Goal: Task Accomplishment & Management: Use online tool/utility

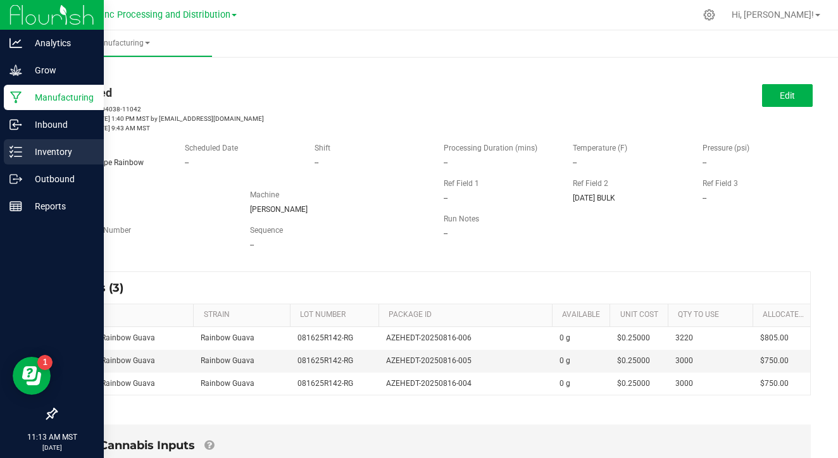
click at [24, 146] on p "Inventory" at bounding box center [60, 151] width 76 height 15
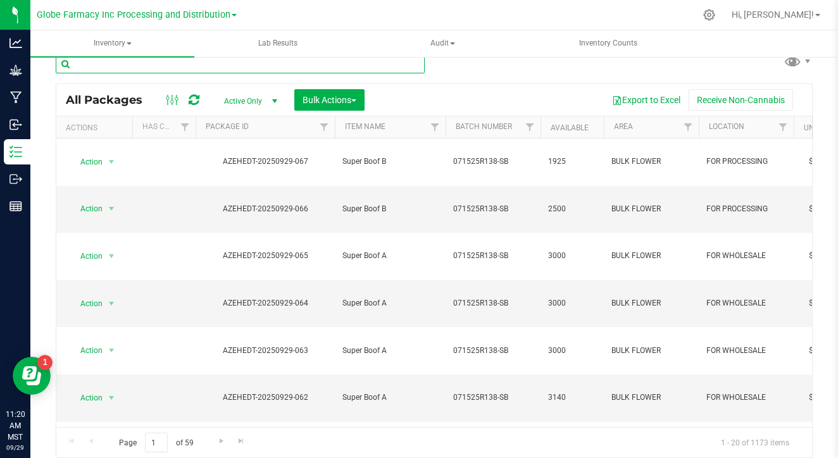
click at [139, 70] on input "text" at bounding box center [240, 63] width 369 height 19
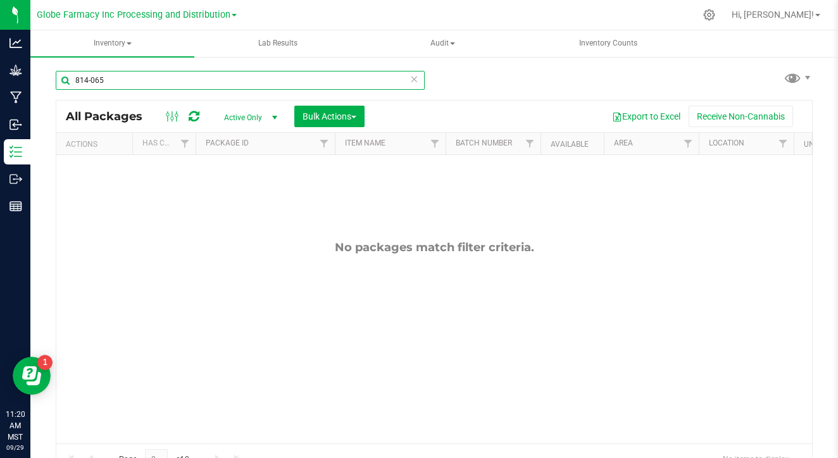
click at [216, 83] on input "814-065" at bounding box center [240, 80] width 369 height 19
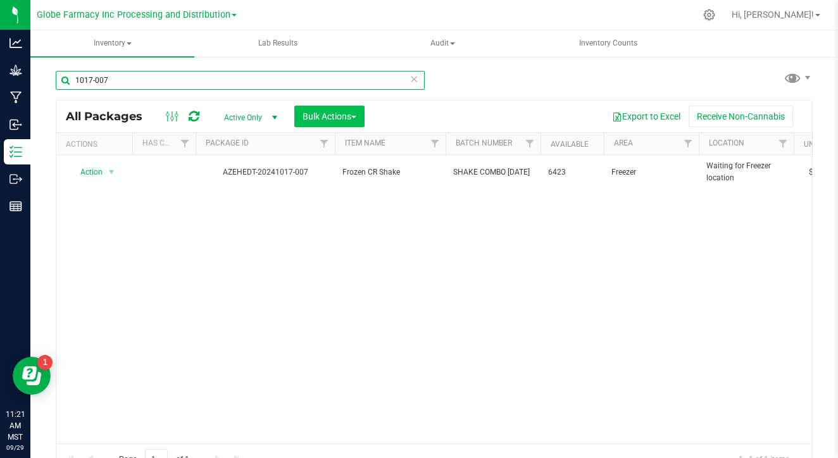
type input "1017-007"
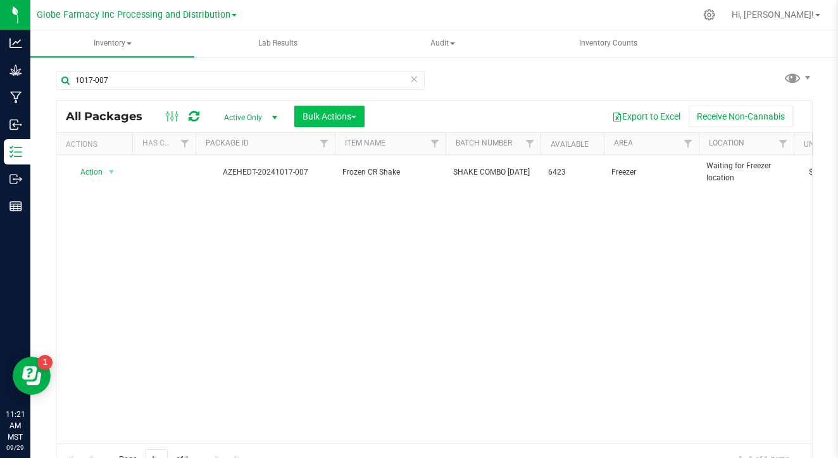
click at [340, 121] on span "Bulk Actions" at bounding box center [329, 116] width 54 height 10
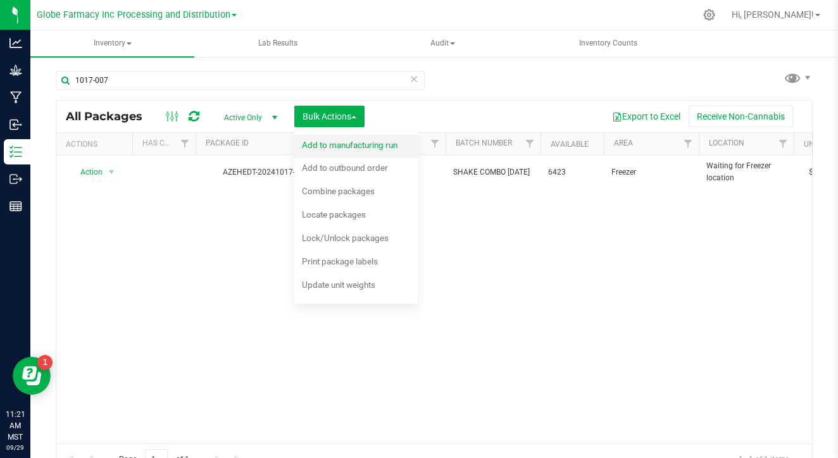
click at [348, 152] on div "Add to manufacturing run" at bounding box center [358, 147] width 113 height 20
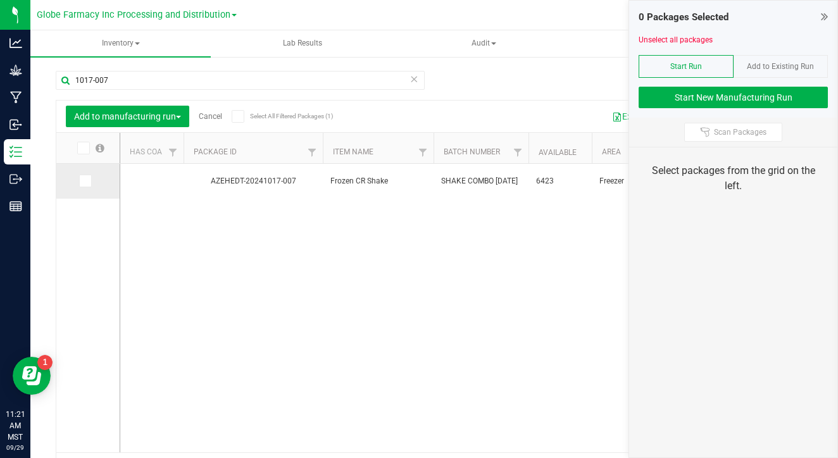
click at [79, 175] on span at bounding box center [85, 181] width 13 height 13
click at [0, 0] on input "checkbox" at bounding box center [0, 0] width 0 height 0
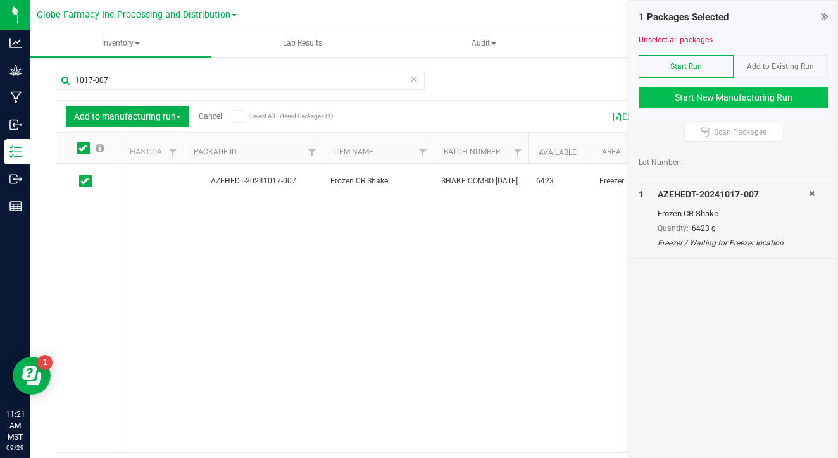
click at [667, 90] on button "Start New Manufacturing Run" at bounding box center [732, 98] width 189 height 22
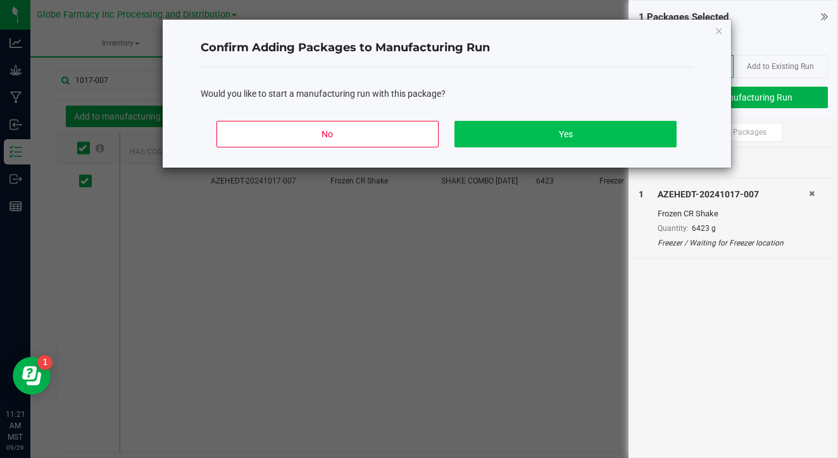
click at [571, 144] on button "Yes" at bounding box center [564, 134] width 221 height 27
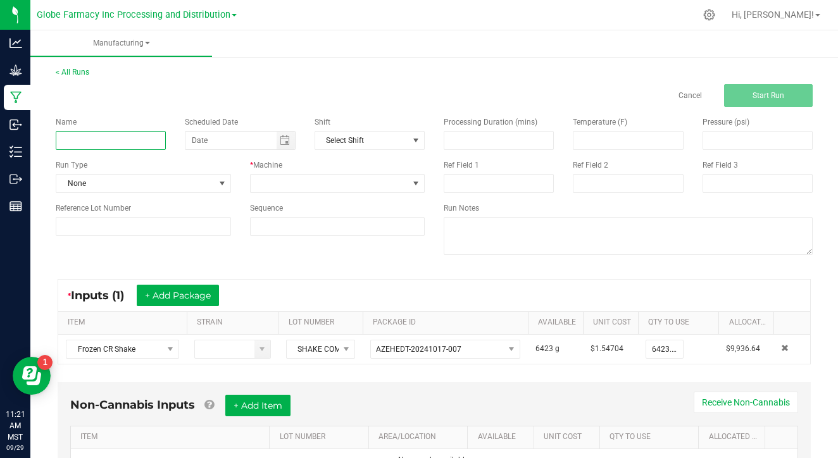
click at [111, 134] on input at bounding box center [111, 140] width 110 height 19
type input "091625 CR Shatter"
click at [281, 173] on div "* Machine" at bounding box center [337, 176] width 194 height 34
click at [282, 181] on span at bounding box center [330, 184] width 158 height 18
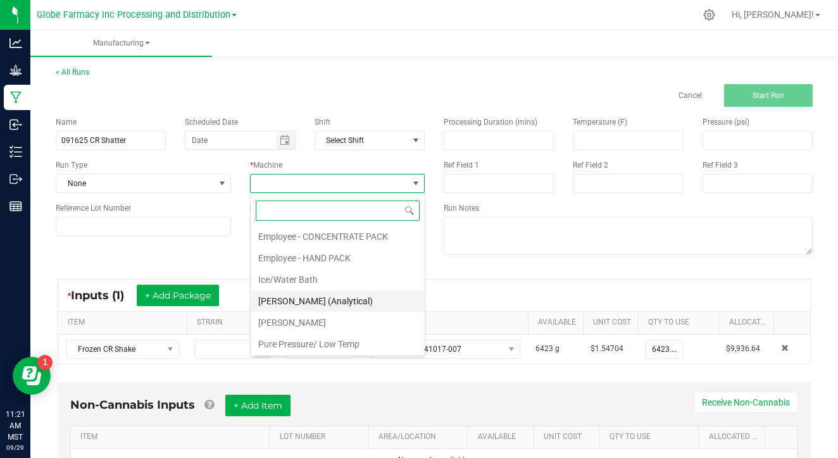
scroll to position [61, 0]
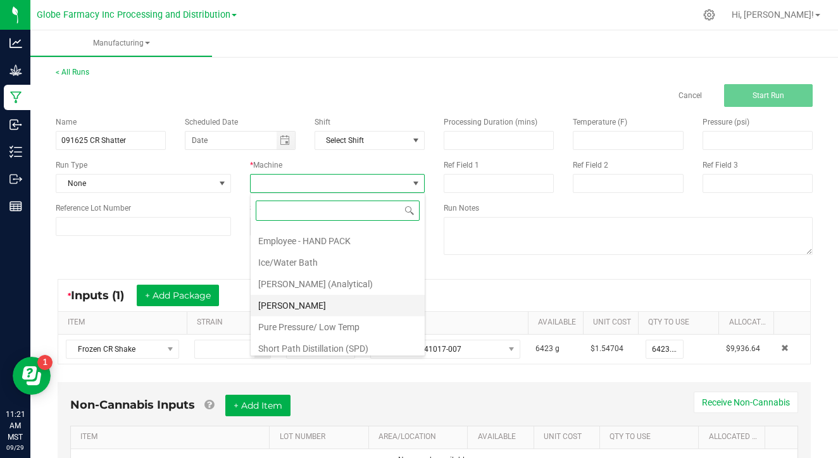
click at [309, 309] on li "[PERSON_NAME]" at bounding box center [338, 306] width 174 height 22
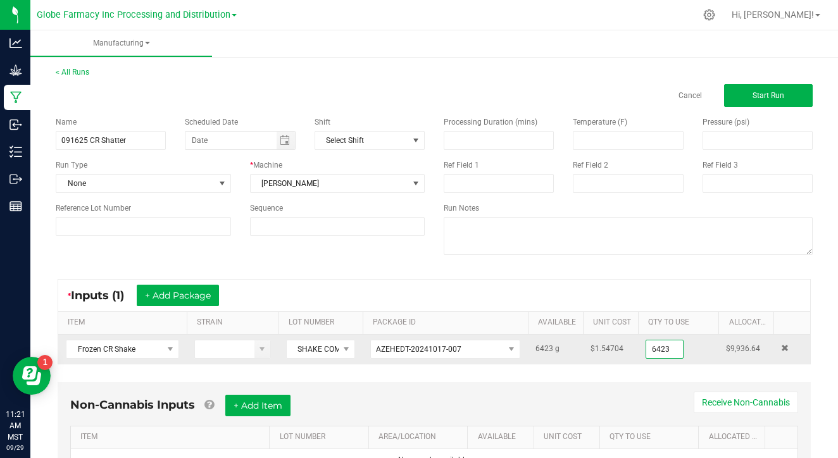
click at [665, 356] on input "6423" at bounding box center [664, 349] width 37 height 18
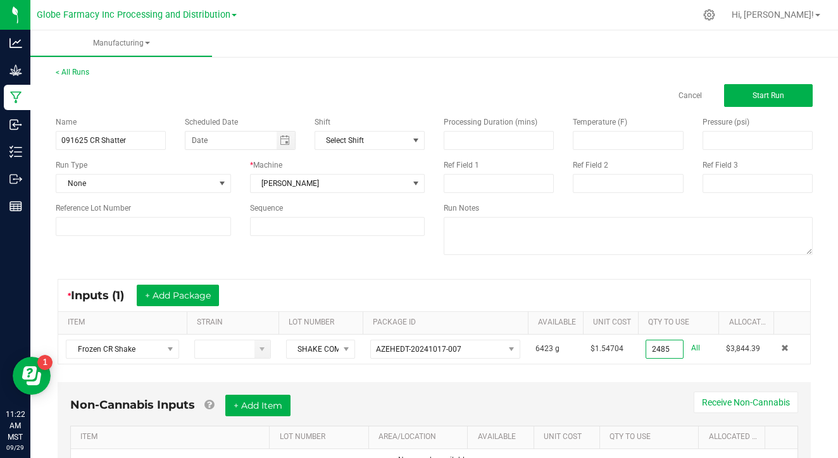
scroll to position [0, 0]
type input "2485.0000 g"
click at [747, 100] on button "Start Run" at bounding box center [768, 95] width 89 height 23
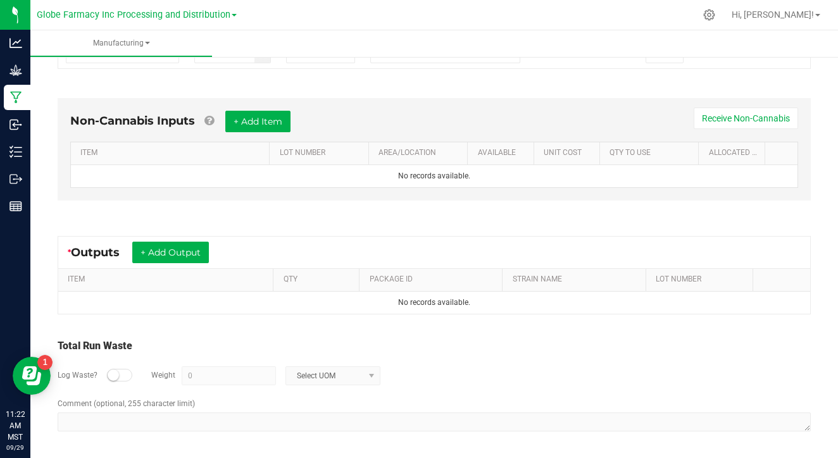
scroll to position [320, 0]
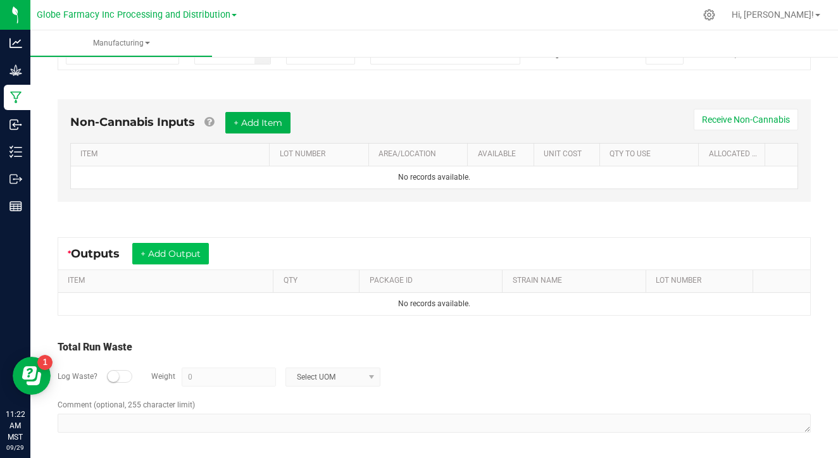
click at [192, 250] on button "+ Add Output" at bounding box center [170, 254] width 77 height 22
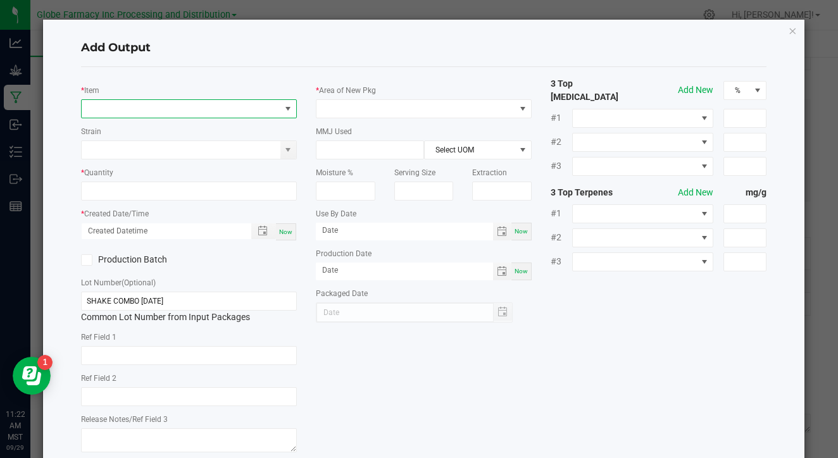
click at [184, 101] on span "NO DATA FOUND" at bounding box center [181, 109] width 199 height 18
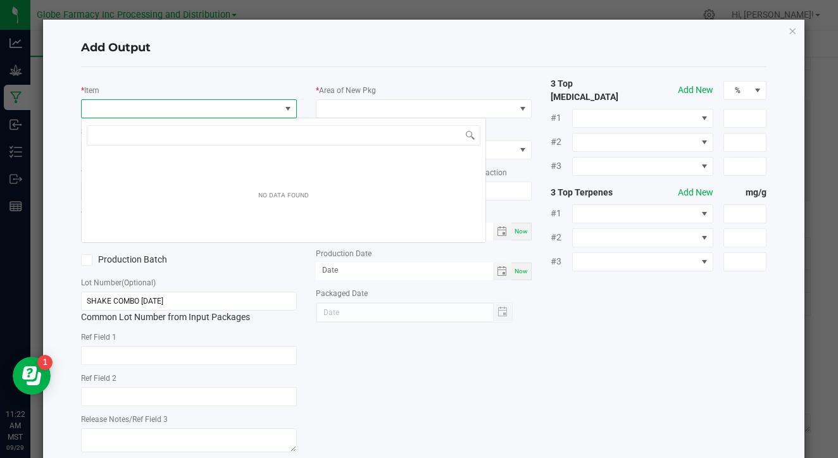
scroll to position [19, 216]
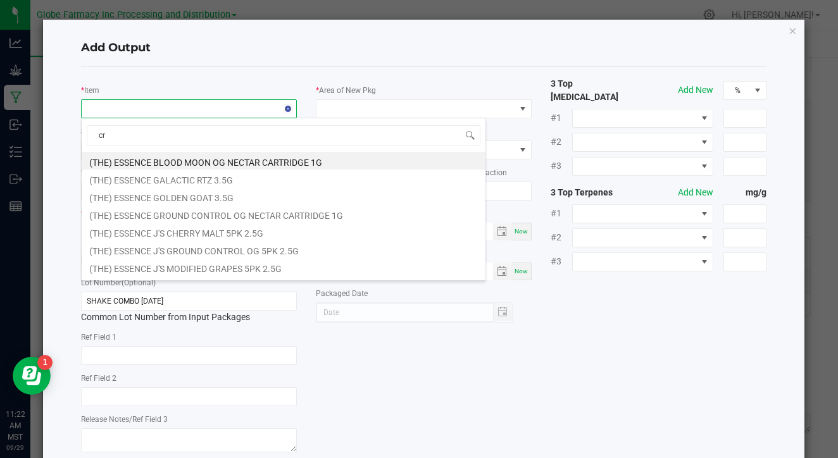
type input "cr"
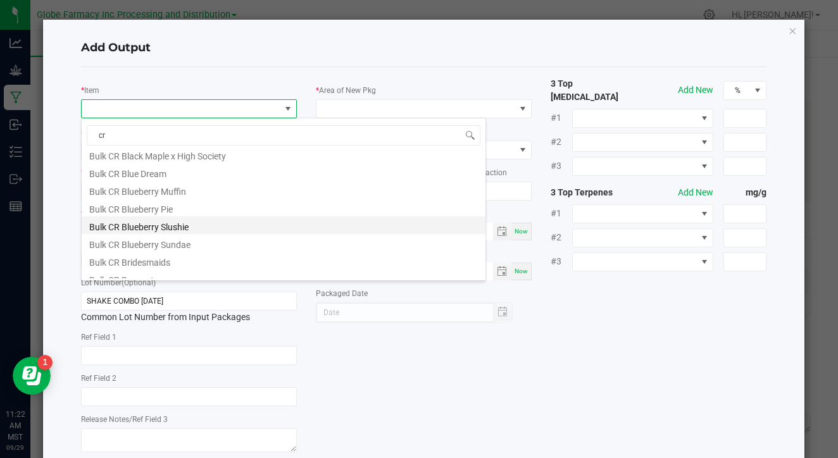
scroll to position [171, 0]
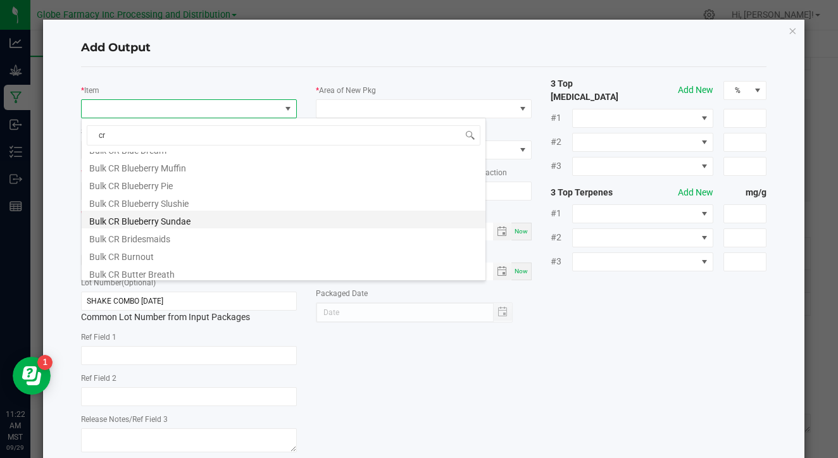
click at [214, 216] on li "Bulk CR Blueberry Sundae" at bounding box center [284, 220] width 404 height 18
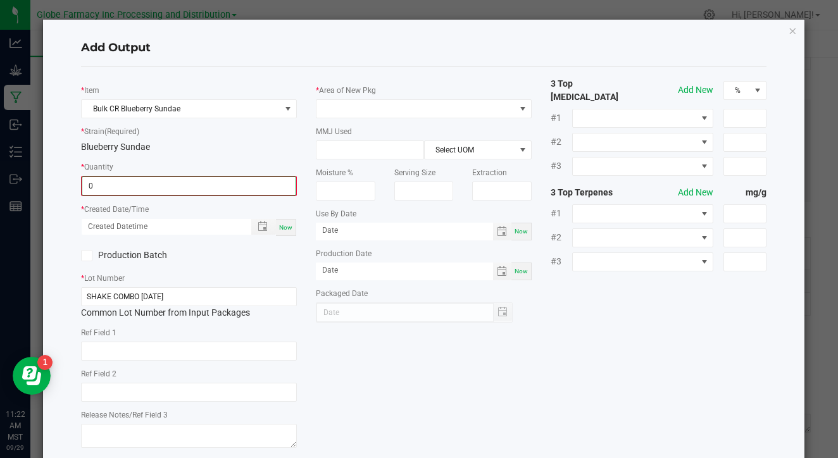
click at [199, 189] on input "0" at bounding box center [188, 186] width 213 height 18
type input "84.0000 g"
click at [283, 218] on div "Now" at bounding box center [286, 226] width 20 height 17
type input "09/29/2025 11:22 AM"
type input "[DATE]"
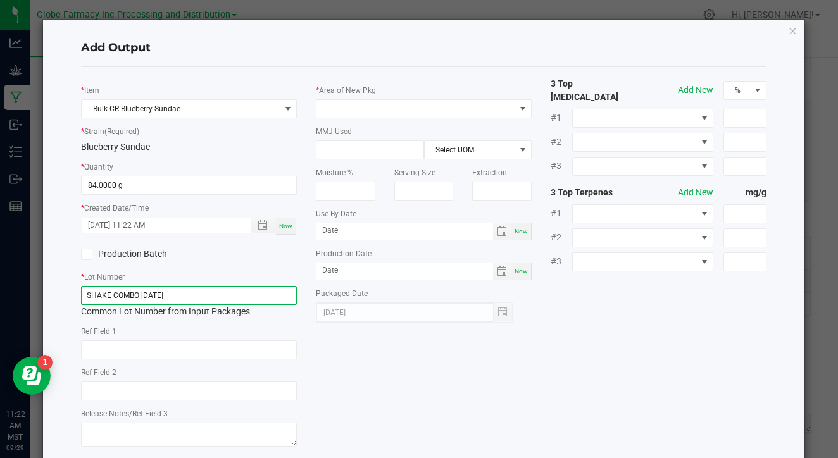
click at [245, 294] on input "SHAKE COMBO [DATE]" at bounding box center [189, 295] width 216 height 19
type input "091625-BS"
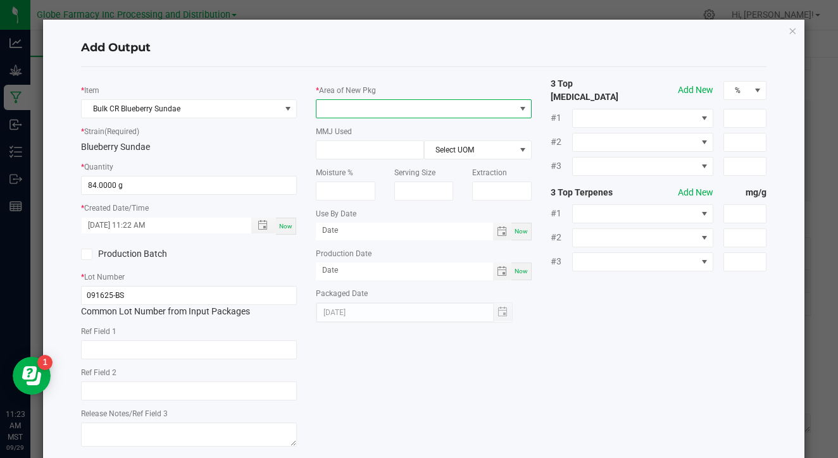
click at [373, 108] on span at bounding box center [415, 109] width 199 height 18
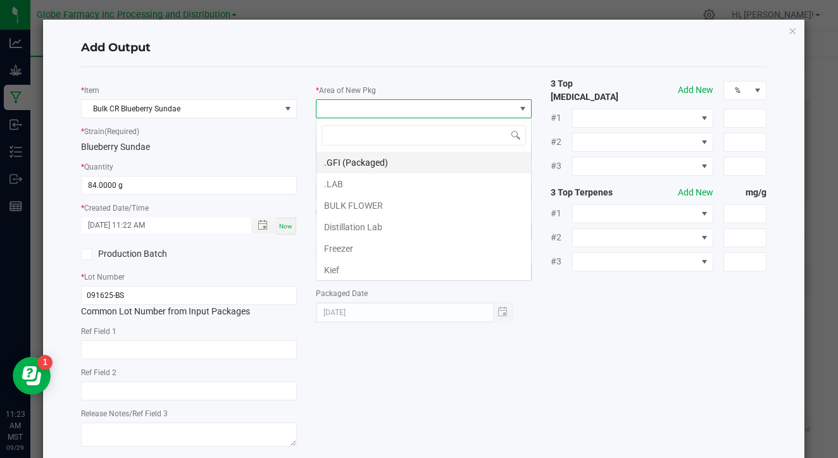
scroll to position [19, 216]
click at [350, 177] on li ".LAB" at bounding box center [423, 184] width 214 height 22
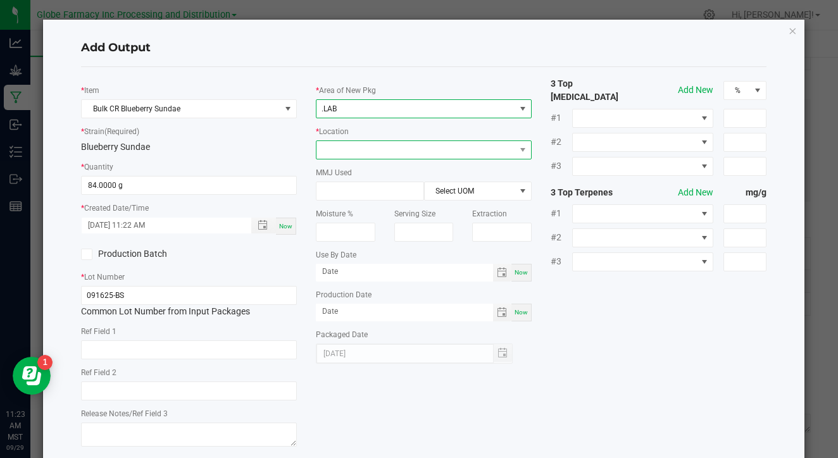
click at [356, 149] on span at bounding box center [415, 150] width 199 height 18
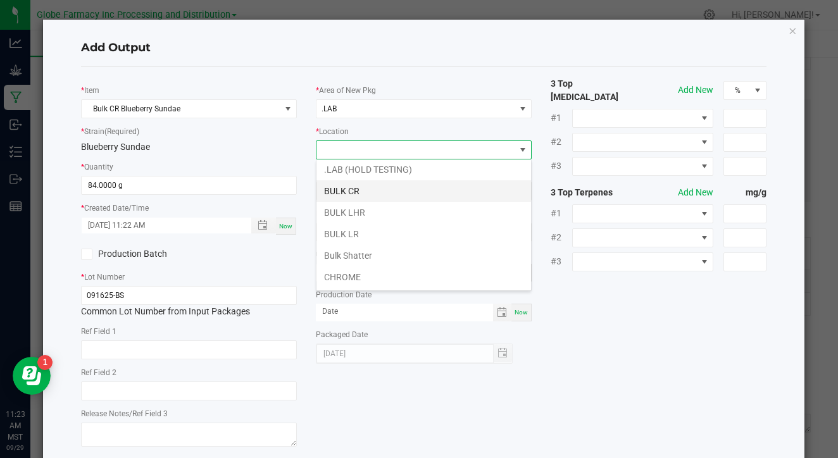
scroll to position [23, 0]
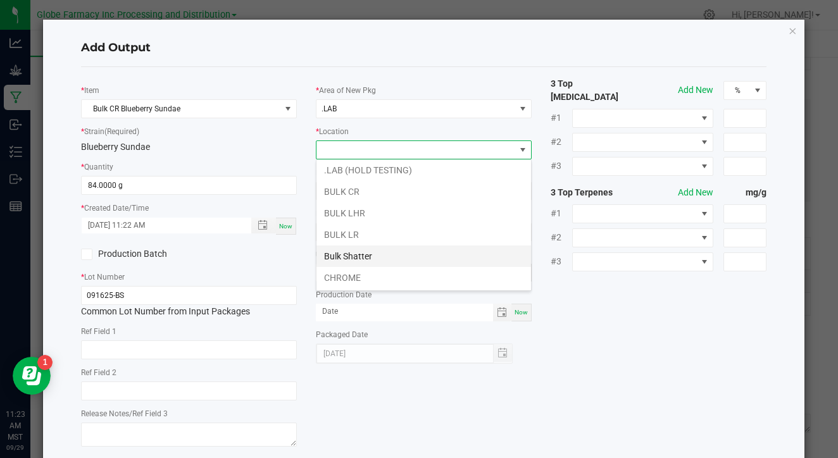
click at [354, 247] on li "Bulk Shatter" at bounding box center [423, 256] width 214 height 22
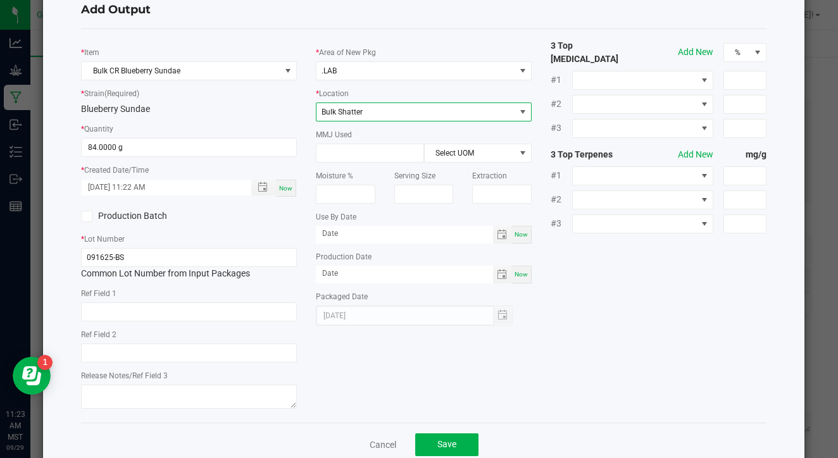
scroll to position [39, 0]
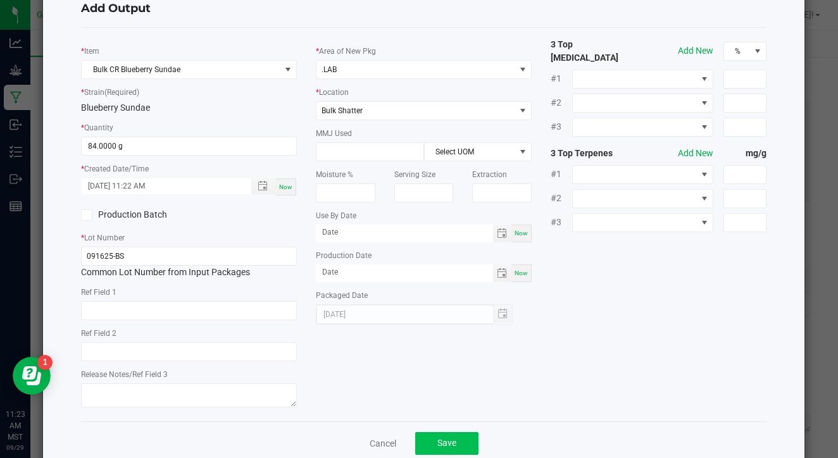
click at [443, 432] on button "Save" at bounding box center [446, 443] width 63 height 23
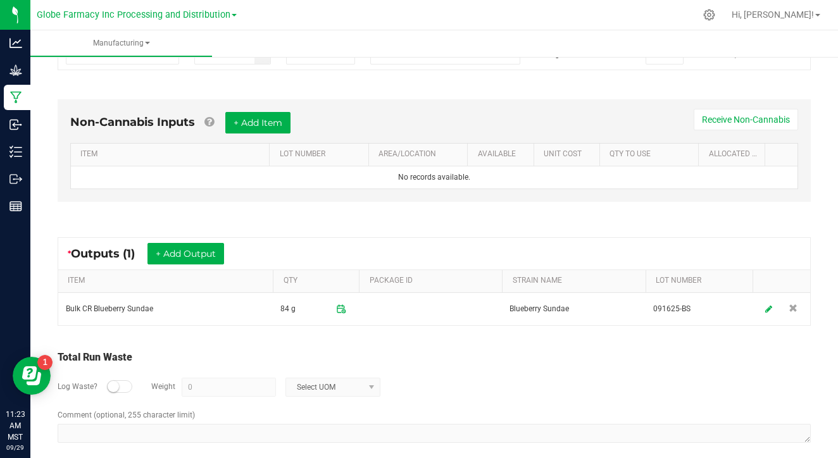
click at [192, 263] on div "* Outputs (1) + Add Output" at bounding box center [434, 254] width 752 height 32
click at [208, 245] on button "+ Add Output" at bounding box center [185, 254] width 77 height 22
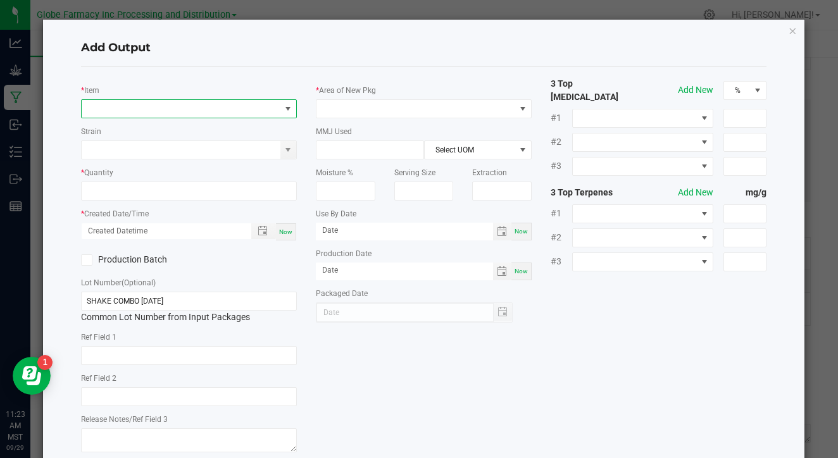
click at [202, 115] on span "NO DATA FOUND" at bounding box center [181, 109] width 199 height 18
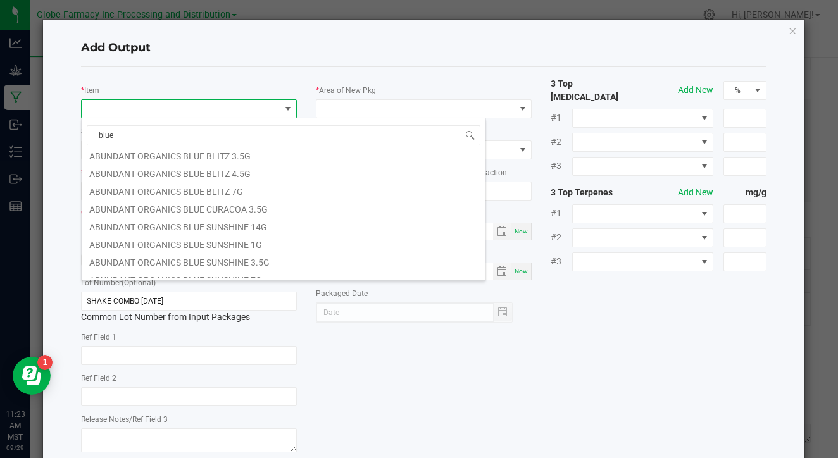
scroll to position [84, 0]
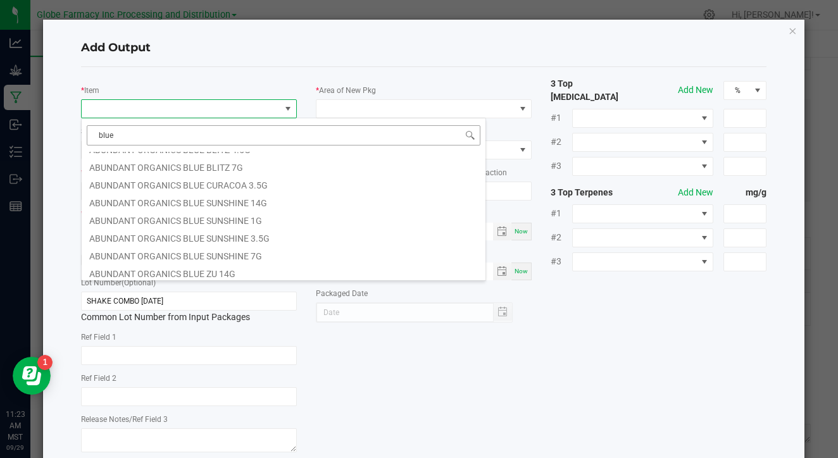
click at [176, 138] on input "blue" at bounding box center [284, 135] width 394 height 20
type input "cr b"
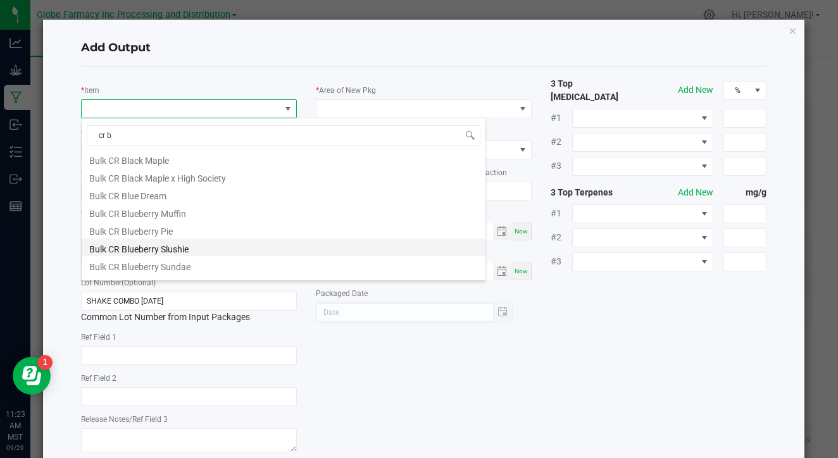
scroll to position [23, 0]
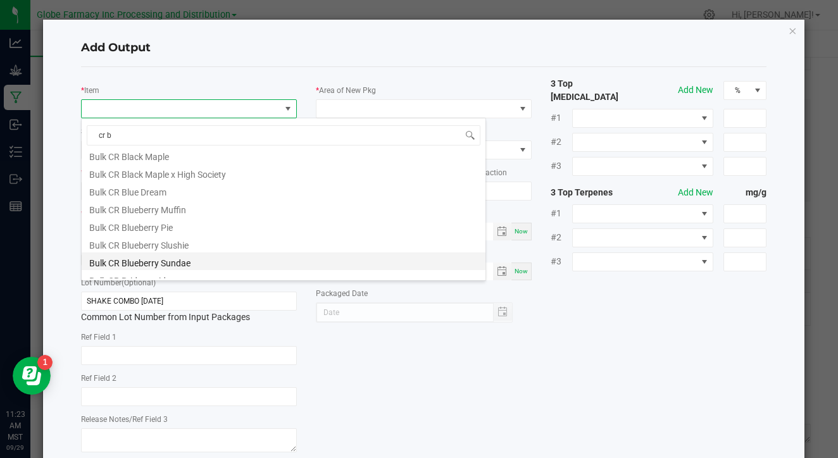
click at [178, 261] on li "Bulk CR Blueberry Sundae" at bounding box center [284, 261] width 404 height 18
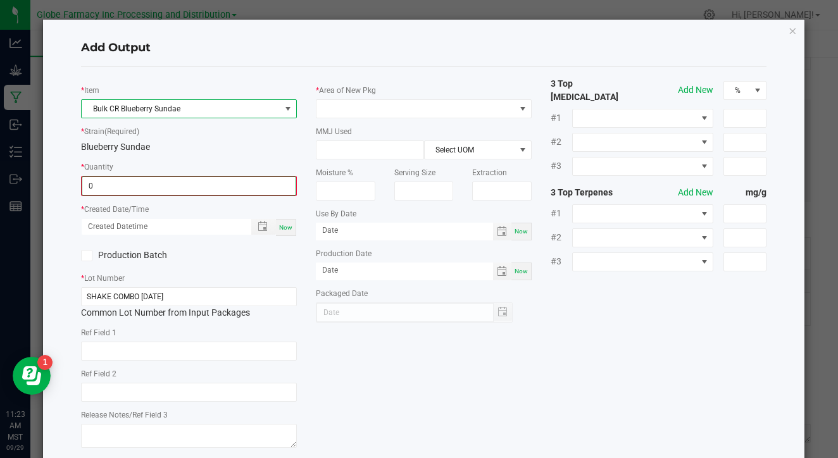
click at [204, 178] on input "0" at bounding box center [188, 186] width 213 height 18
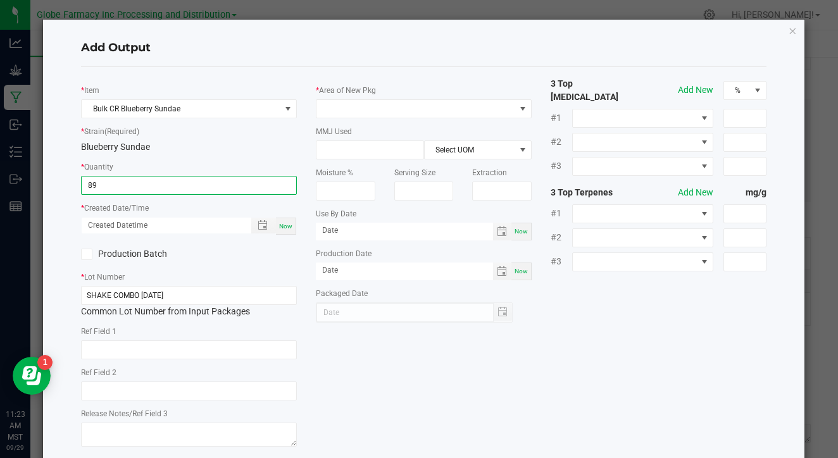
type input "89.0000 g"
click at [296, 226] on div "Now" at bounding box center [286, 226] width 20 height 17
type input "09/29/2025 11:23 AM"
type input "[DATE]"
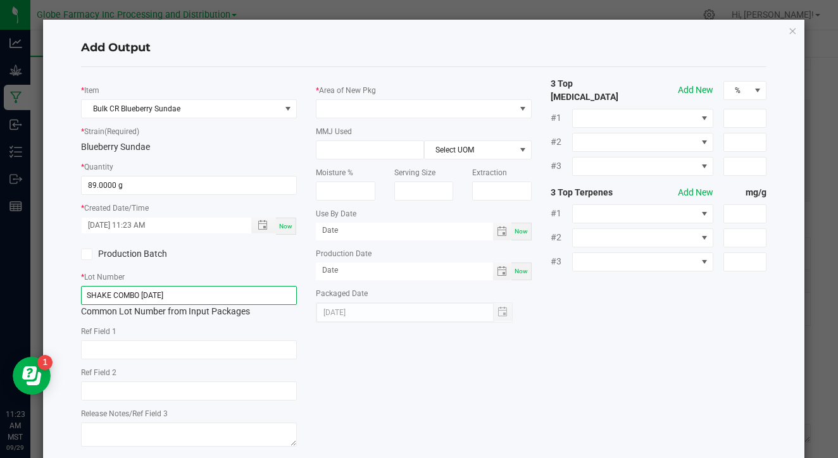
click at [235, 287] on input "SHAKE COMBO [DATE]" at bounding box center [189, 295] width 216 height 19
click at [206, 299] on input "091625-BS" at bounding box center [189, 295] width 216 height 19
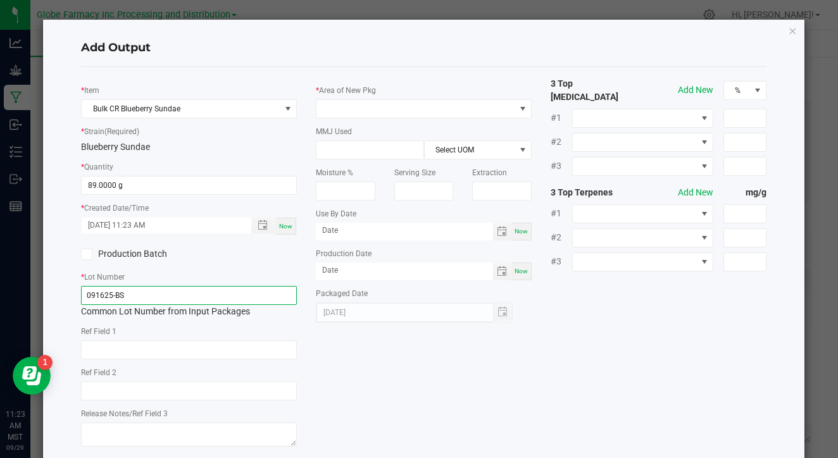
click at [206, 299] on input "091625-BS" at bounding box center [189, 295] width 216 height 19
type input "091625-BS"
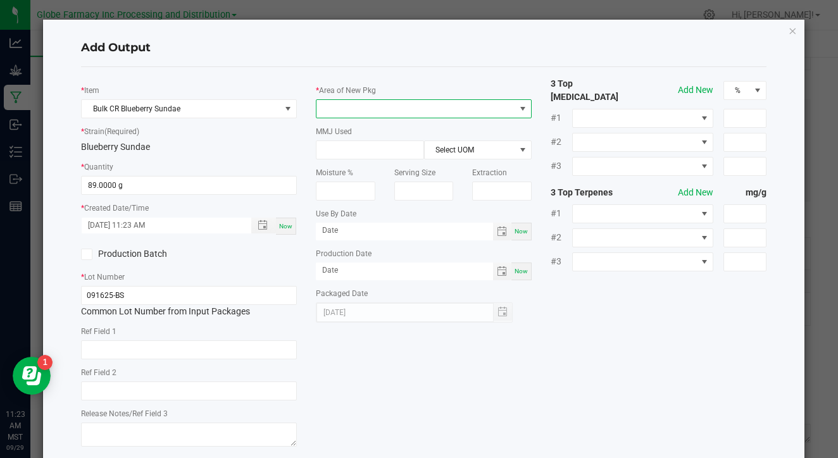
click at [458, 104] on span at bounding box center [415, 109] width 199 height 18
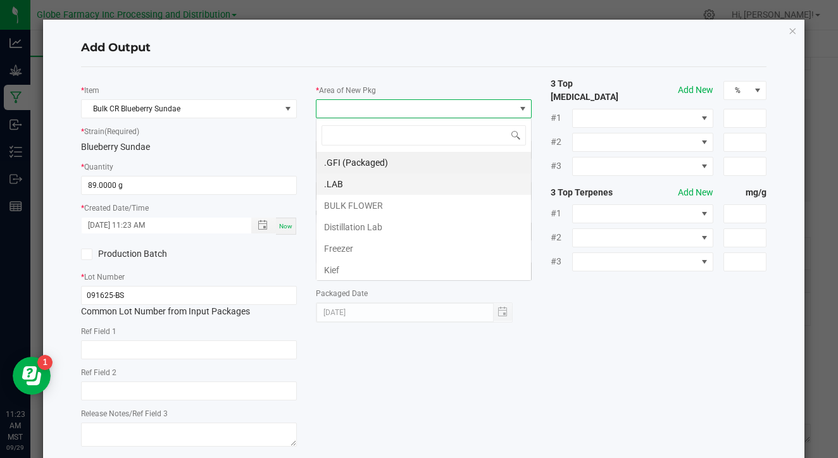
scroll to position [19, 216]
click at [426, 190] on li ".LAB" at bounding box center [423, 184] width 214 height 22
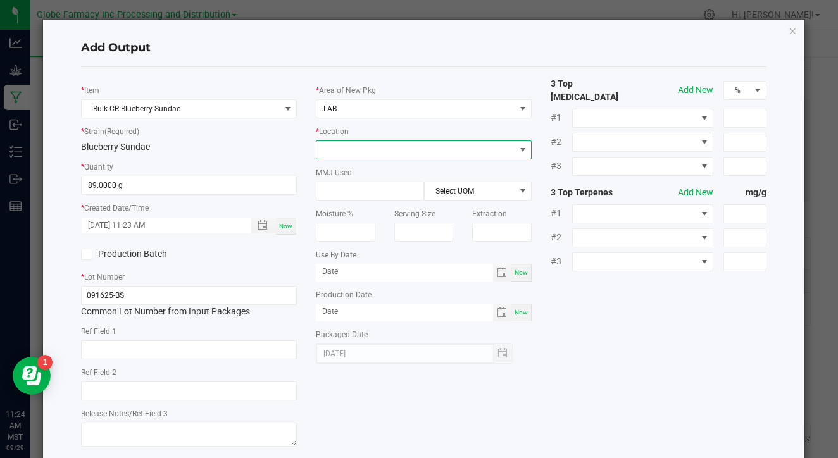
click at [423, 147] on span at bounding box center [415, 150] width 199 height 18
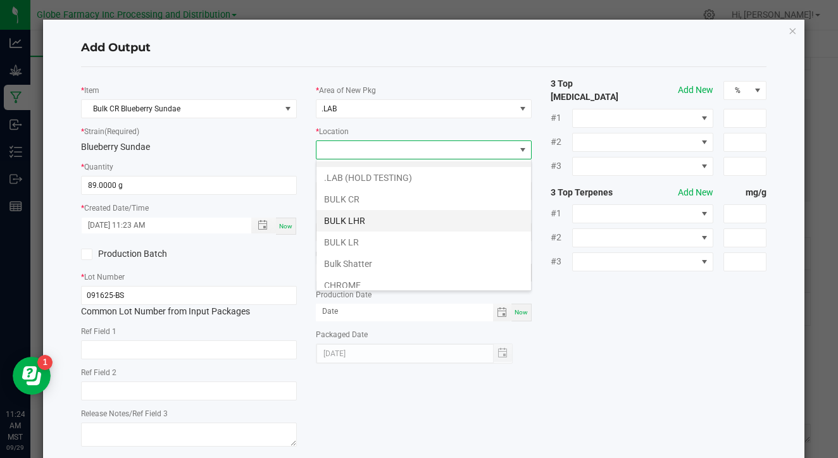
scroll to position [24, 0]
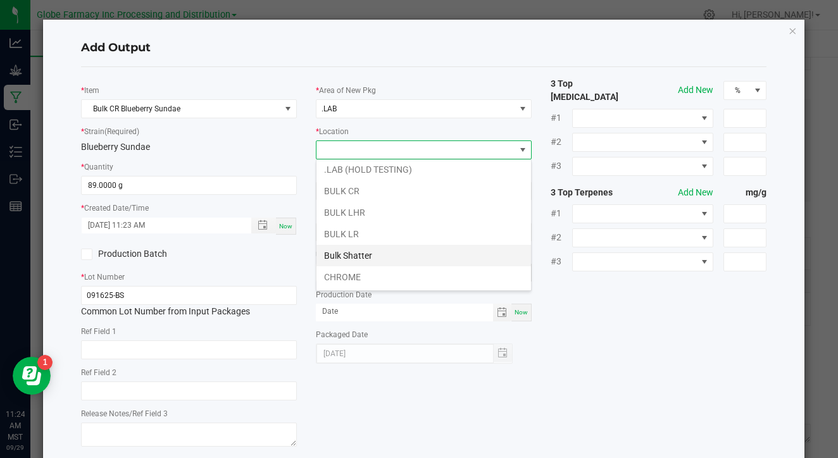
click at [398, 251] on li "Bulk Shatter" at bounding box center [423, 256] width 214 height 22
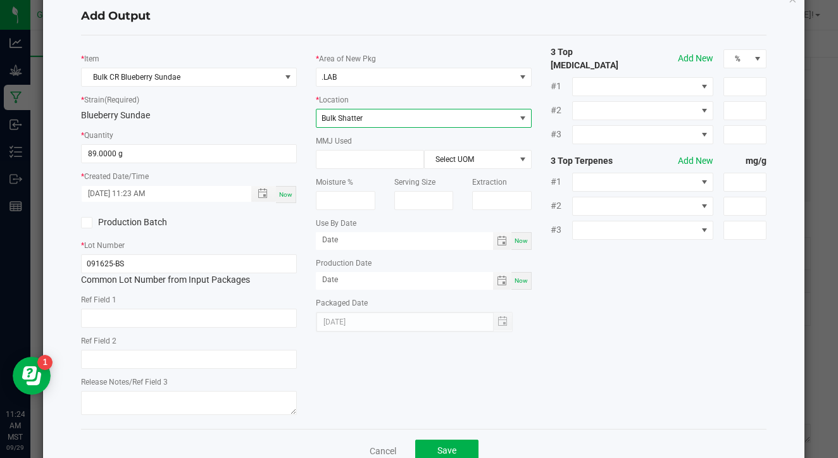
scroll to position [37, 0]
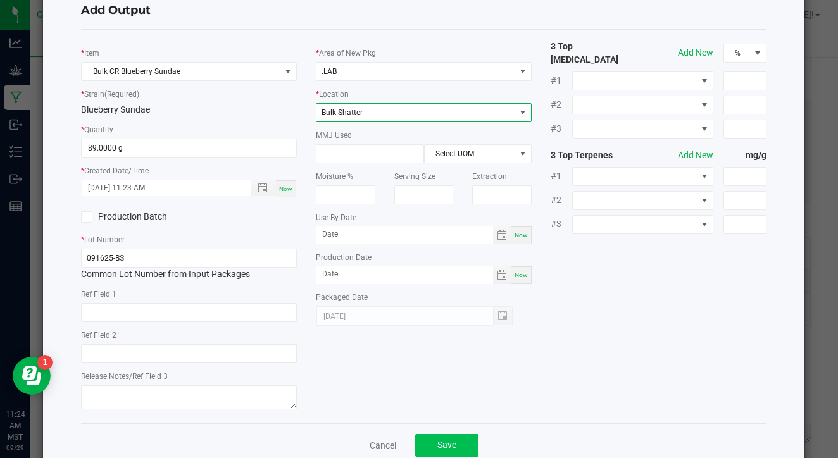
click at [432, 437] on button "Save" at bounding box center [446, 445] width 63 height 23
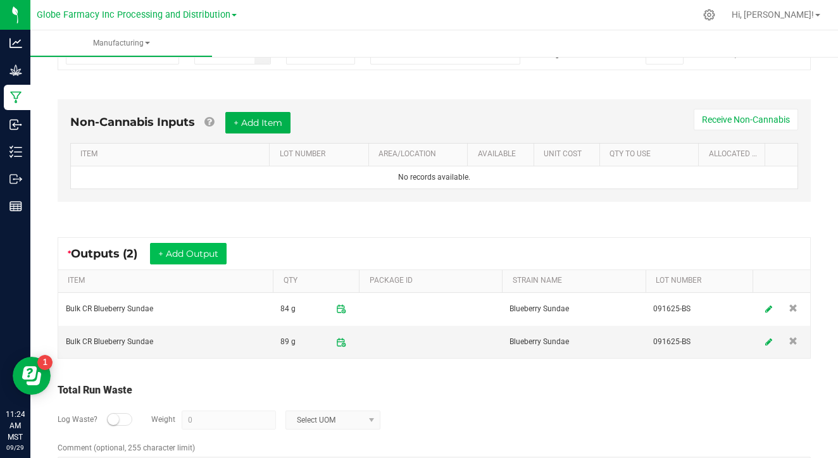
click at [200, 255] on button "+ Add Output" at bounding box center [188, 254] width 77 height 22
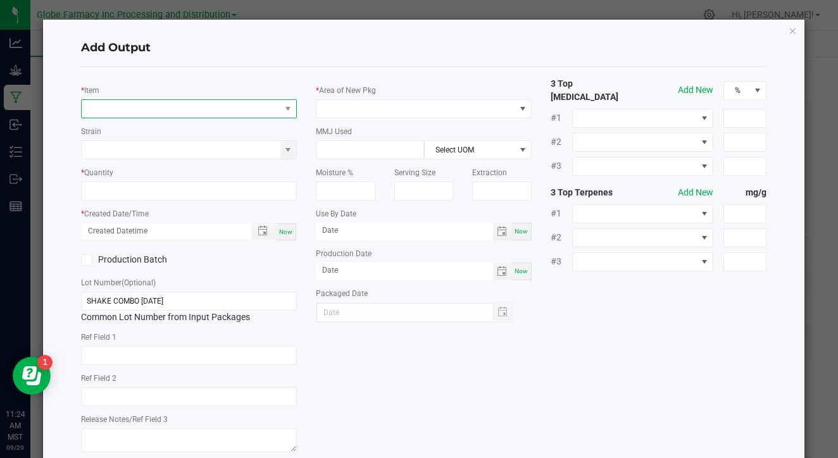
click at [199, 111] on span "NO DATA FOUND" at bounding box center [181, 109] width 199 height 18
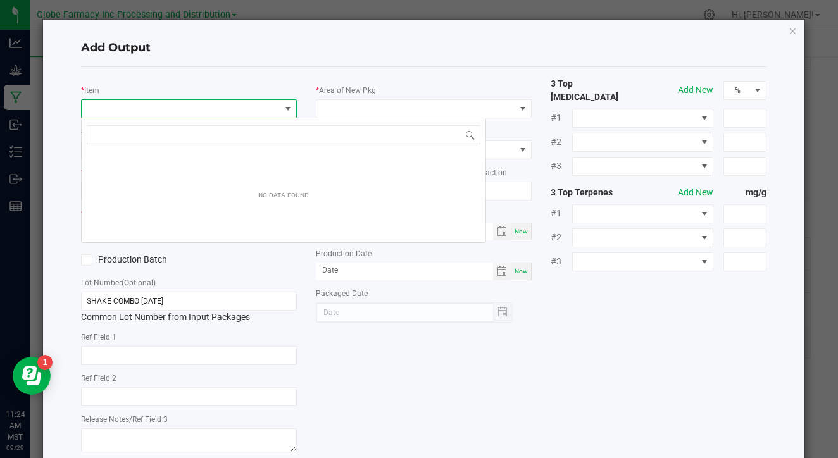
scroll to position [19, 216]
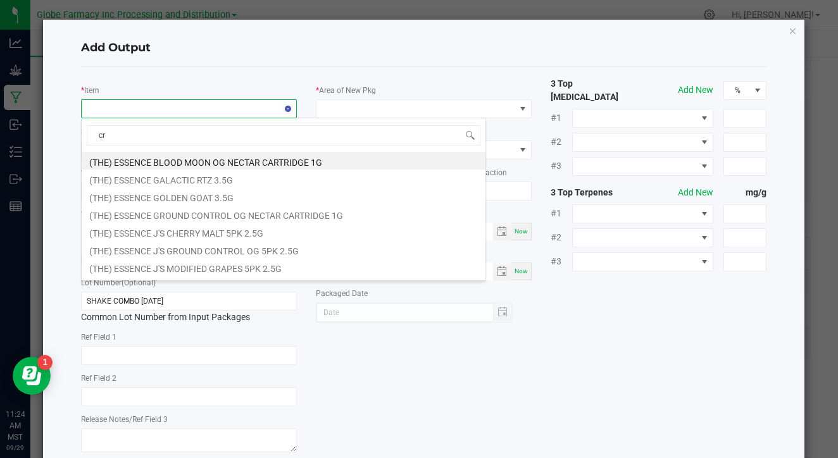
type input "cr b"
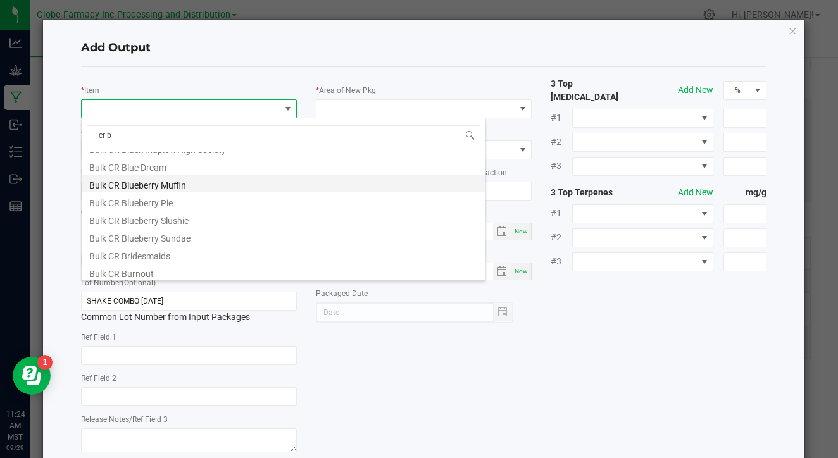
scroll to position [54, 0]
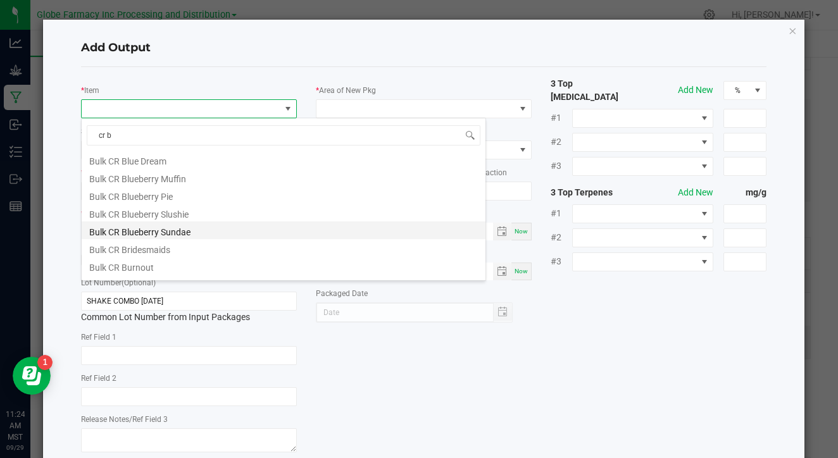
click at [220, 234] on li "Bulk CR Blueberry Sundae" at bounding box center [284, 230] width 404 height 18
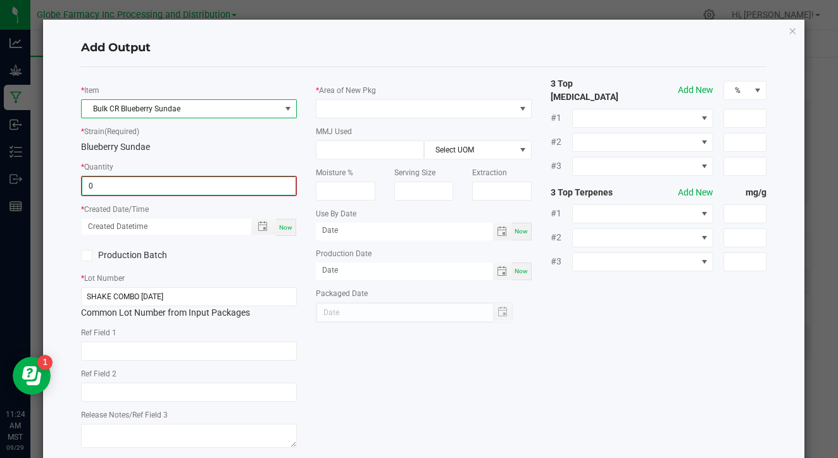
click at [265, 188] on input "0" at bounding box center [188, 186] width 213 height 18
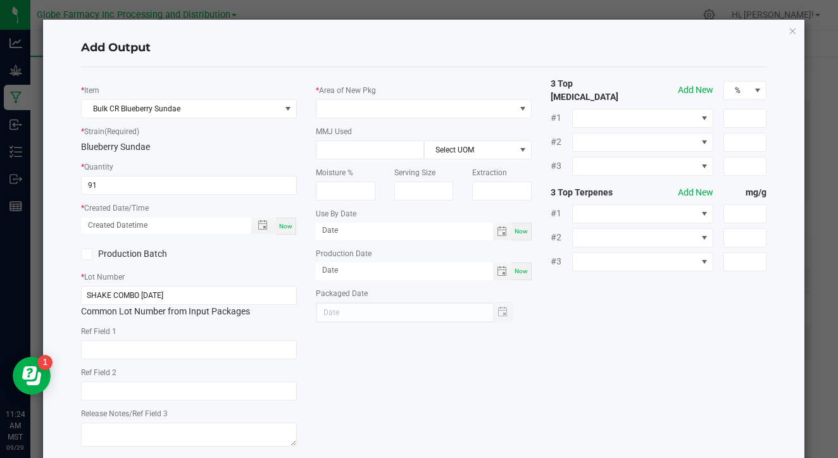
type input "91.0000 g"
click at [291, 225] on span "Now" at bounding box center [285, 226] width 13 height 7
type input "09/29/2025 11:24 AM"
type input "[DATE]"
click at [260, 290] on input "SHAKE COMBO [DATE]" at bounding box center [189, 295] width 216 height 19
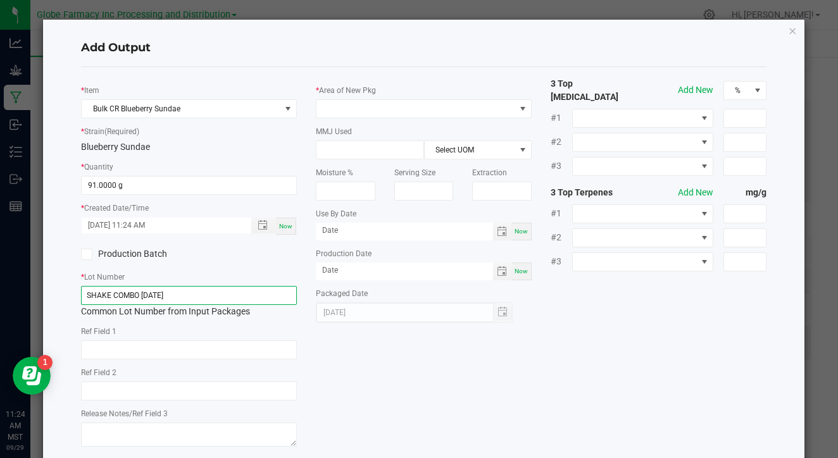
click at [260, 290] on input "SHAKE COMBO [DATE]" at bounding box center [189, 295] width 216 height 19
paste input "091625-BS"
type input "091625-BS"
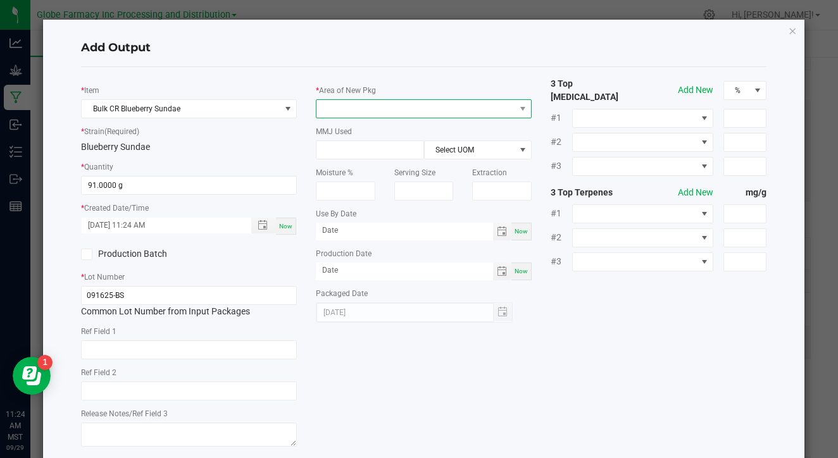
click at [433, 109] on span at bounding box center [415, 109] width 199 height 18
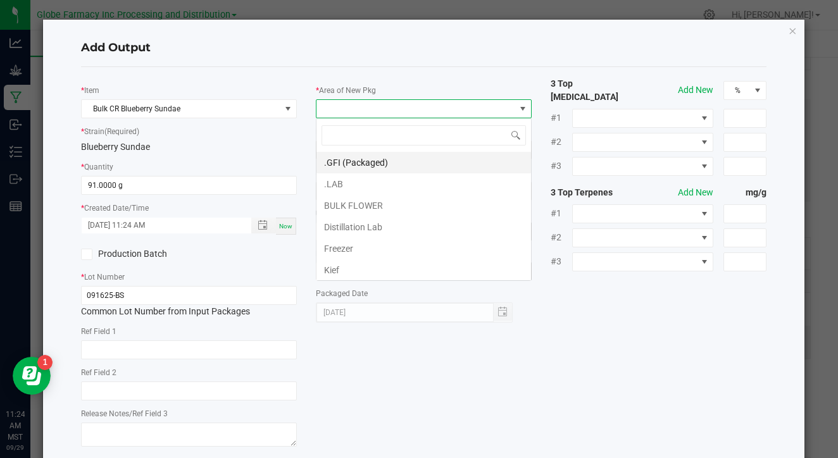
scroll to position [19, 216]
click at [385, 187] on li ".LAB" at bounding box center [423, 184] width 214 height 22
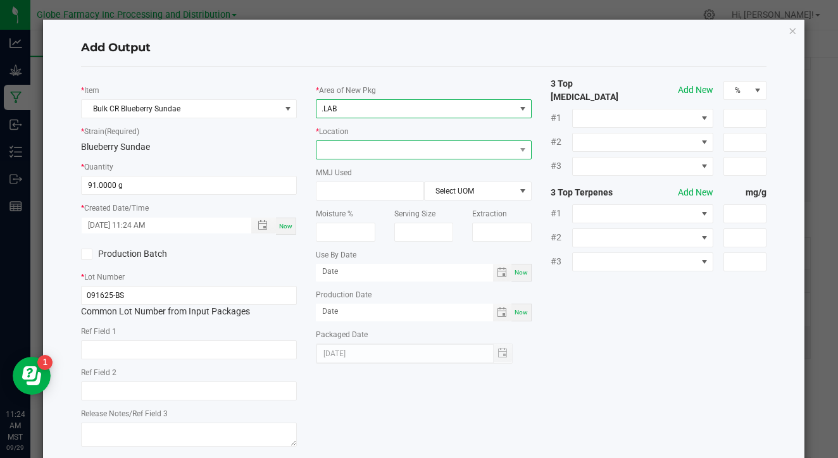
click at [400, 156] on span at bounding box center [415, 150] width 199 height 18
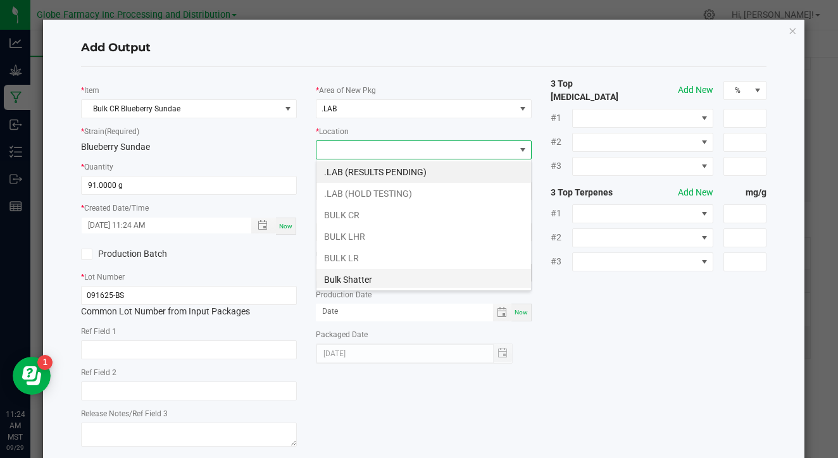
click at [398, 281] on li "Bulk Shatter" at bounding box center [423, 280] width 214 height 22
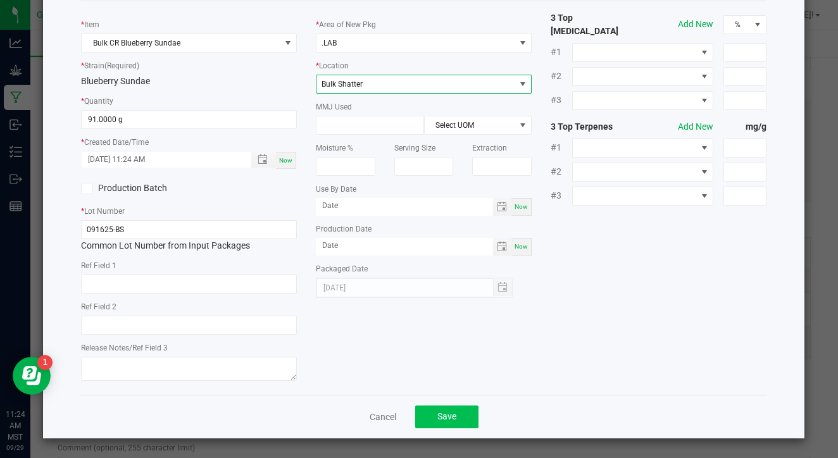
scroll to position [65, 0]
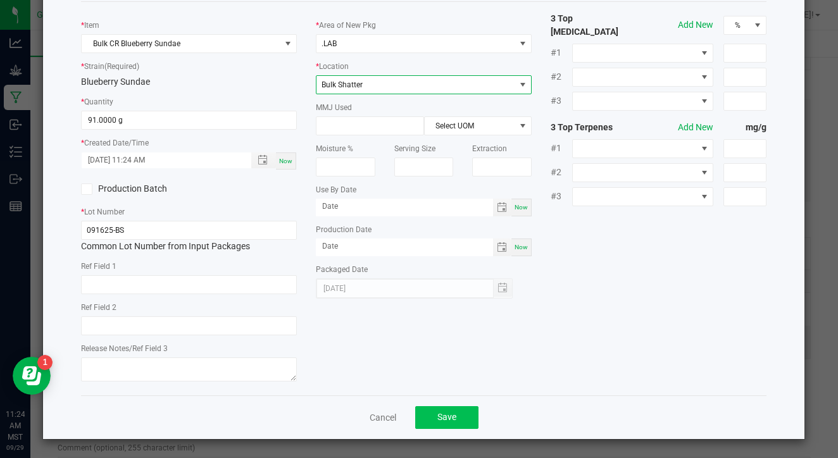
click at [445, 419] on span "Save" at bounding box center [446, 417] width 19 height 10
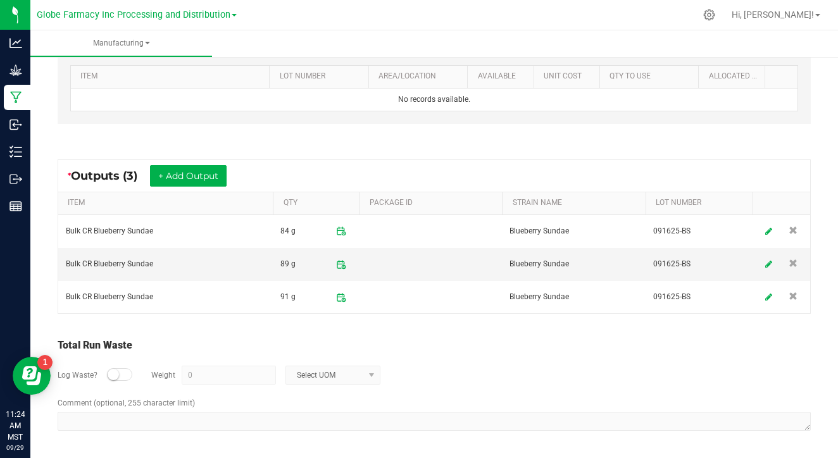
scroll to position [396, 0]
click at [118, 372] on small at bounding box center [113, 376] width 11 height 11
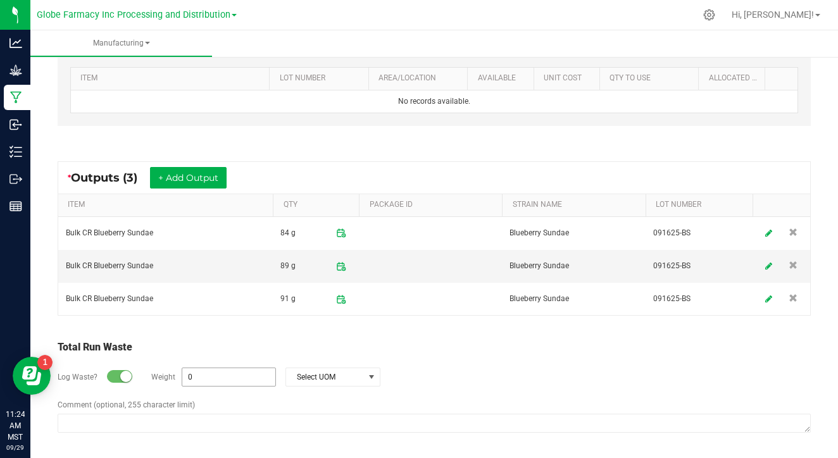
click at [213, 378] on input "0" at bounding box center [228, 377] width 93 height 18
click at [319, 380] on span "Select UOM" at bounding box center [325, 377] width 78 height 18
click at [316, 263] on li "Gram" at bounding box center [331, 266] width 94 height 18
type input "2221 g"
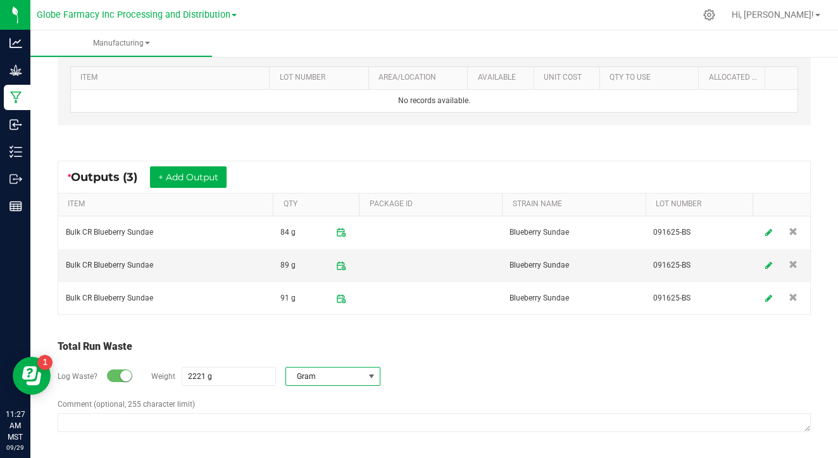
scroll to position [396, 0]
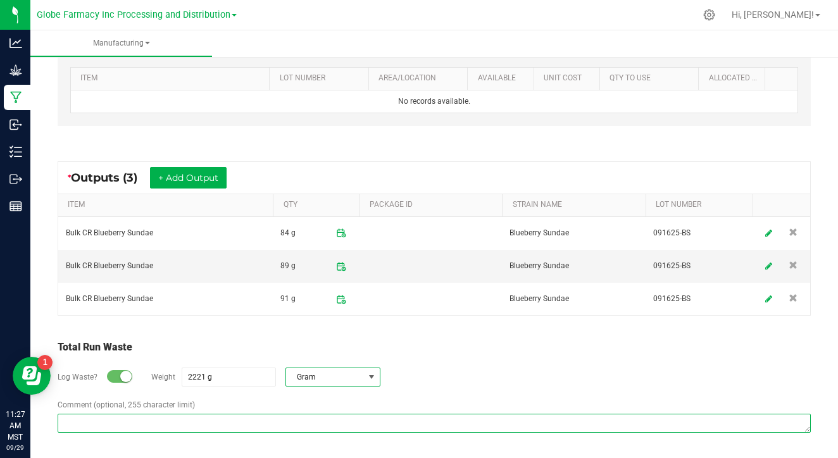
click at [270, 424] on textarea "Comment (optional, 255 character limit)" at bounding box center [434, 423] width 753 height 19
paste textarea "Waste disposed with ISO/ coffee grounds"
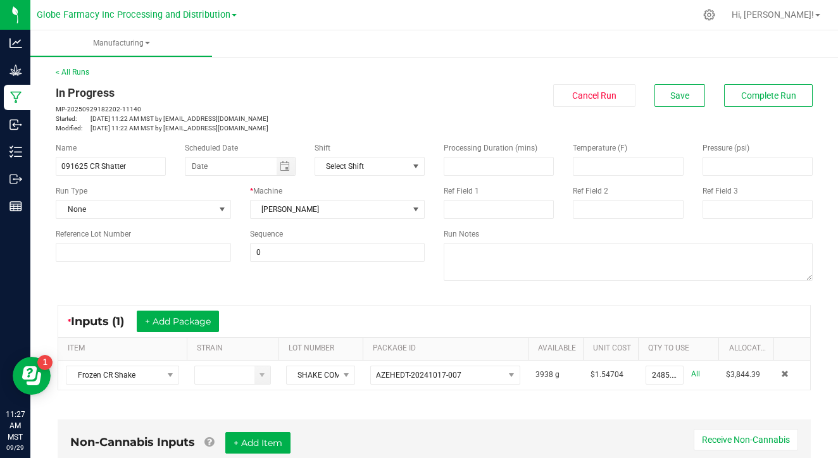
scroll to position [0, 0]
type textarea "Waste disposed with ISO/ coffee grounds"
click at [748, 90] on span "Complete Run" at bounding box center [768, 95] width 55 height 10
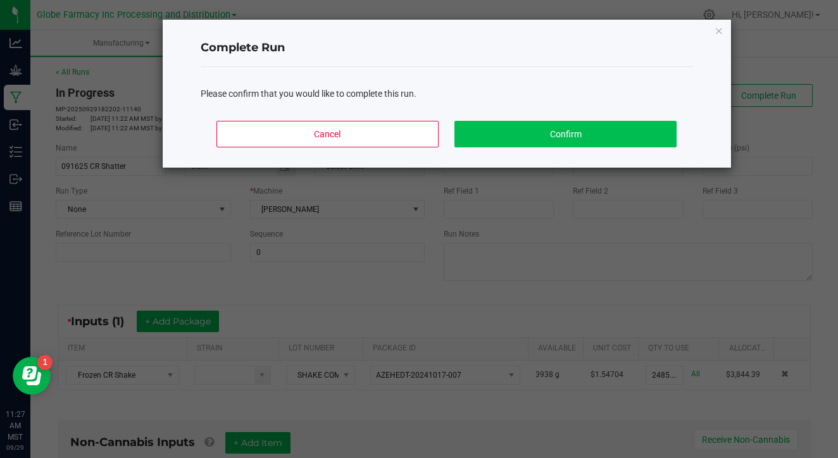
click at [631, 133] on button "Confirm" at bounding box center [564, 134] width 221 height 27
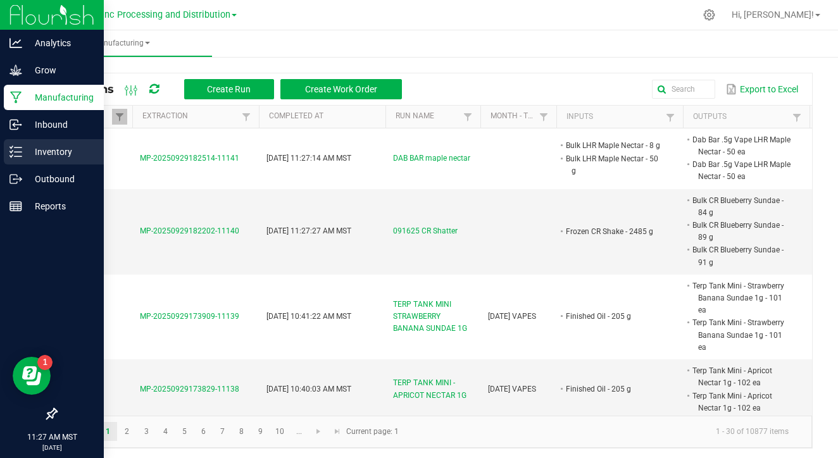
click at [25, 159] on p "Inventory" at bounding box center [60, 151] width 76 height 15
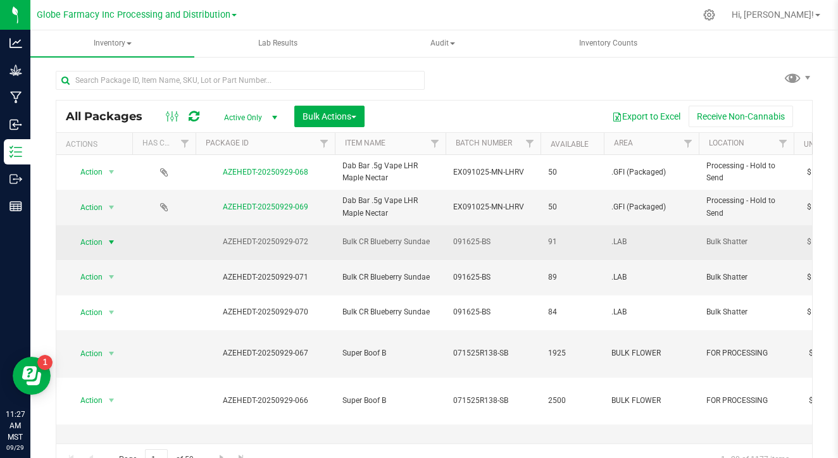
click at [106, 235] on span "select" at bounding box center [112, 242] width 16 height 18
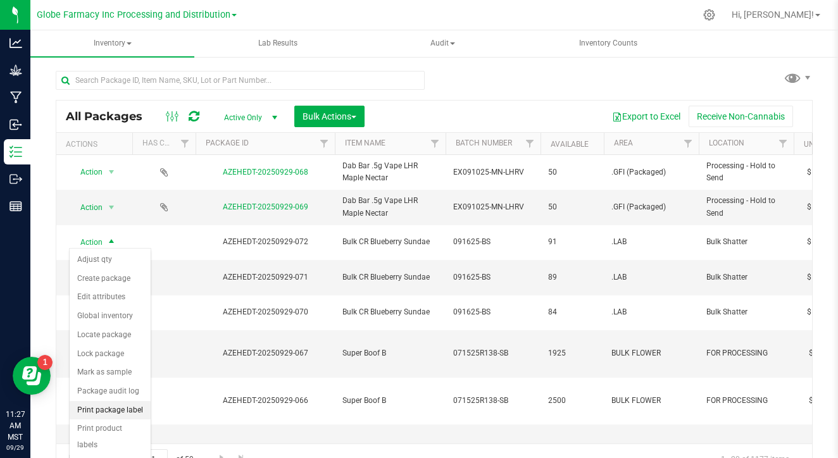
scroll to position [18, 0]
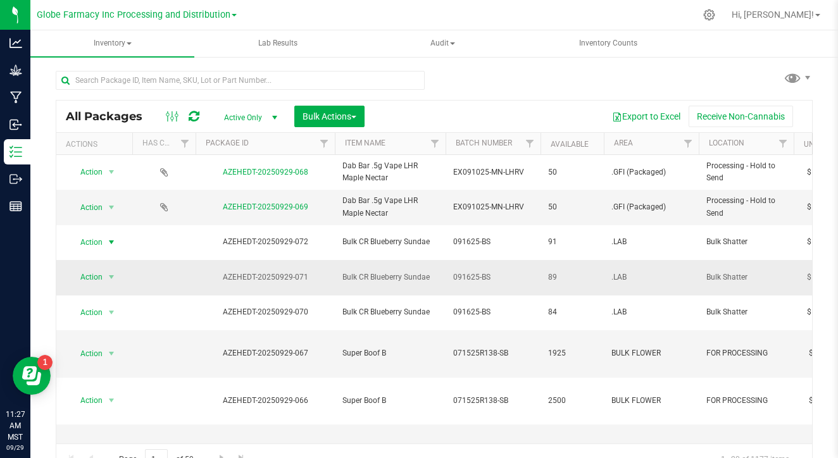
click at [90, 260] on td "Action Action Adjust qty Create package Edit attributes Global inventory Locate…" at bounding box center [94, 277] width 76 height 35
click at [93, 260] on td "Action Action Adjust qty Create package Edit attributes Global inventory Locate…" at bounding box center [94, 277] width 76 height 35
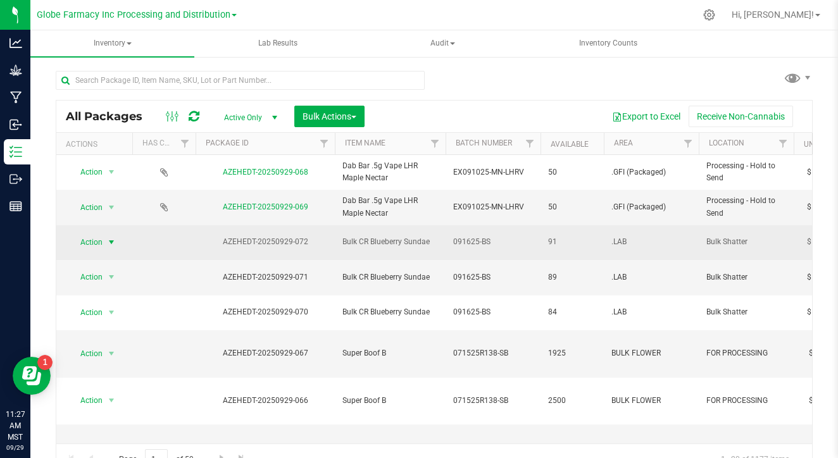
click at [97, 233] on span "Action" at bounding box center [86, 242] width 34 height 18
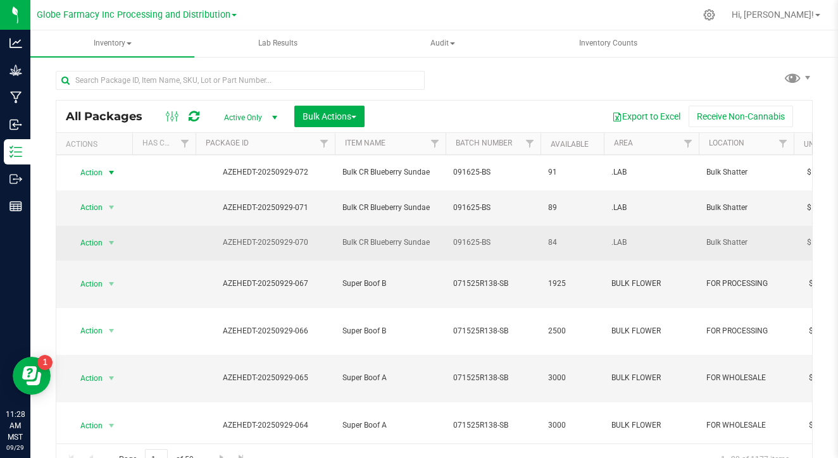
scroll to position [77, 0]
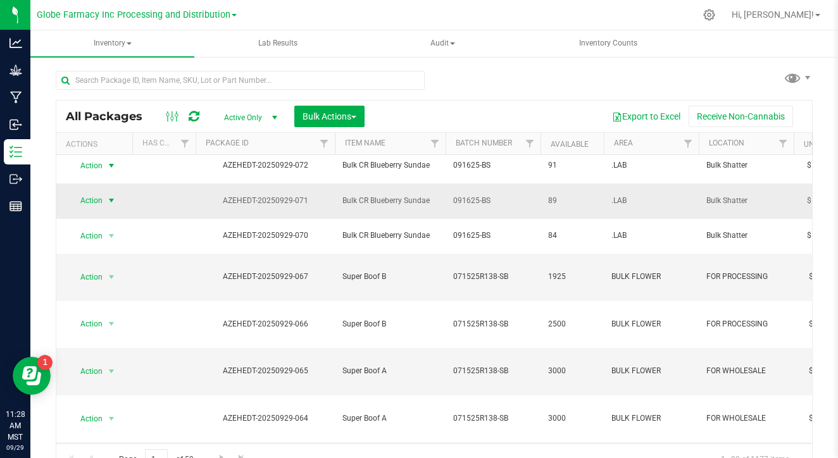
click at [92, 192] on span "Action" at bounding box center [86, 201] width 34 height 18
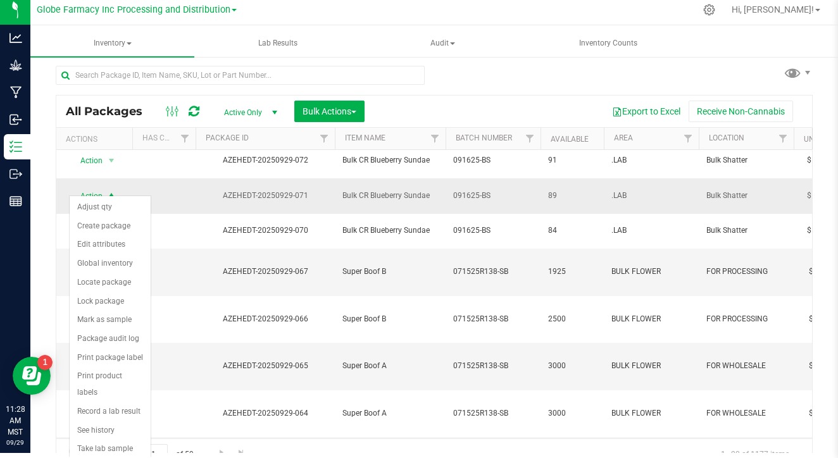
scroll to position [0, 0]
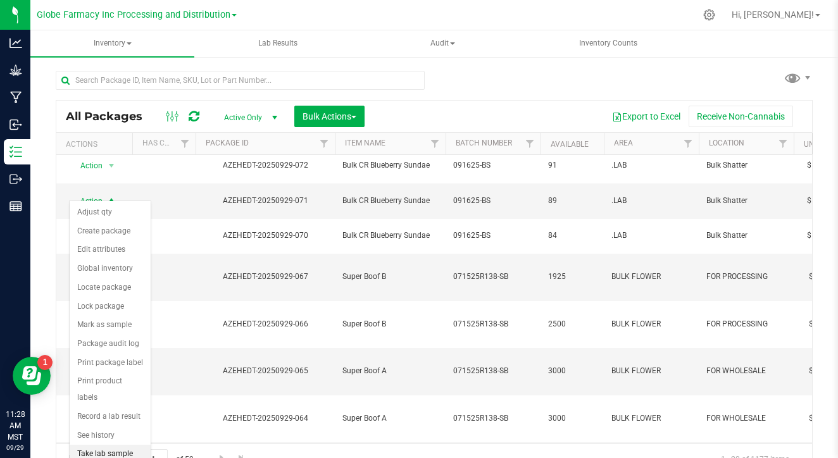
click at [102, 445] on li "Take lab sample" at bounding box center [110, 454] width 81 height 19
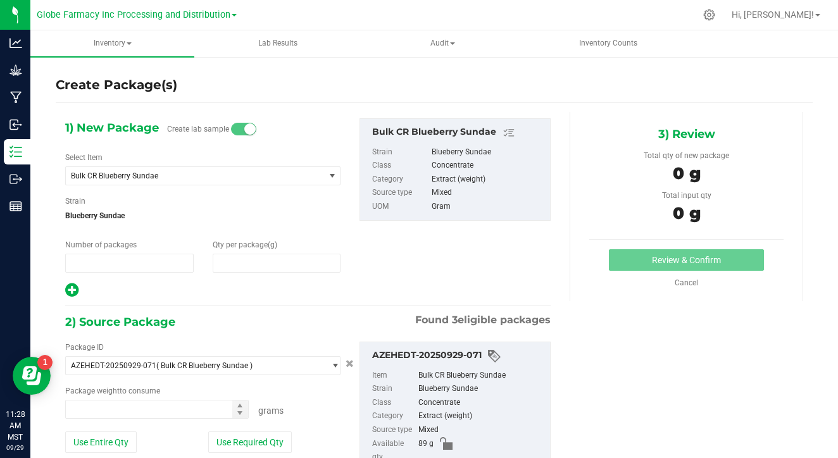
type input "1"
type input "0.0000"
type input "0.0000 g"
click at [177, 264] on input "1" at bounding box center [129, 263] width 127 height 18
type input "2"
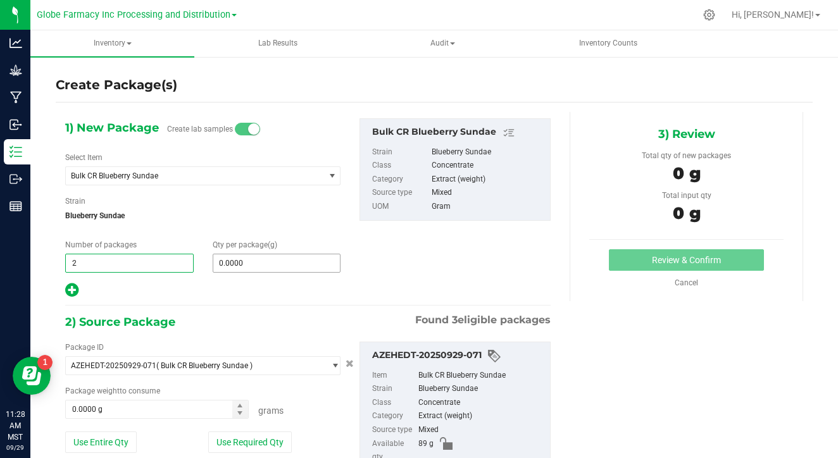
type input "2"
type input "8"
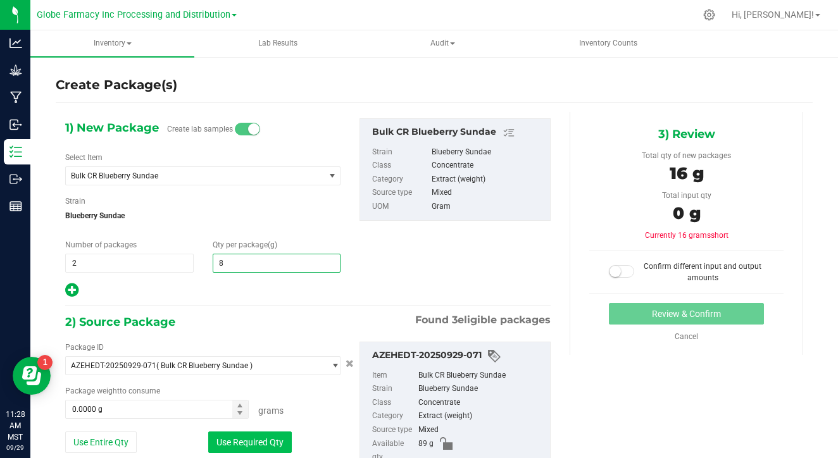
type input "8.0000"
click at [259, 441] on button "Use Required Qty" at bounding box center [250, 442] width 84 height 22
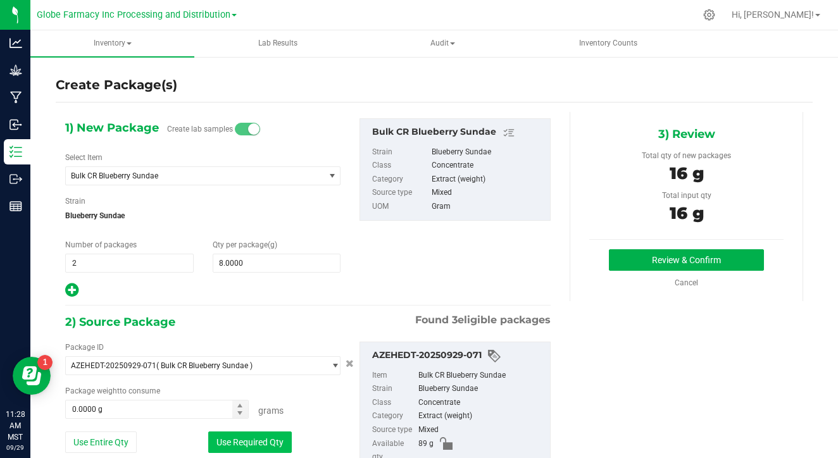
type input "16.0000 g"
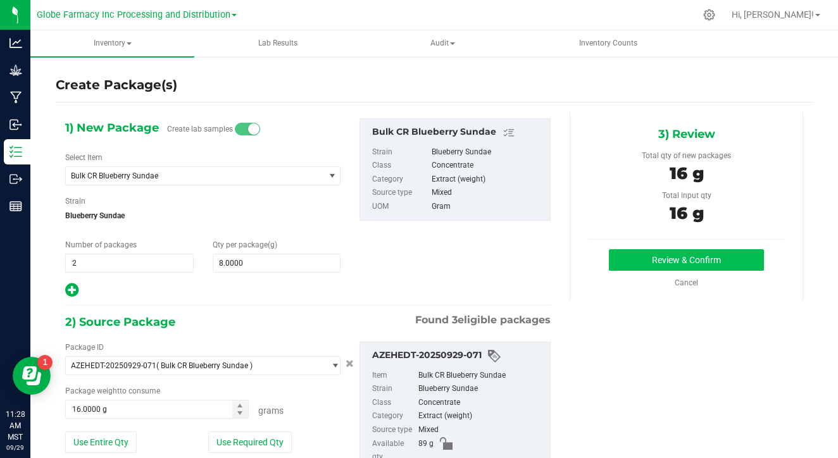
click at [667, 266] on button "Review & Confirm" at bounding box center [686, 260] width 155 height 22
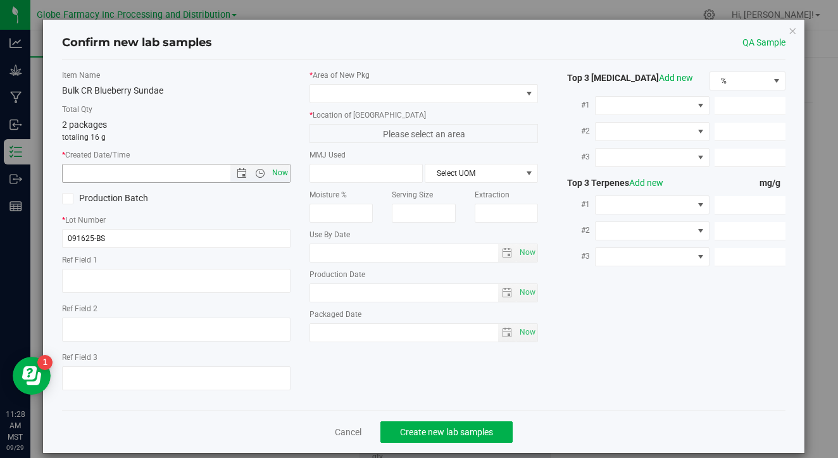
click at [275, 178] on span "Now" at bounding box center [281, 173] width 22 height 18
type input "9/29/2025 11:28 AM"
click at [350, 87] on span at bounding box center [415, 94] width 211 height 18
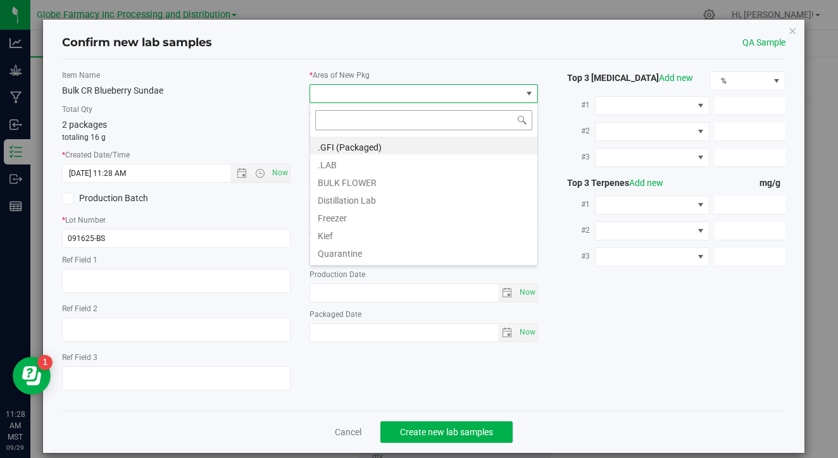
scroll to position [19, 228]
click at [337, 165] on li ".LAB" at bounding box center [423, 163] width 227 height 18
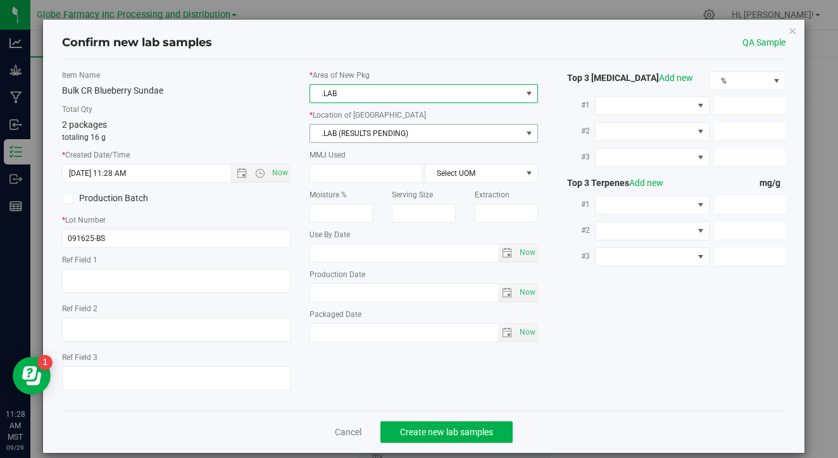
click at [362, 128] on span ".LAB (RESULTS PENDING)" at bounding box center [415, 134] width 211 height 18
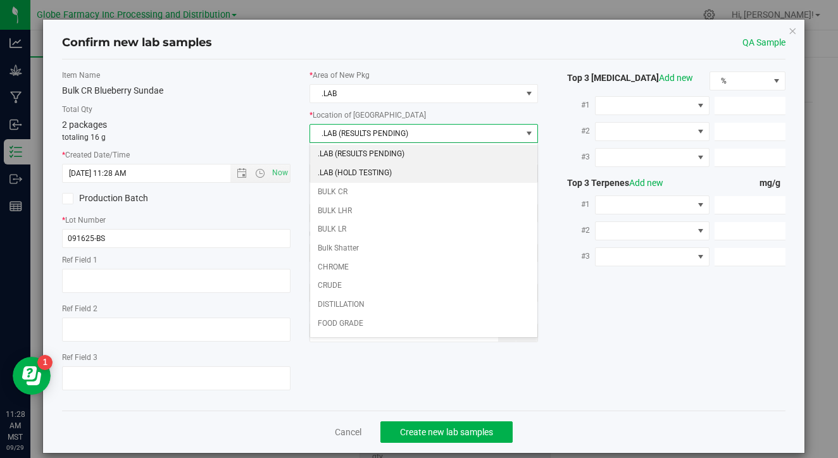
click at [357, 167] on li ".LAB (HOLD TESTING)" at bounding box center [423, 173] width 227 height 19
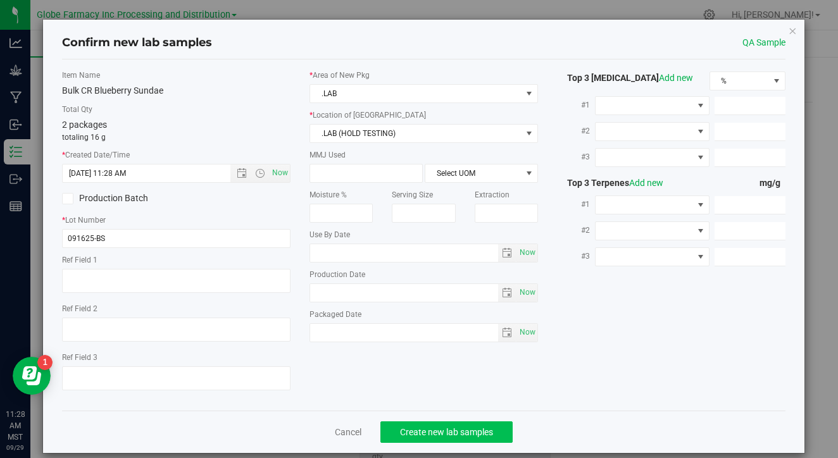
click at [435, 427] on span "Create new lab samples" at bounding box center [446, 432] width 93 height 10
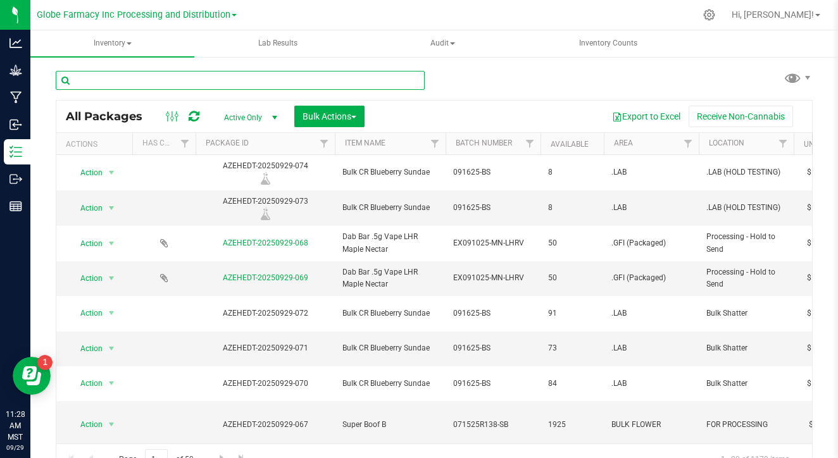
click at [133, 77] on input "text" at bounding box center [240, 80] width 369 height 19
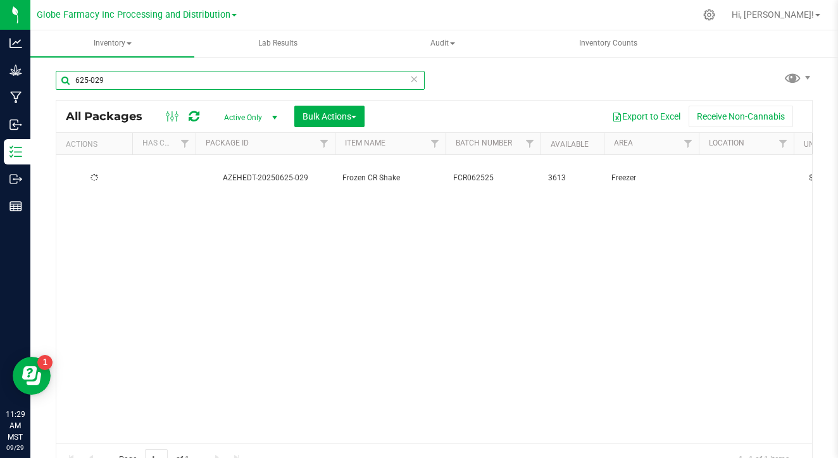
type input "625-029"
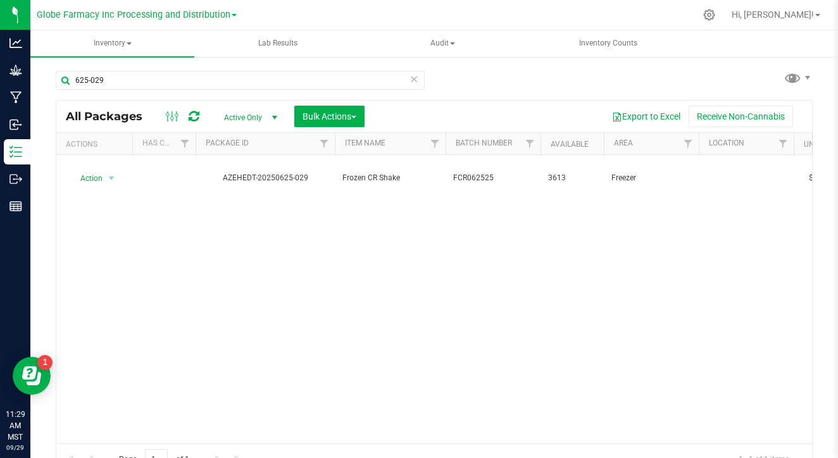
click at [331, 122] on button "Bulk Actions" at bounding box center [329, 117] width 70 height 22
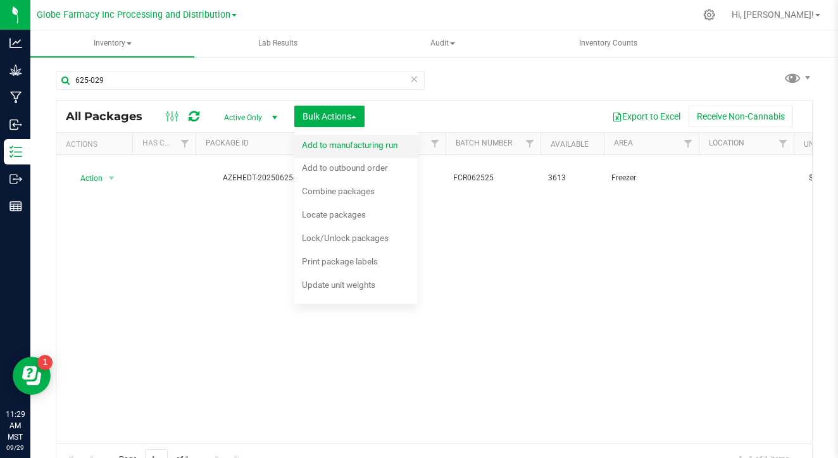
click at [364, 149] on span "Add to manufacturing run" at bounding box center [350, 145] width 96 height 10
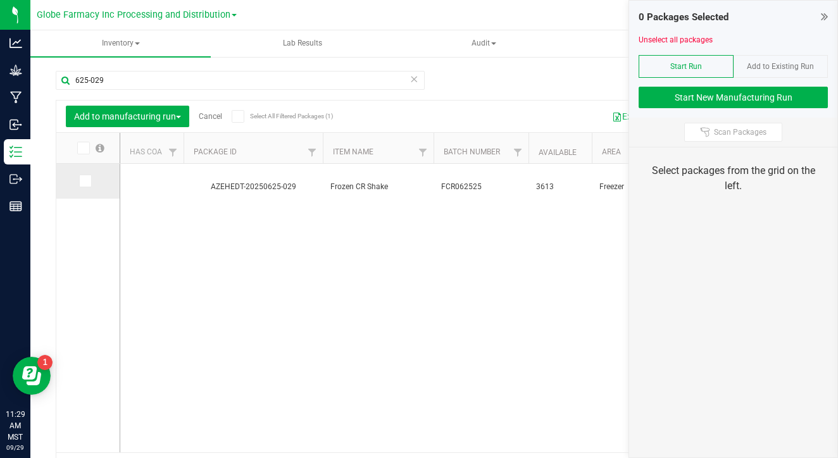
click at [80, 181] on icon at bounding box center [84, 181] width 8 height 0
click at [0, 0] on input "checkbox" at bounding box center [0, 0] width 0 height 0
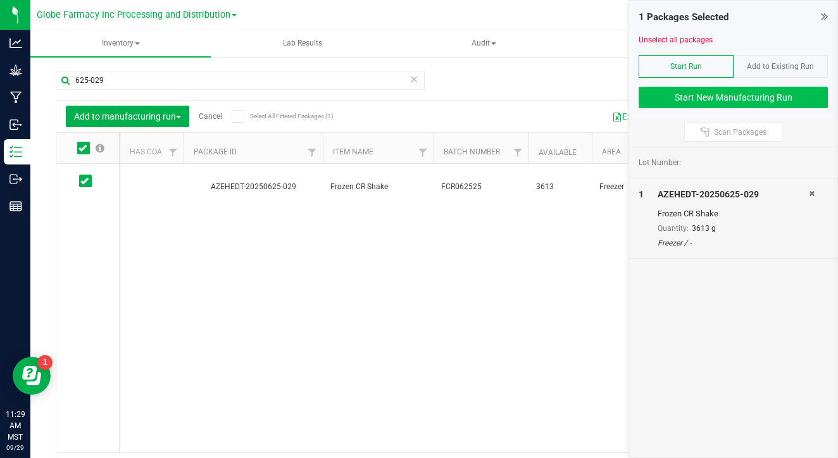
click at [660, 100] on button "Start New Manufacturing Run" at bounding box center [732, 98] width 189 height 22
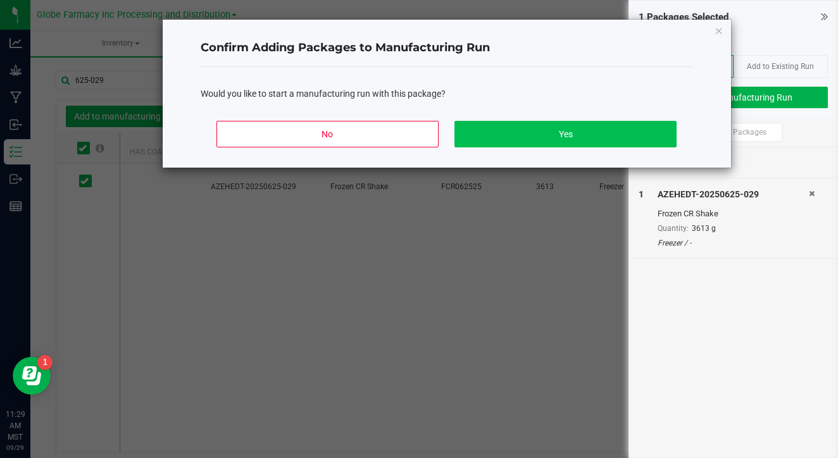
click at [568, 140] on button "Yes" at bounding box center [564, 134] width 221 height 27
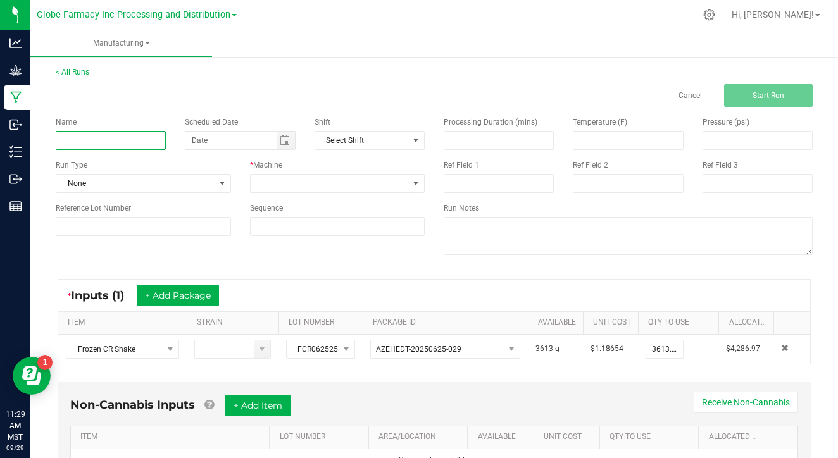
click at [128, 139] on input at bounding box center [111, 140] width 110 height 19
type input "091625 CR Shatter"
click at [269, 180] on span at bounding box center [330, 184] width 158 height 18
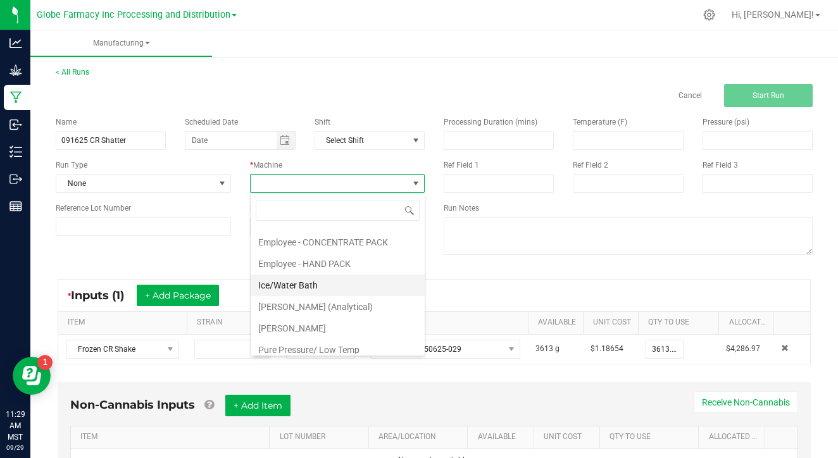
scroll to position [55, 0]
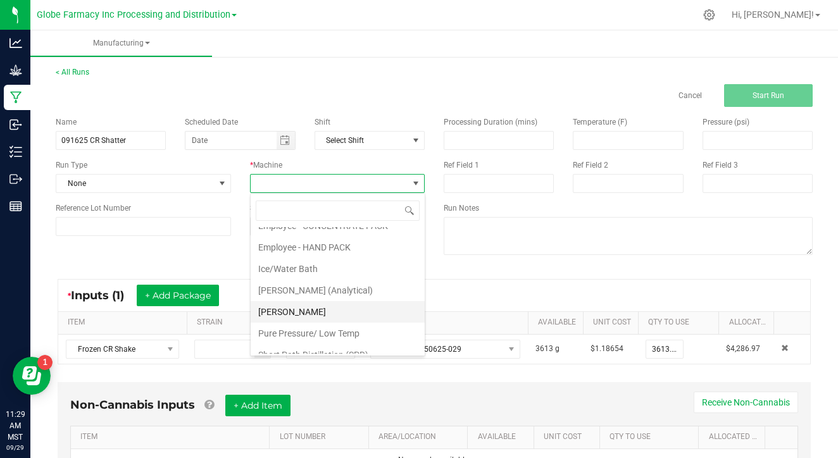
click at [310, 318] on li "[PERSON_NAME]" at bounding box center [338, 312] width 174 height 22
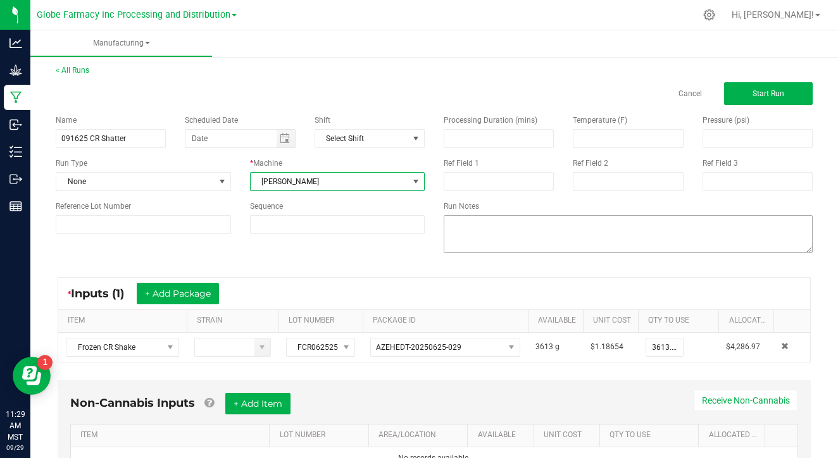
scroll to position [0, 0]
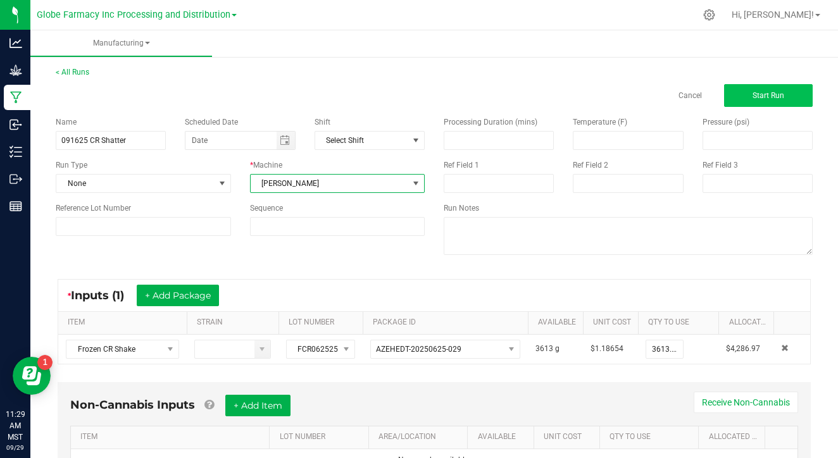
click at [741, 89] on button "Start Run" at bounding box center [768, 95] width 89 height 23
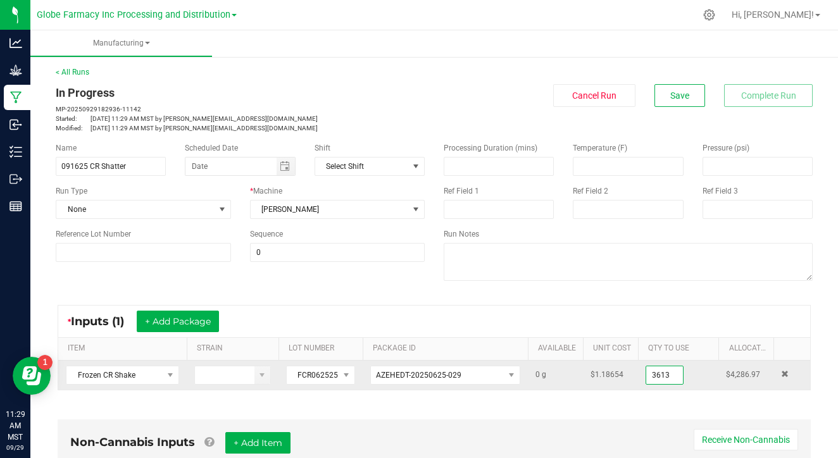
click at [655, 371] on input "3613" at bounding box center [664, 375] width 37 height 18
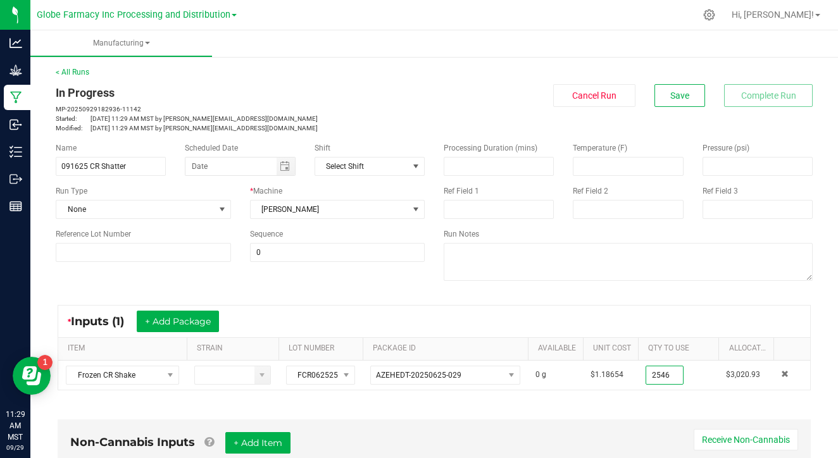
type input "2546.0000 g"
click at [618, 293] on div "Processing Duration (mins) Temperature (F) Pressure (psi) Ref Field 1 Ref Field…" at bounding box center [628, 213] width 388 height 161
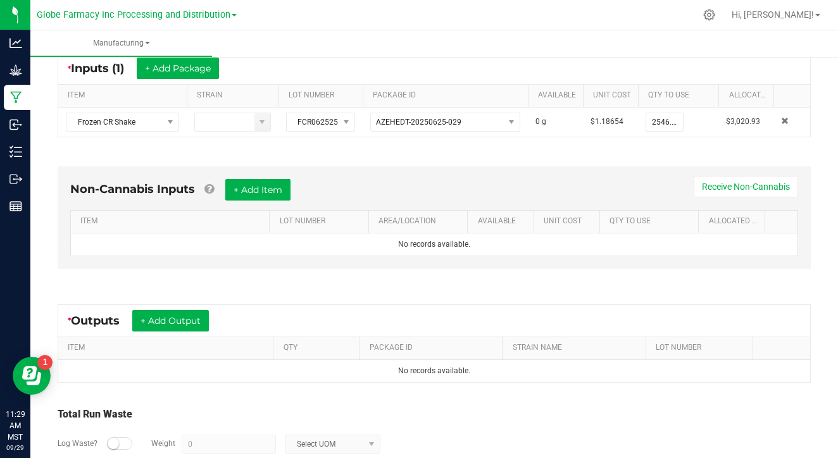
scroll to position [254, 0]
click at [193, 317] on button "+ Add Output" at bounding box center [170, 320] width 77 height 22
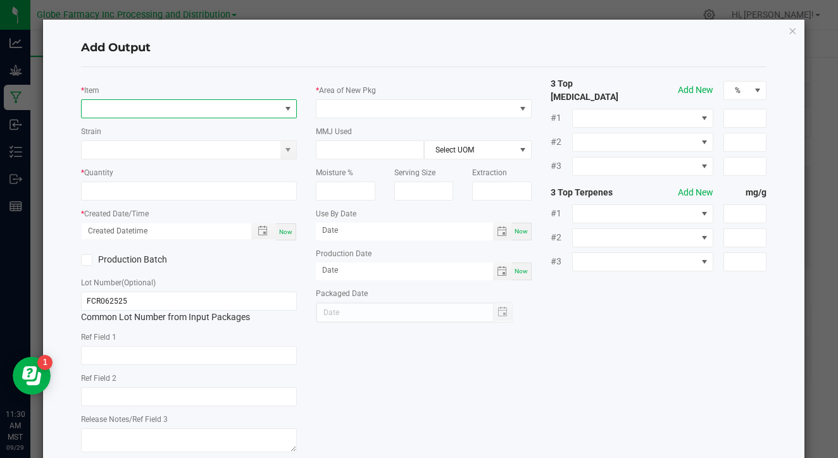
click at [204, 114] on span "NO DATA FOUND" at bounding box center [181, 109] width 199 height 18
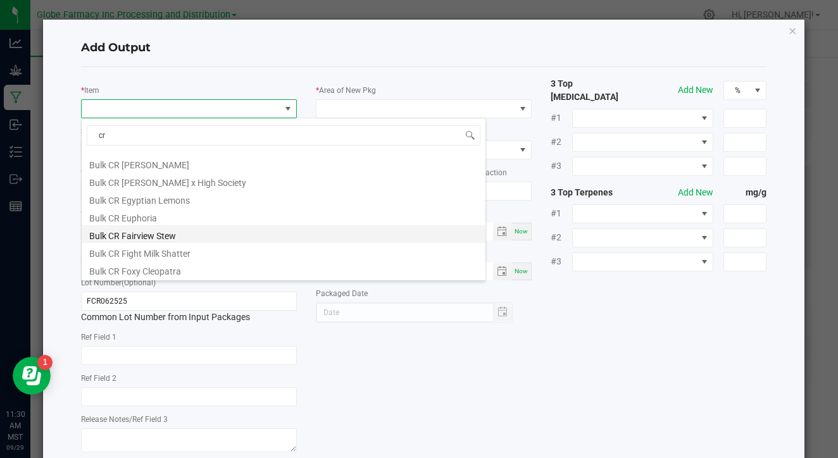
scroll to position [759, 0]
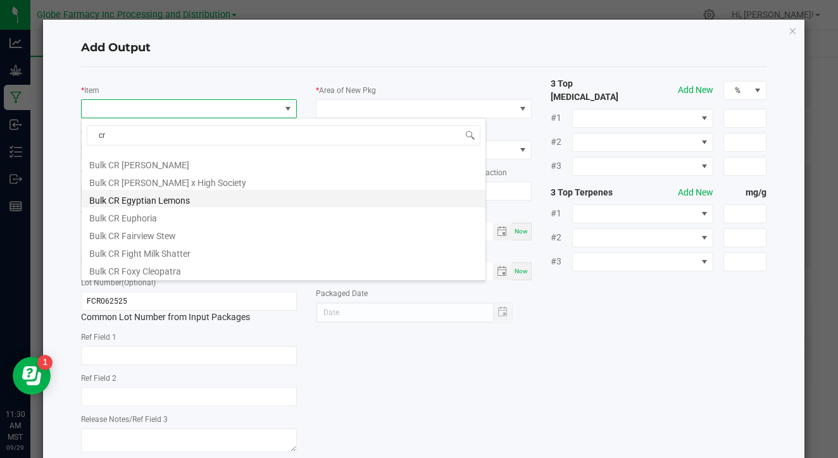
type input "cr k"
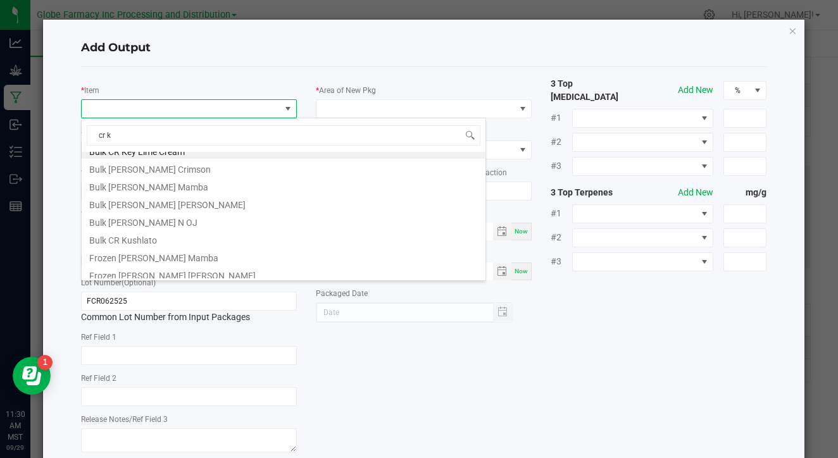
scroll to position [3, 0]
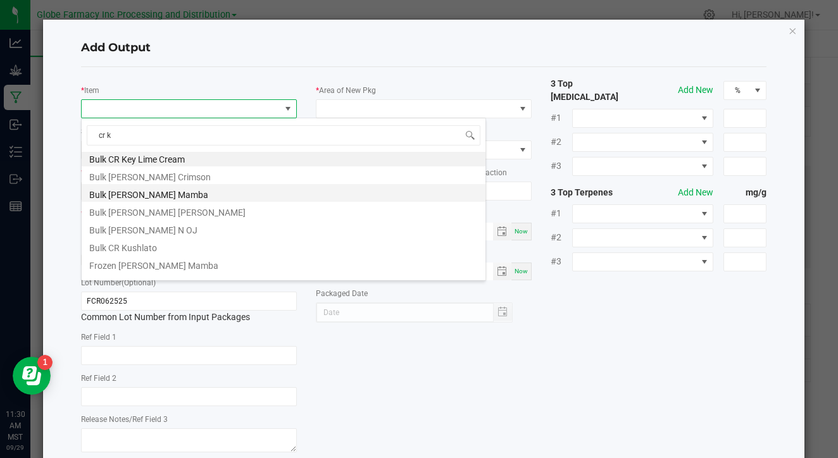
click at [161, 199] on li "Bulk [PERSON_NAME] Mamba" at bounding box center [284, 193] width 404 height 18
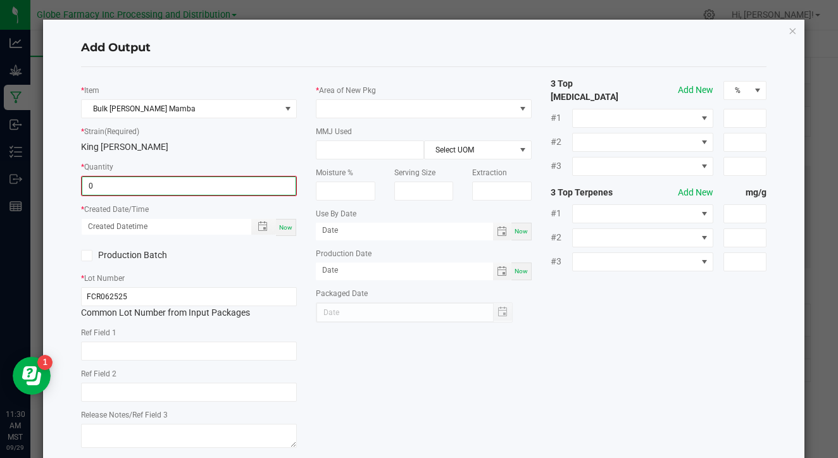
click at [164, 177] on input "0" at bounding box center [188, 186] width 213 height 18
type input "92.0000 g"
click at [281, 226] on span "Now" at bounding box center [285, 226] width 13 height 7
type input "09/29/2025 11:30 AM"
type input "[DATE]"
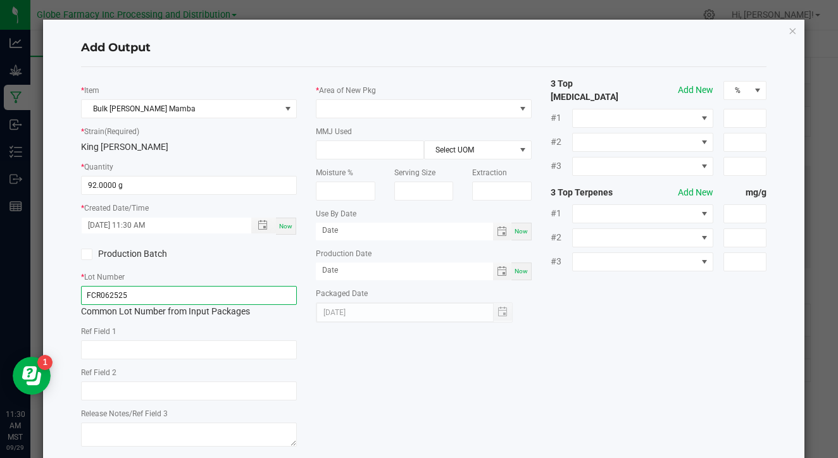
click at [240, 292] on input "FCR062525" at bounding box center [189, 295] width 216 height 19
click at [248, 290] on input "091625-KM" at bounding box center [189, 295] width 216 height 19
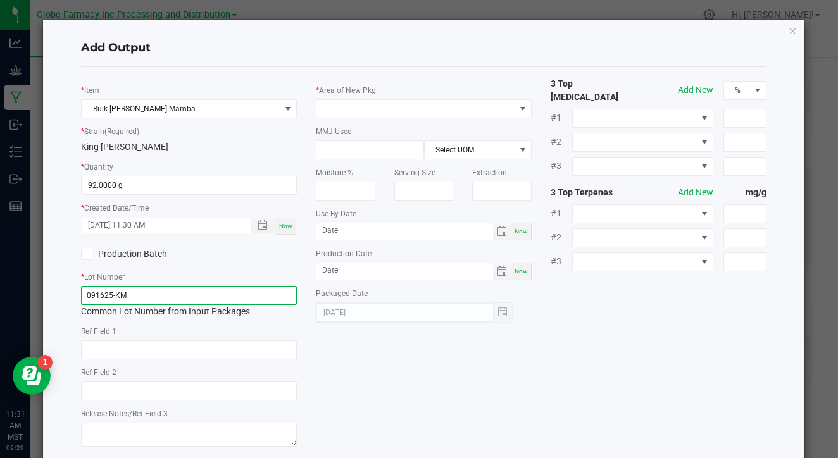
click at [248, 290] on input "091625-KM" at bounding box center [189, 295] width 216 height 19
type input "091625-KM"
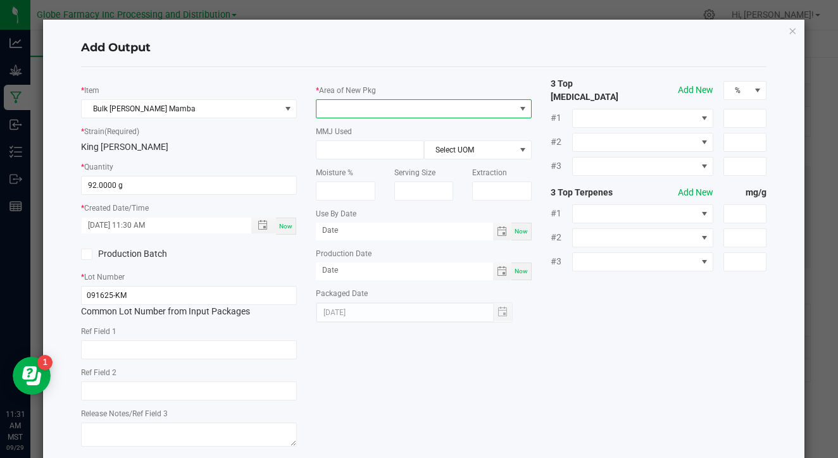
click at [385, 112] on span at bounding box center [415, 109] width 199 height 18
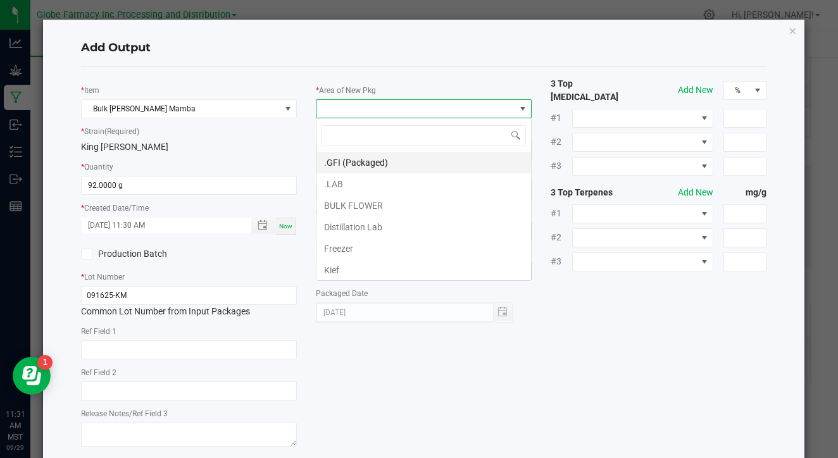
scroll to position [19, 216]
click at [375, 186] on li ".LAB" at bounding box center [423, 184] width 214 height 22
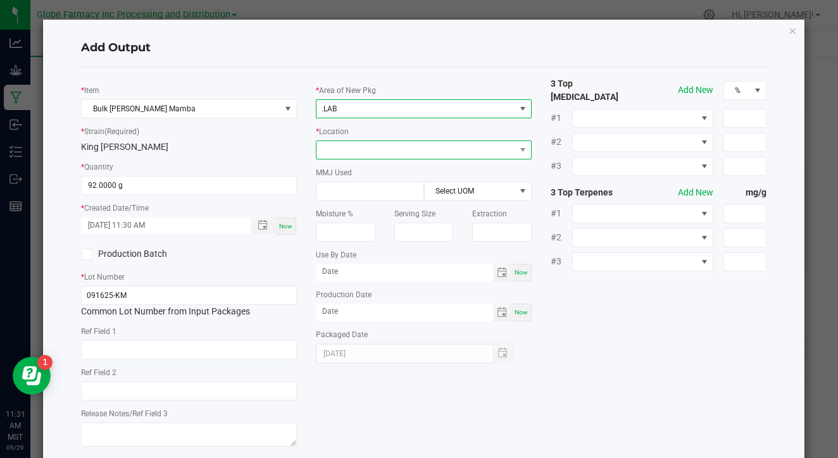
click at [382, 150] on span at bounding box center [415, 150] width 199 height 18
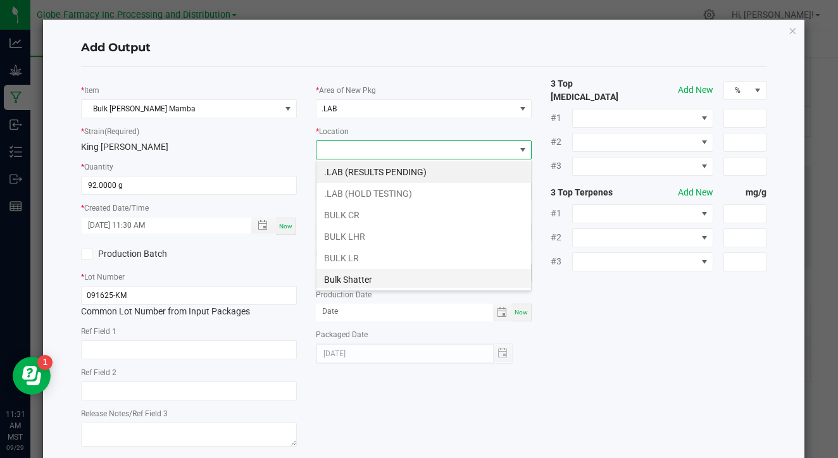
click at [359, 270] on li "Bulk Shatter" at bounding box center [423, 280] width 214 height 22
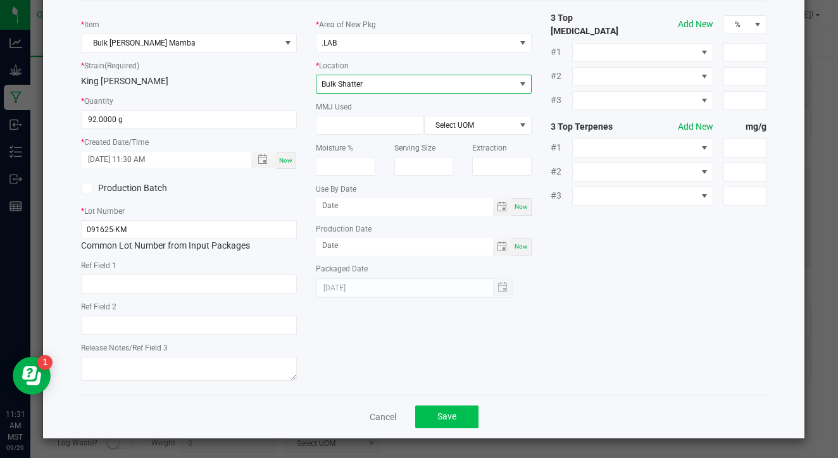
scroll to position [65, 0]
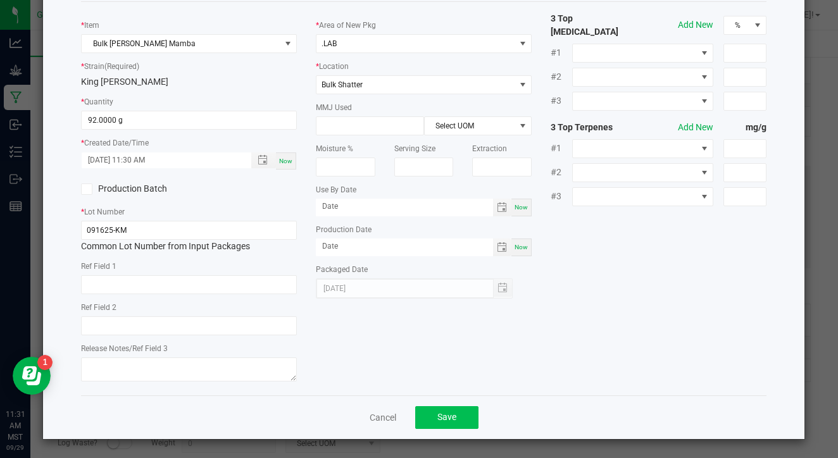
click at [431, 411] on button "Save" at bounding box center [446, 417] width 63 height 23
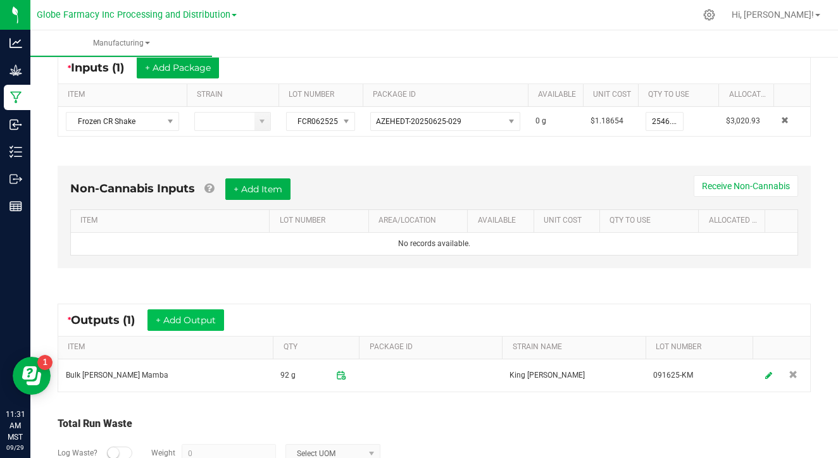
click at [202, 323] on button "+ Add Output" at bounding box center [185, 320] width 77 height 22
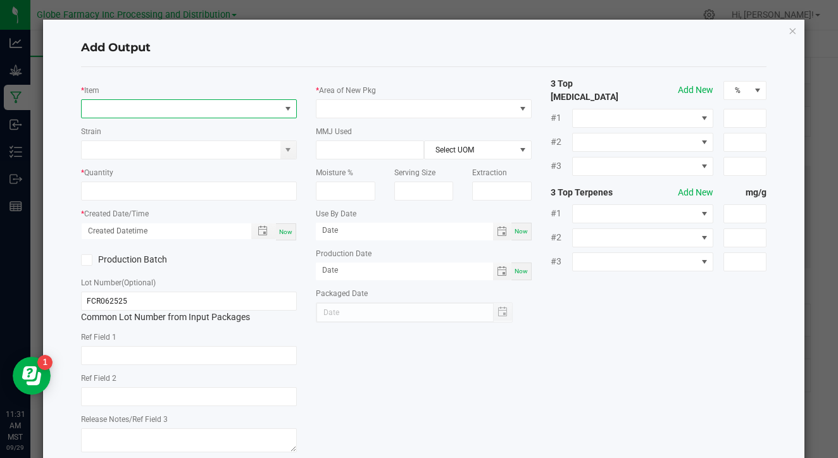
click at [239, 100] on span "NO DATA FOUND" at bounding box center [181, 109] width 199 height 18
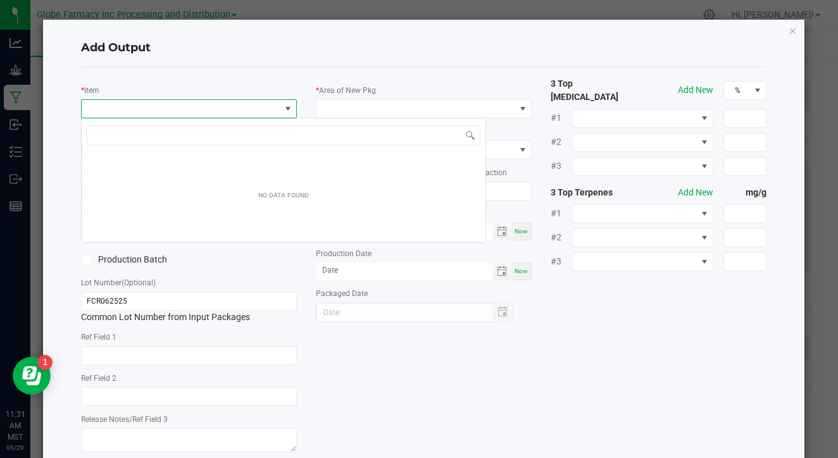
scroll to position [19, 216]
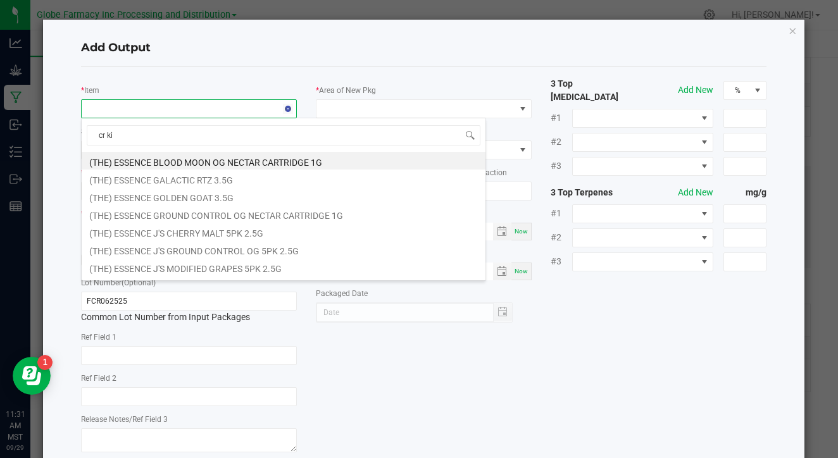
type input "cr kin"
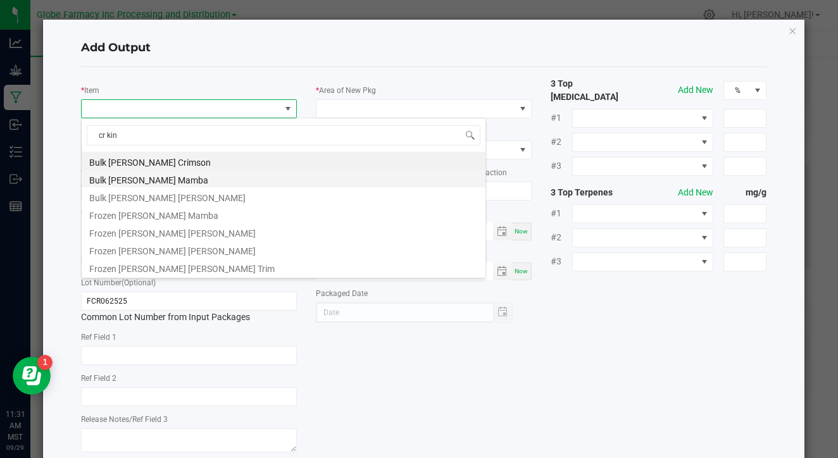
click at [210, 177] on li "Bulk [PERSON_NAME] Mamba" at bounding box center [284, 179] width 404 height 18
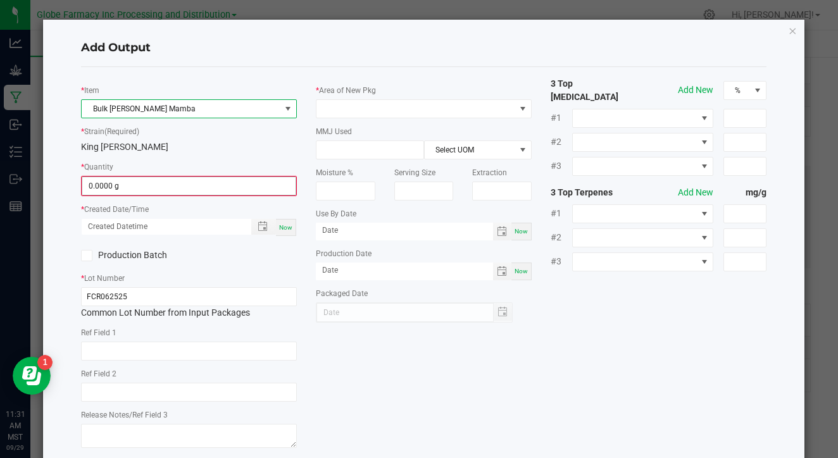
click at [204, 177] on span "0.0000 g" at bounding box center [189, 186] width 214 height 19
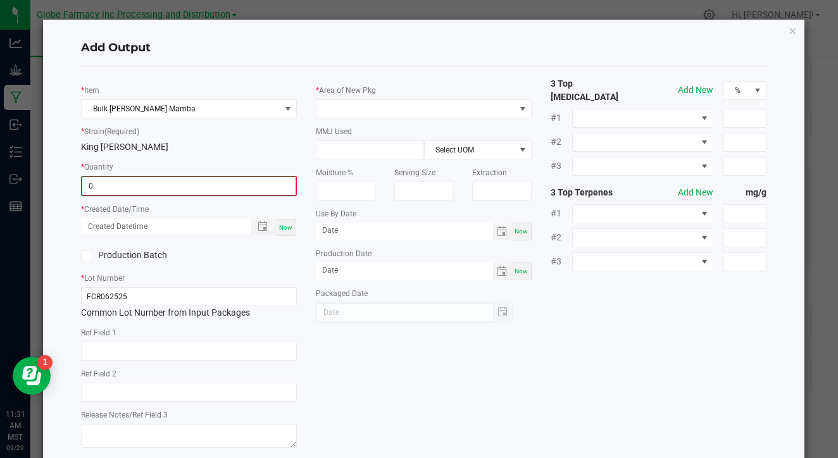
click at [202, 179] on input "0" at bounding box center [188, 186] width 213 height 18
type input "91.0000 g"
click at [287, 221] on div "Now" at bounding box center [286, 226] width 20 height 17
type input "09/29/2025 11:31 AM"
type input "[DATE]"
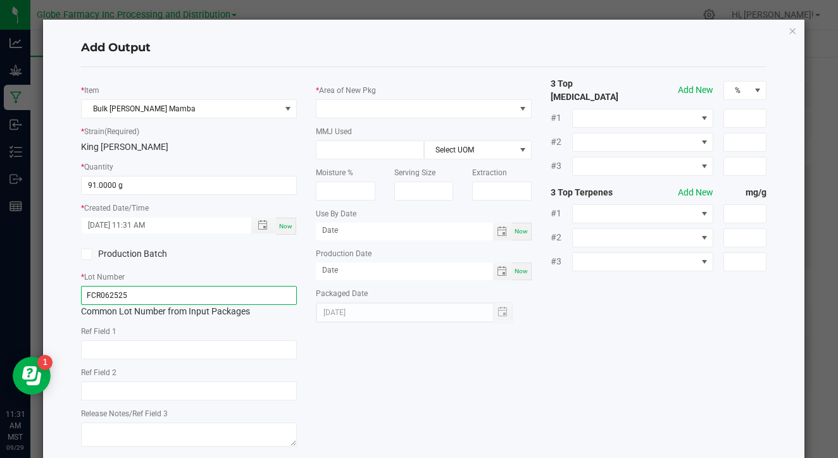
click at [251, 290] on input "FCR062525" at bounding box center [189, 295] width 216 height 19
paste input "091625-KM"
type input "091625-KM"
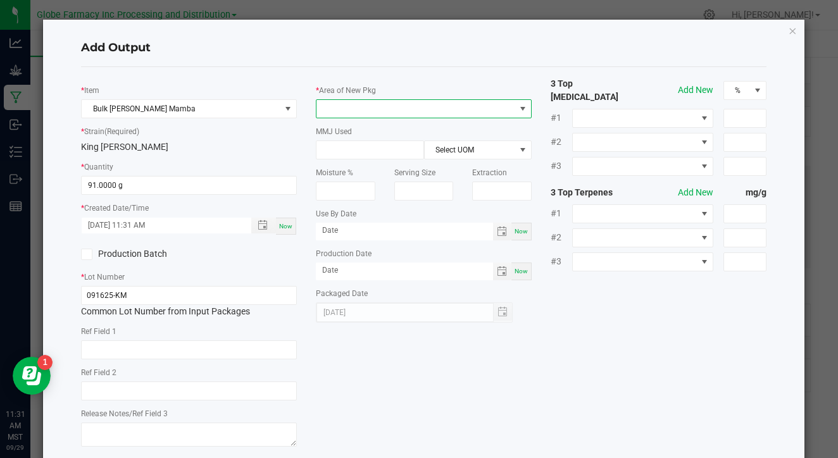
click at [435, 103] on span at bounding box center [415, 109] width 199 height 18
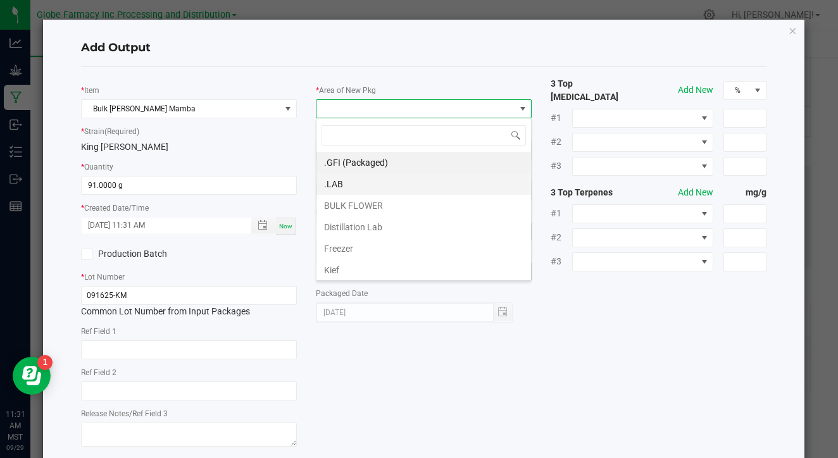
click at [392, 187] on li ".LAB" at bounding box center [423, 184] width 214 height 22
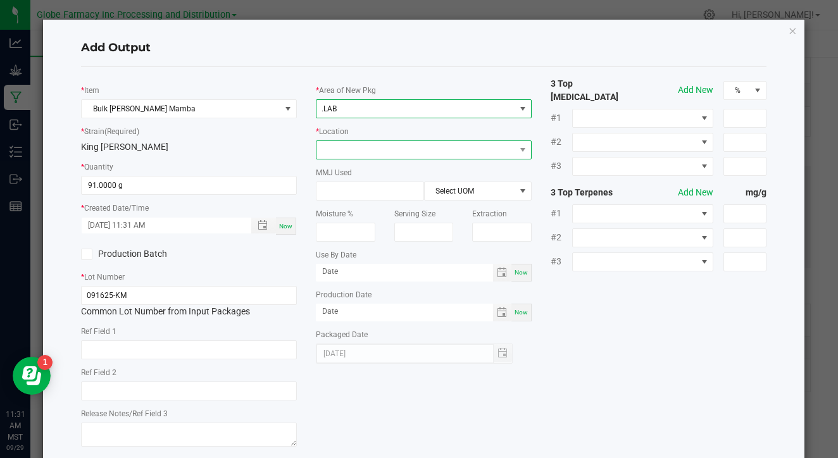
click at [382, 149] on span at bounding box center [415, 150] width 199 height 18
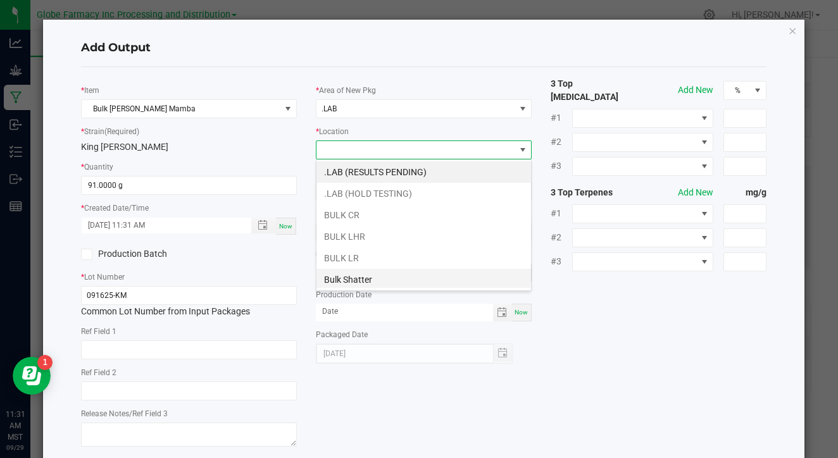
click at [371, 272] on li "Bulk Shatter" at bounding box center [423, 280] width 214 height 22
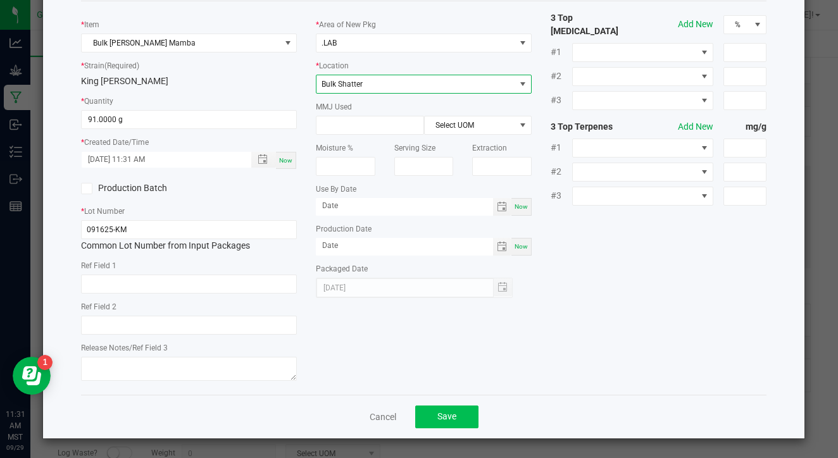
scroll to position [65, 0]
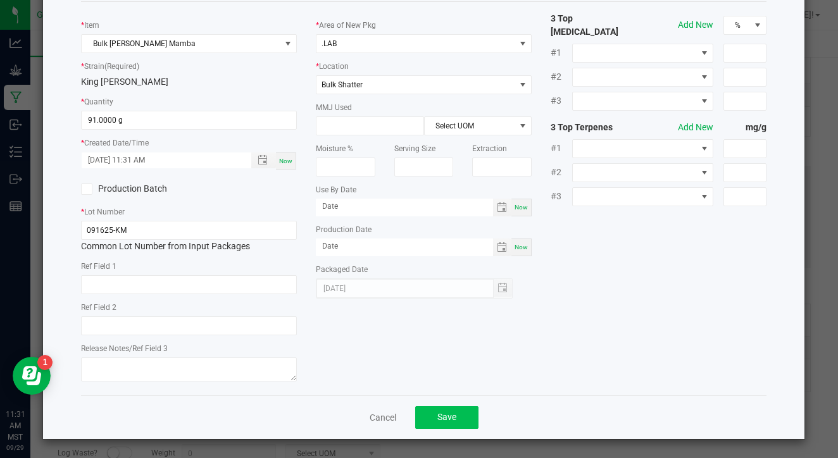
click at [438, 417] on span "Save" at bounding box center [446, 417] width 19 height 10
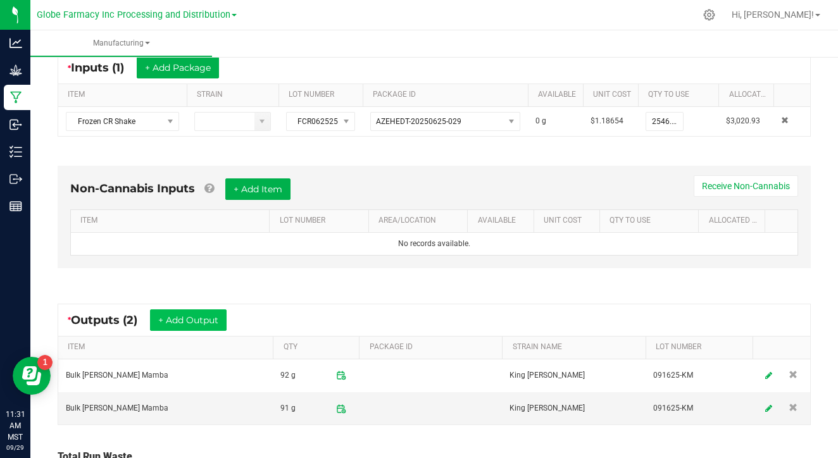
click at [209, 323] on button "+ Add Output" at bounding box center [188, 320] width 77 height 22
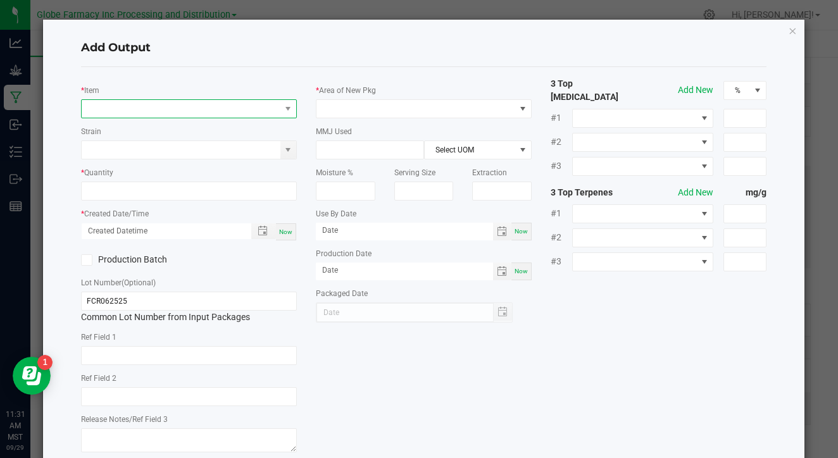
click at [197, 107] on span "NO DATA FOUND" at bounding box center [181, 109] width 199 height 18
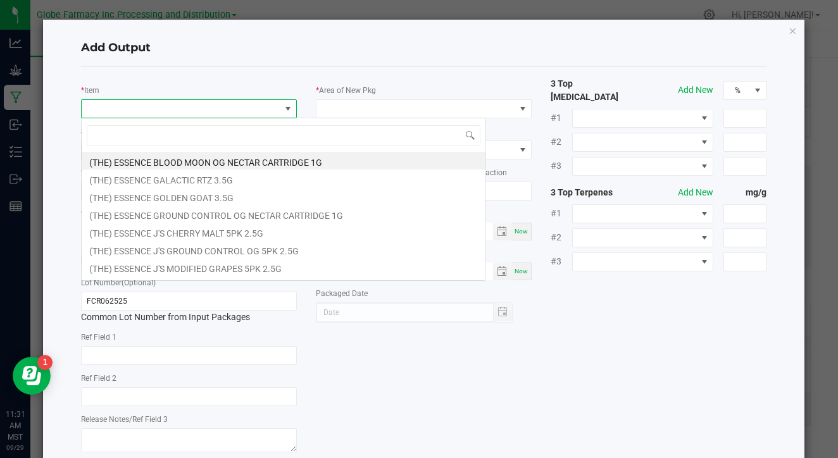
scroll to position [19, 216]
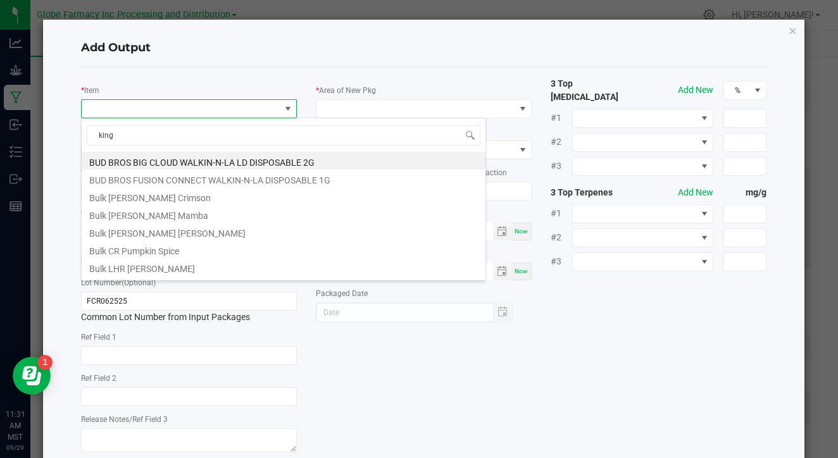
type input "king m"
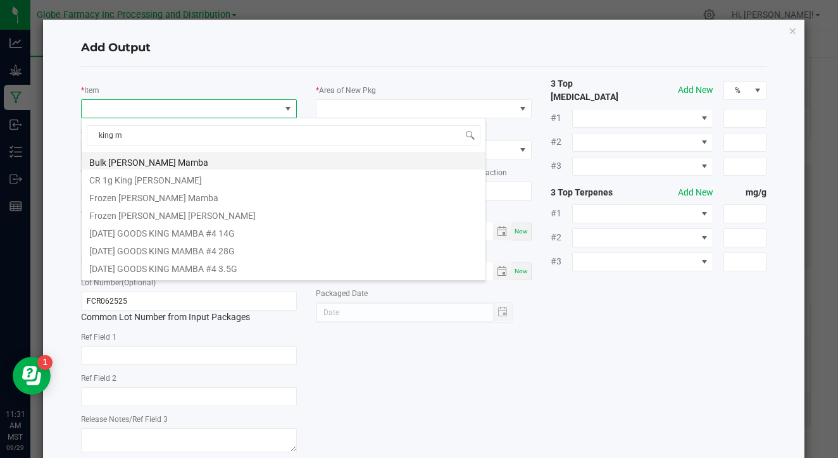
click at [178, 163] on li "Bulk [PERSON_NAME] Mamba" at bounding box center [284, 161] width 404 height 18
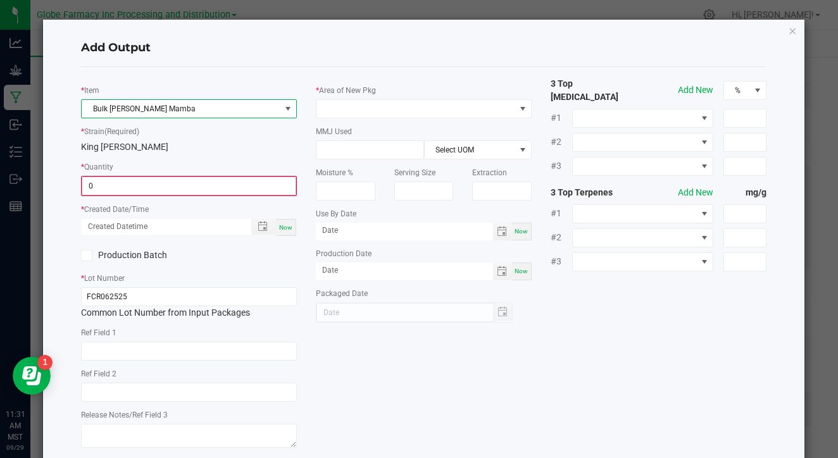
click at [170, 183] on input "0" at bounding box center [188, 186] width 213 height 18
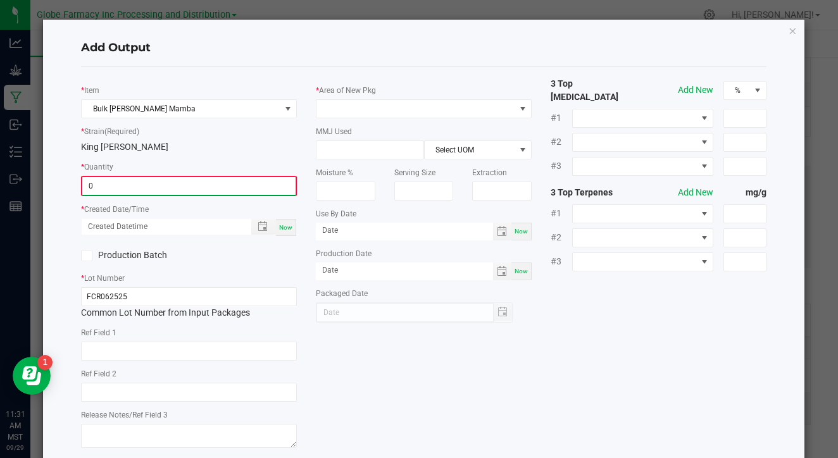
click at [170, 183] on input "0" at bounding box center [188, 186] width 213 height 18
type input "89.0000 g"
click at [283, 226] on span "Now" at bounding box center [285, 226] width 13 height 7
type input "09/29/2025 11:31 AM"
type input "[DATE]"
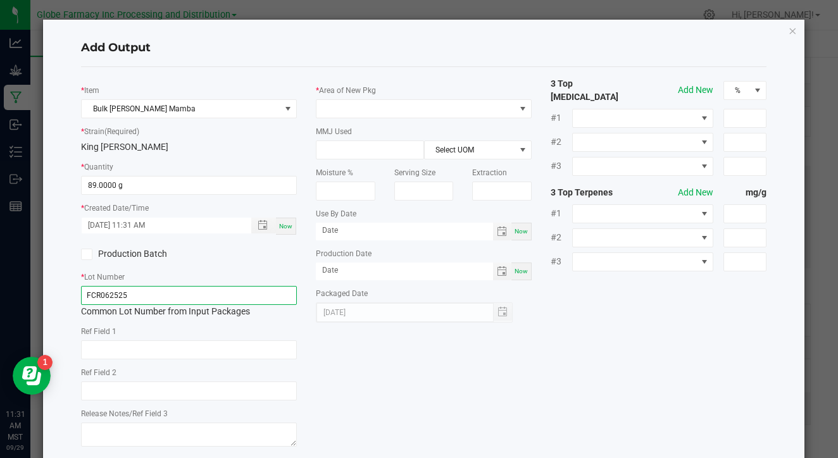
click at [240, 295] on input "FCR062525" at bounding box center [189, 295] width 216 height 19
paste input "091625-KM"
type input "091625-KM"
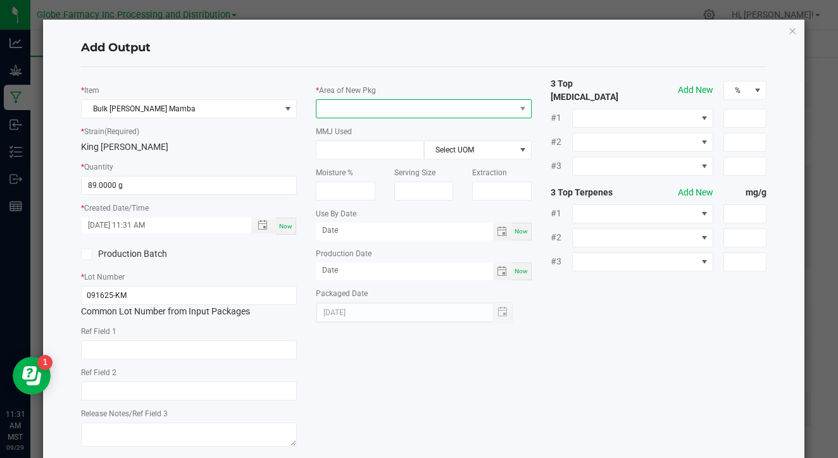
click at [500, 111] on span at bounding box center [415, 109] width 199 height 18
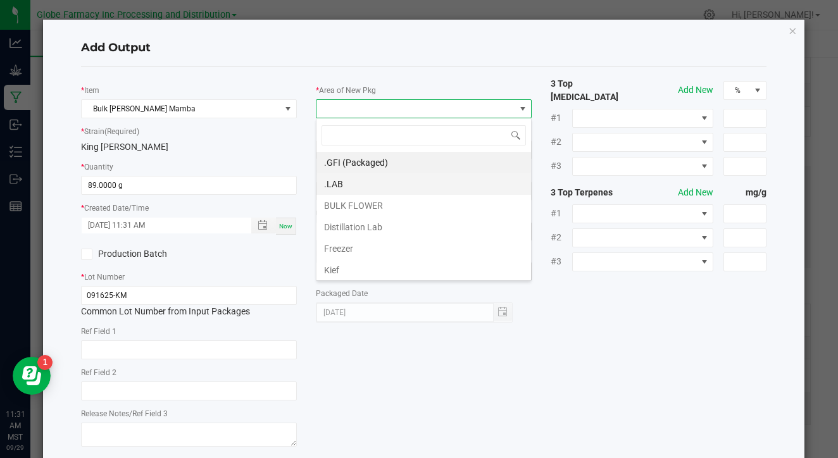
click at [462, 183] on li ".LAB" at bounding box center [423, 184] width 214 height 22
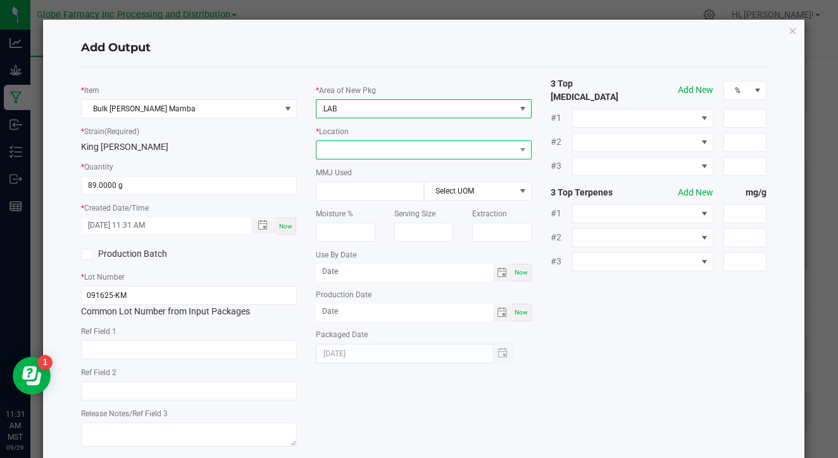
click at [459, 152] on span at bounding box center [415, 150] width 199 height 18
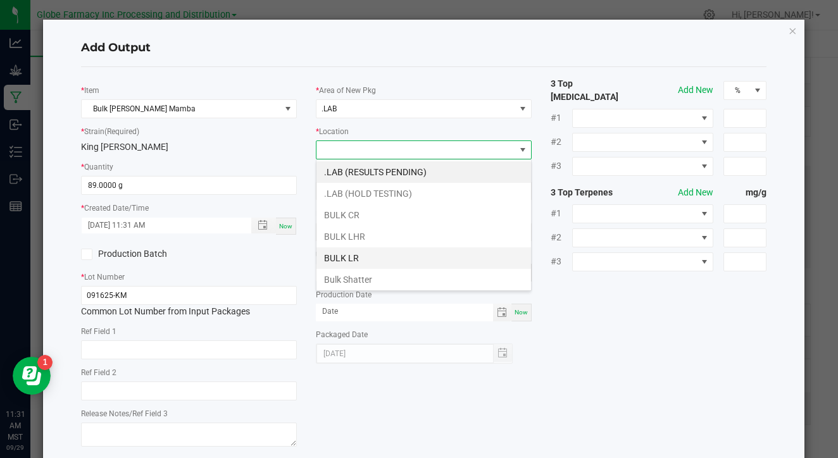
scroll to position [12, 0]
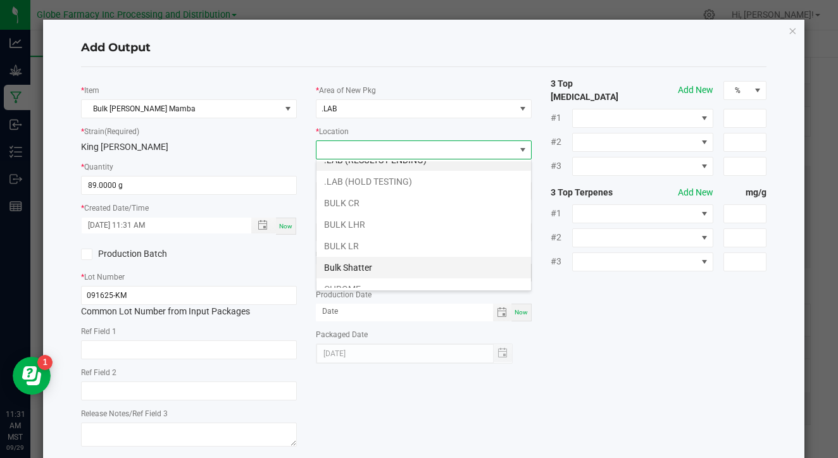
click at [399, 267] on li "Bulk Shatter" at bounding box center [423, 268] width 214 height 22
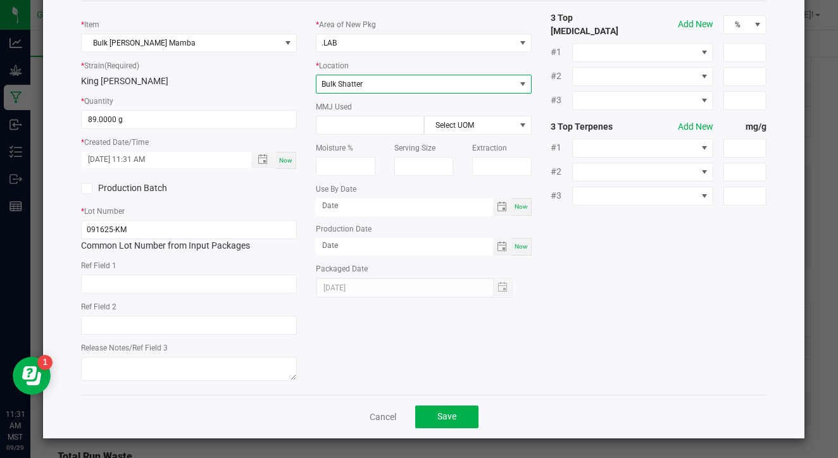
scroll to position [65, 0]
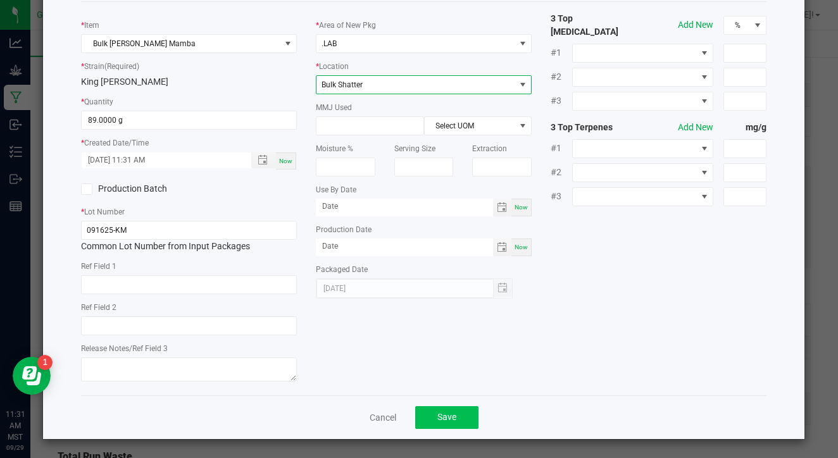
click at [442, 414] on span "Save" at bounding box center [446, 417] width 19 height 10
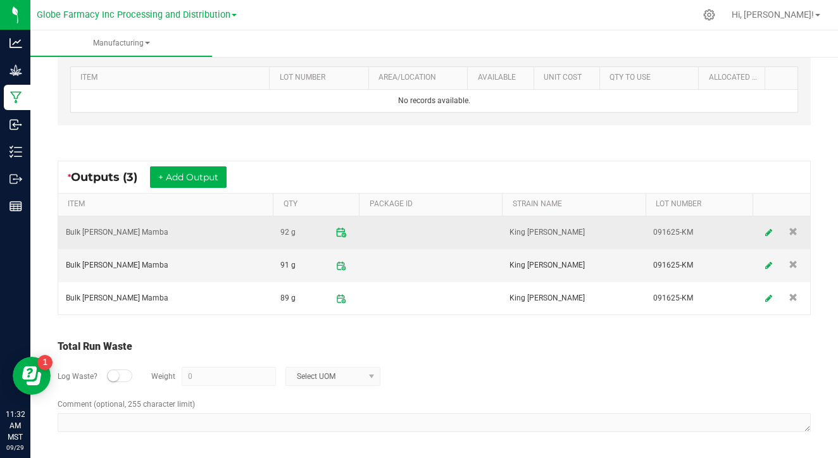
scroll to position [396, 0]
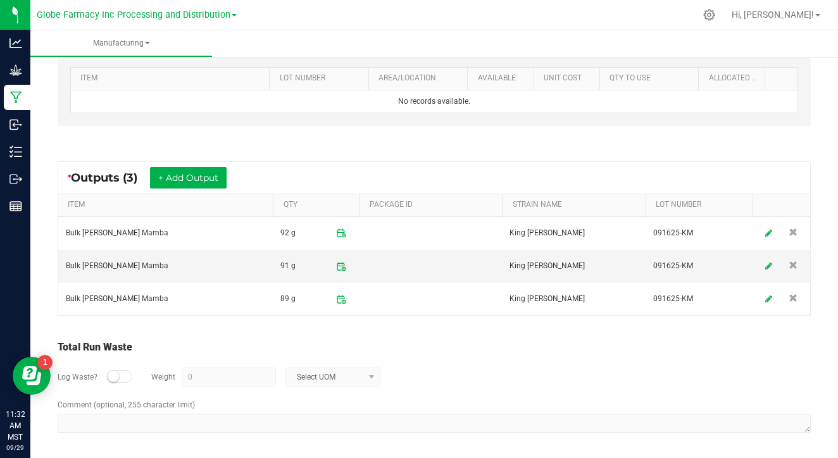
click at [122, 370] on div at bounding box center [119, 376] width 25 height 13
click at [204, 377] on input "0" at bounding box center [228, 377] width 93 height 18
click at [344, 380] on span "Select UOM" at bounding box center [325, 377] width 78 height 18
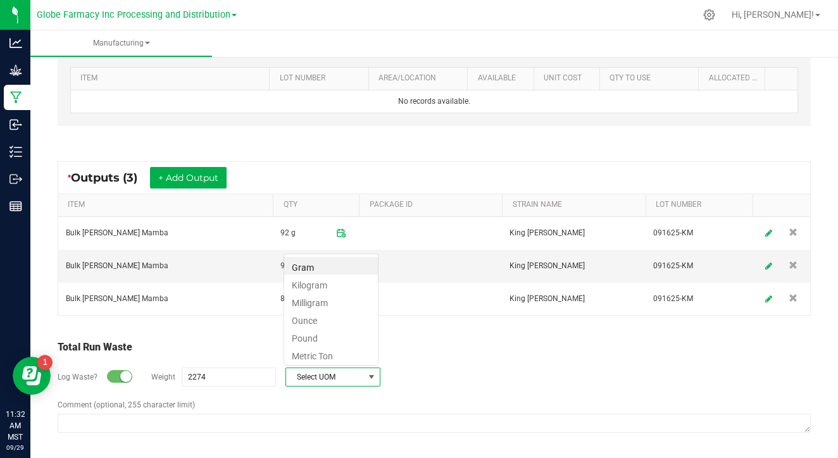
scroll to position [19, 95]
click at [342, 271] on li "Gram" at bounding box center [331, 266] width 94 height 18
type input "2274 g"
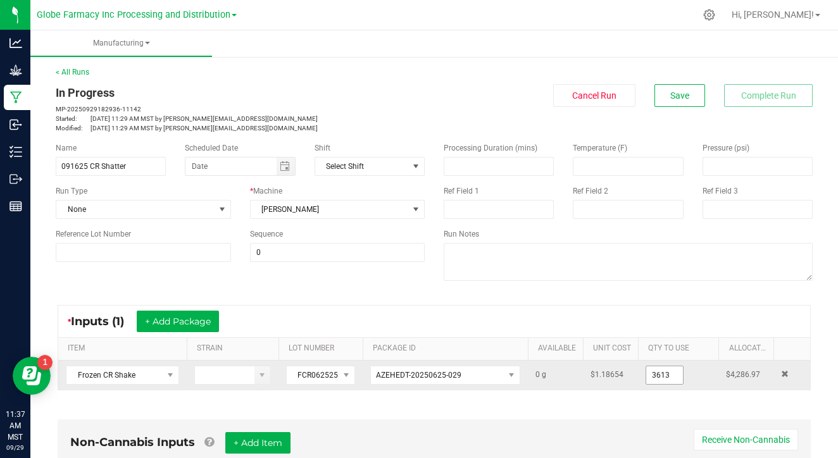
click at [666, 376] on input "3613" at bounding box center [664, 375] width 37 height 18
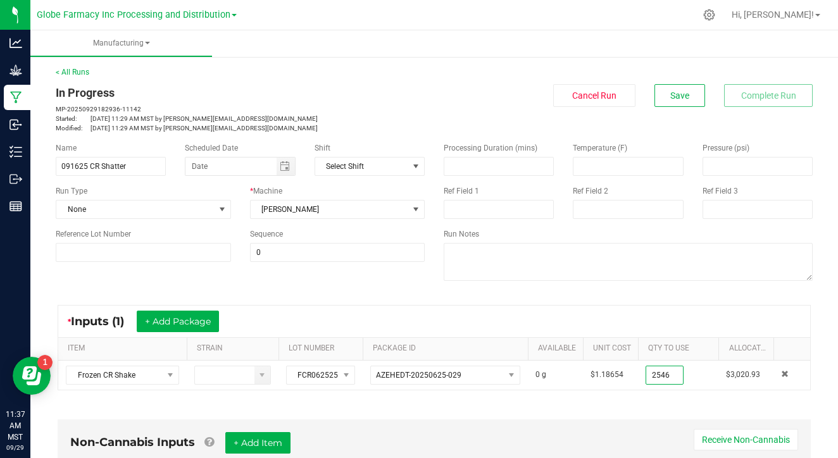
type input "2546.0000 g"
click at [442, 306] on div "* Inputs (1) + Add Package" at bounding box center [434, 322] width 752 height 32
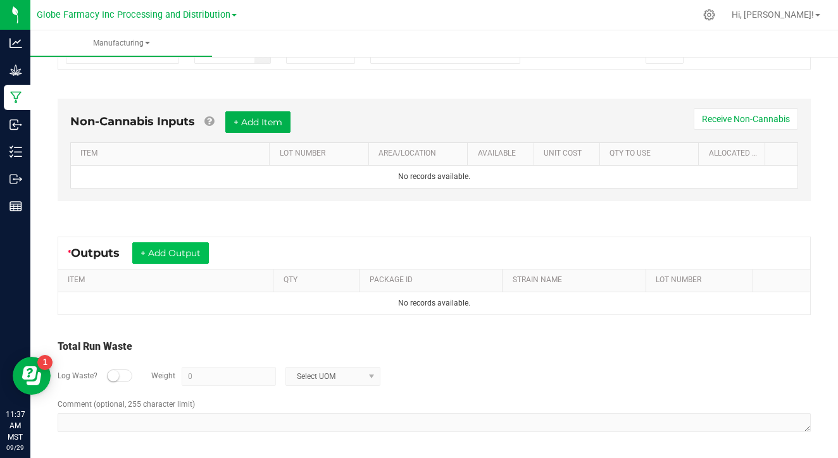
scroll to position [320, 0]
click at [182, 253] on button "+ Add Output" at bounding box center [170, 254] width 77 height 22
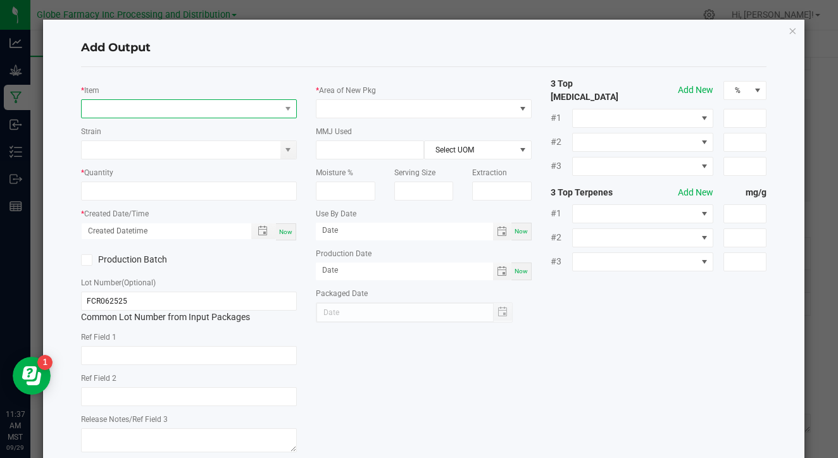
click at [225, 109] on span "NO DATA FOUND" at bounding box center [181, 109] width 199 height 18
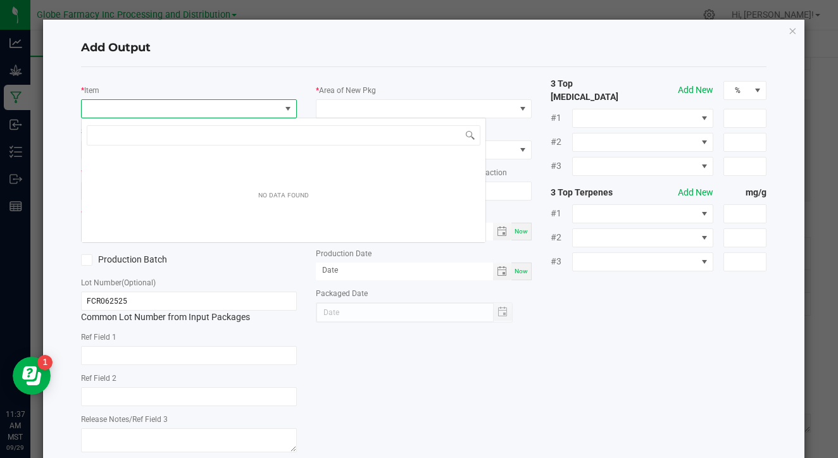
scroll to position [19, 216]
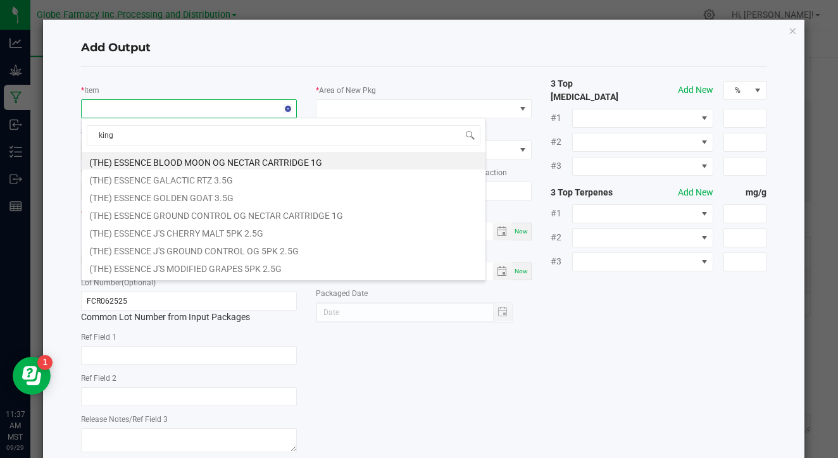
type input "king m"
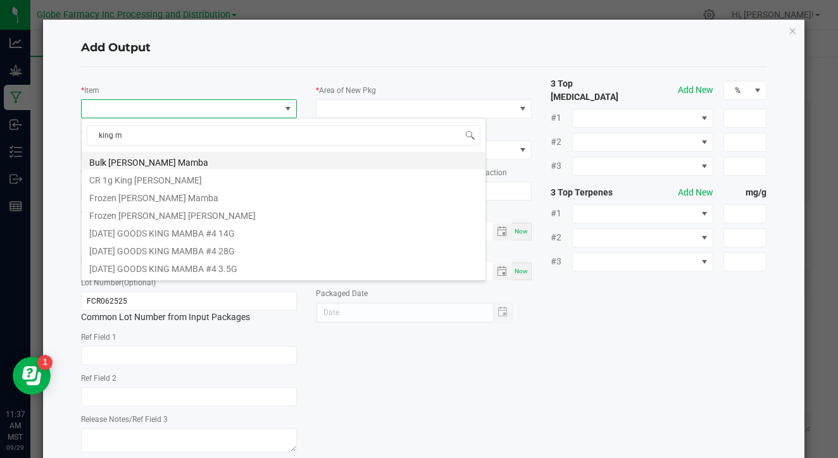
click at [213, 160] on li "Bulk [PERSON_NAME] Mamba" at bounding box center [284, 161] width 404 height 18
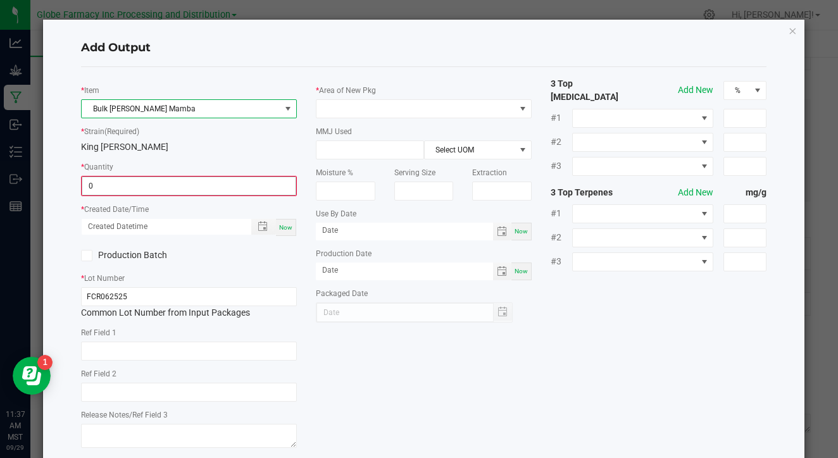
click at [195, 178] on input "0" at bounding box center [188, 186] width 213 height 18
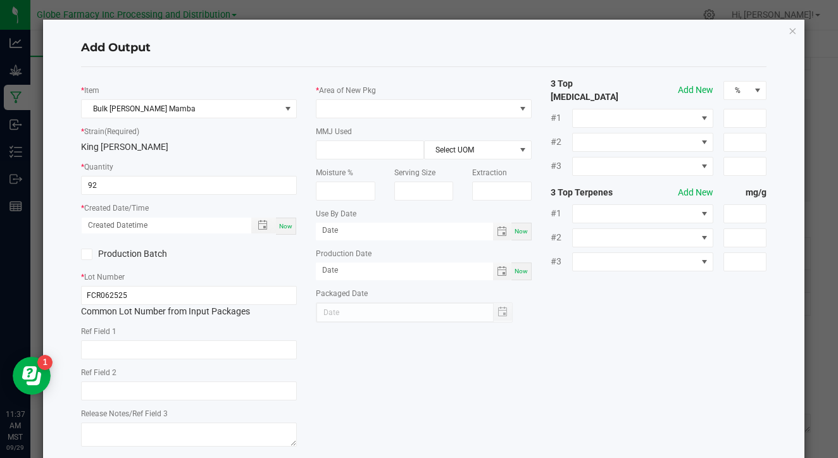
type input "92.0000 g"
click at [284, 226] on span "Now" at bounding box center [285, 226] width 13 height 7
type input "[DATE] 11:37 AM"
type input "[DATE]"
click at [229, 302] on input "FCR062525" at bounding box center [189, 295] width 216 height 19
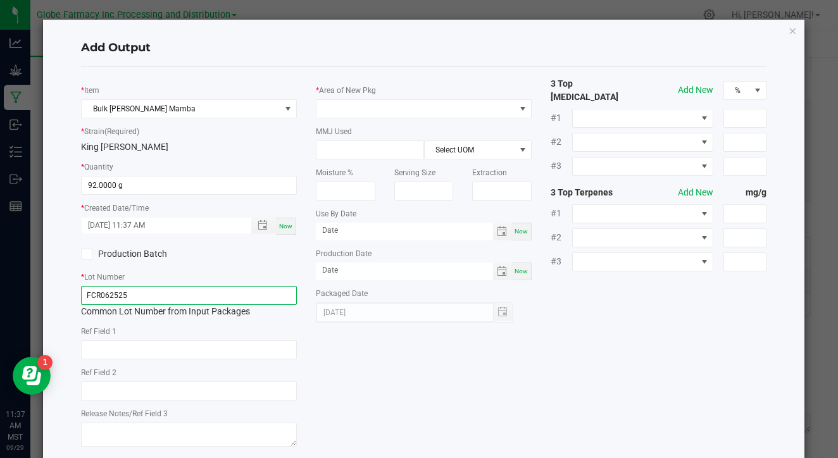
click at [229, 302] on input "FCR062525" at bounding box center [189, 295] width 216 height 19
paste input "091625-KM"
type input "091625-KM"
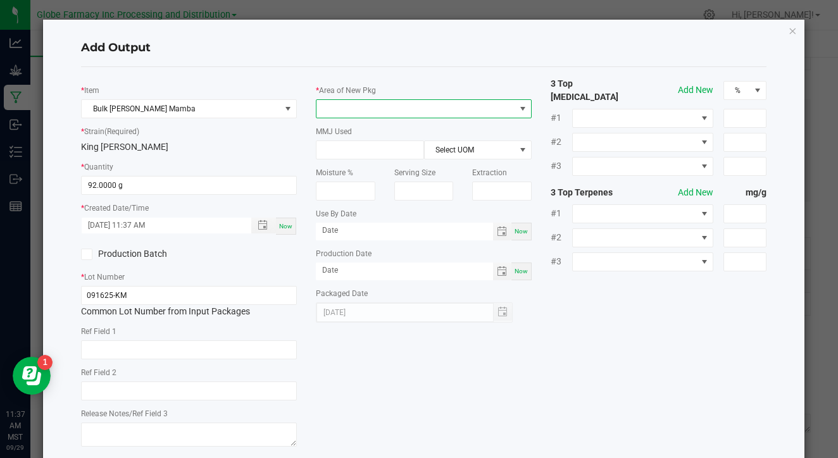
click at [430, 100] on span at bounding box center [415, 109] width 199 height 18
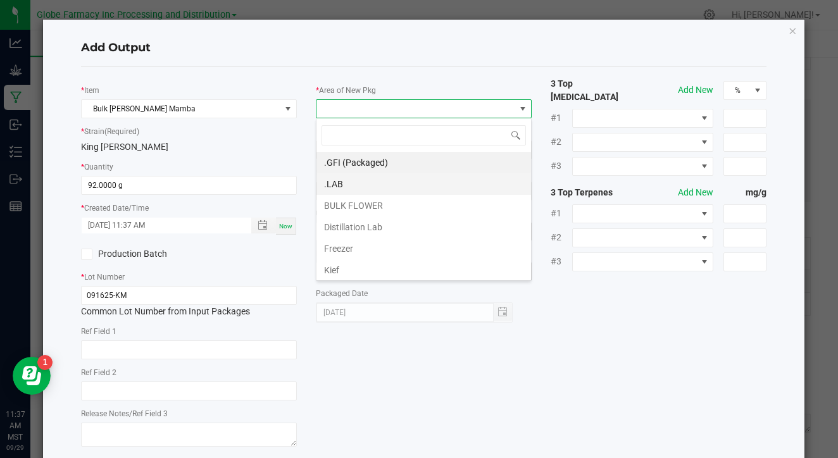
click at [406, 185] on li ".LAB" at bounding box center [423, 184] width 214 height 22
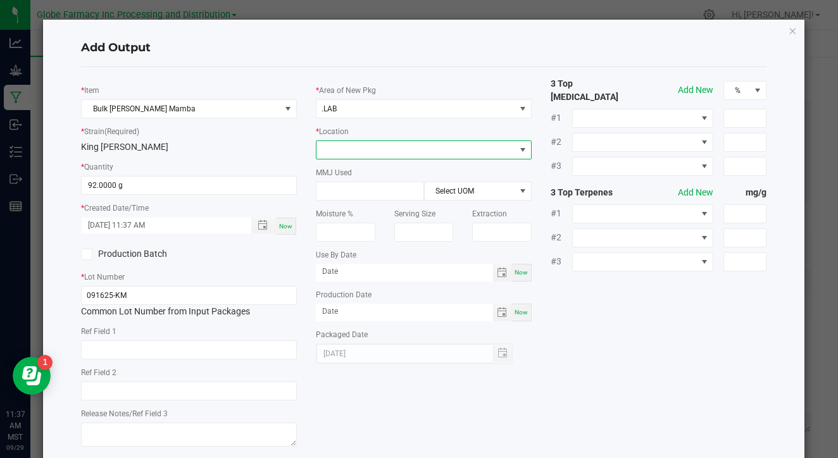
click at [414, 144] on span at bounding box center [415, 150] width 199 height 18
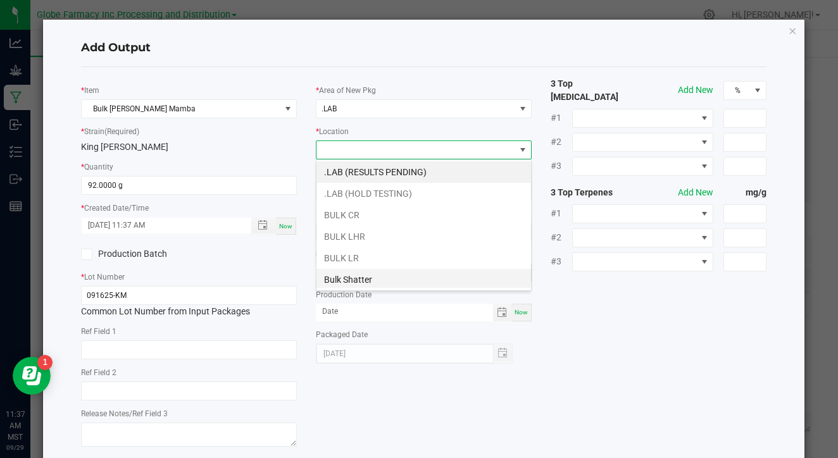
click at [387, 278] on li "Bulk Shatter" at bounding box center [423, 280] width 214 height 22
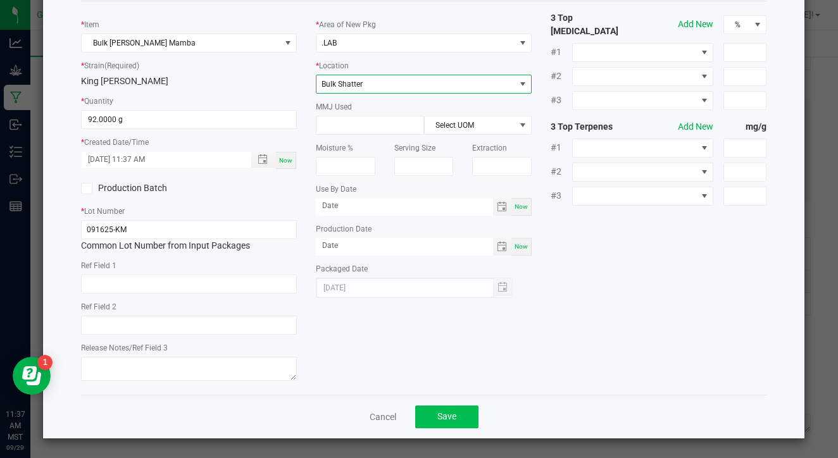
scroll to position [65, 0]
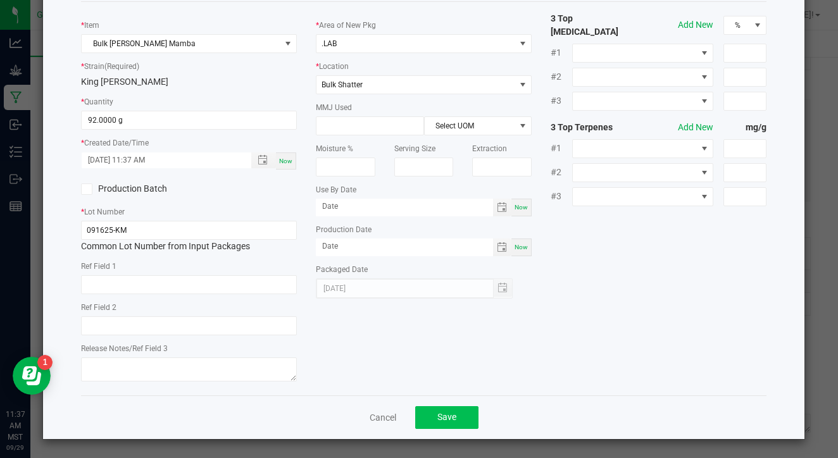
click at [452, 413] on span "Save" at bounding box center [446, 417] width 19 height 10
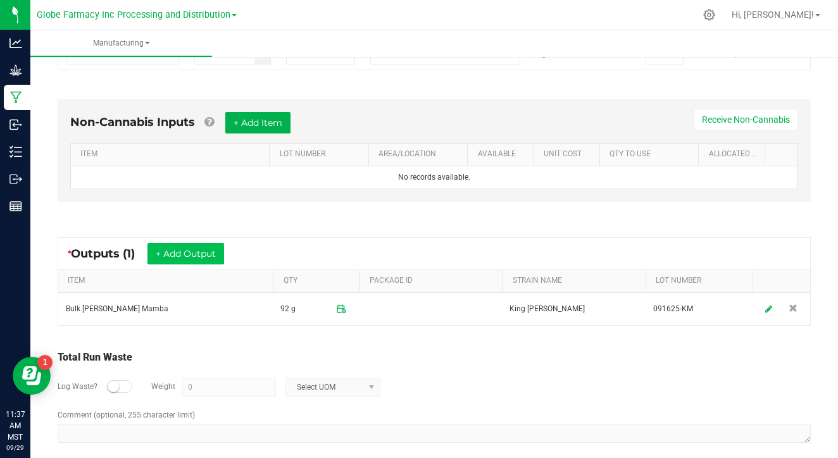
click at [197, 252] on button "+ Add Output" at bounding box center [185, 254] width 77 height 22
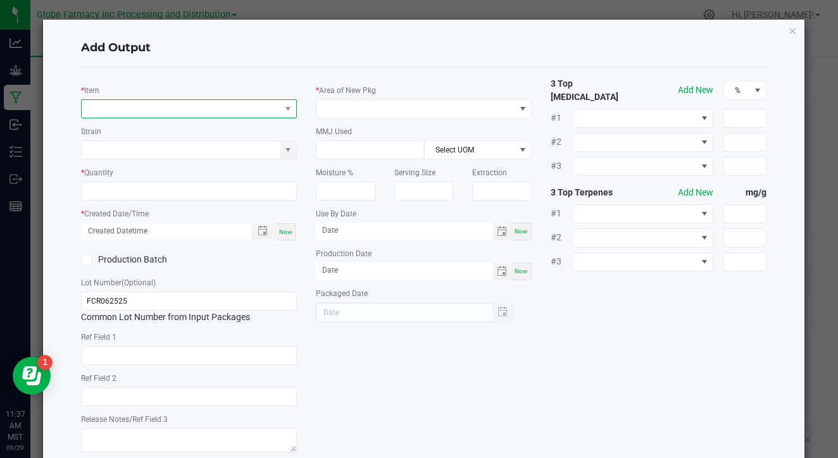
click at [162, 105] on span "NO DATA FOUND" at bounding box center [181, 109] width 199 height 18
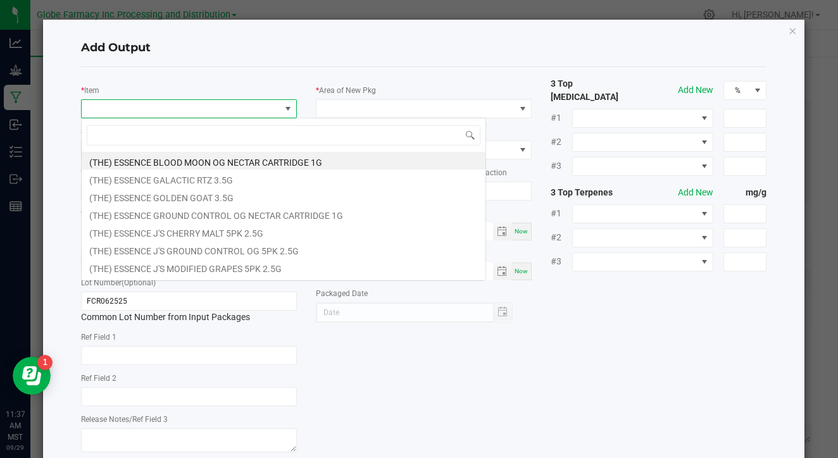
scroll to position [19, 216]
type input "king m"
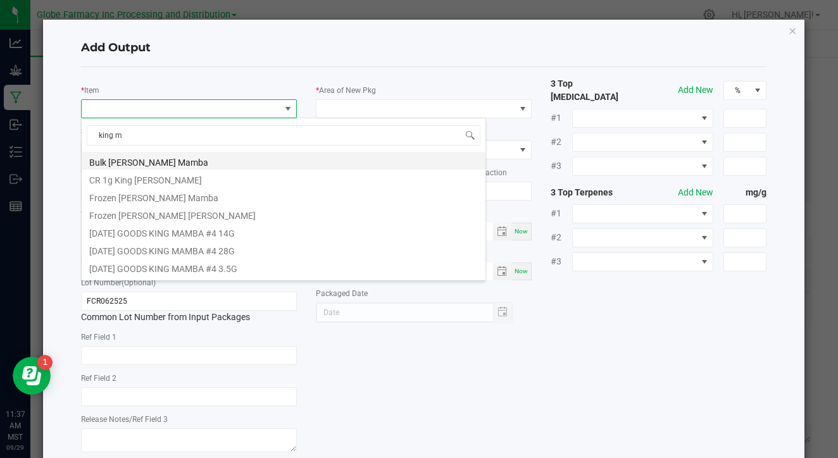
click at [147, 166] on li "Bulk [PERSON_NAME] Mamba" at bounding box center [284, 161] width 404 height 18
type input "0.0000 g"
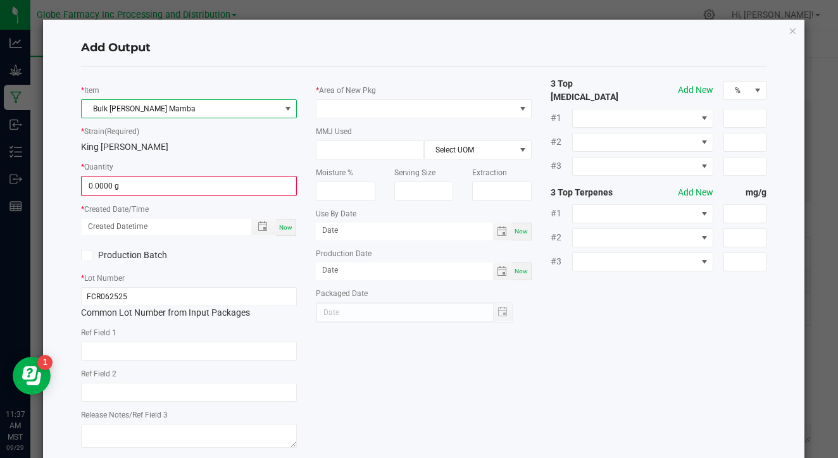
click at [284, 227] on span "Now" at bounding box center [285, 227] width 13 height 7
type input "[DATE] 11:37 AM"
type input "[DATE]"
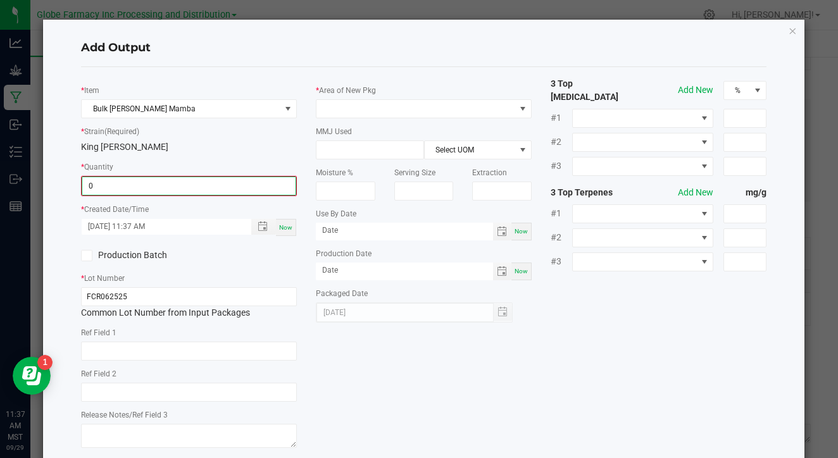
click at [232, 188] on input "0" at bounding box center [188, 186] width 213 height 18
type input "89.0000 g"
click at [291, 223] on span "Now" at bounding box center [285, 226] width 13 height 7
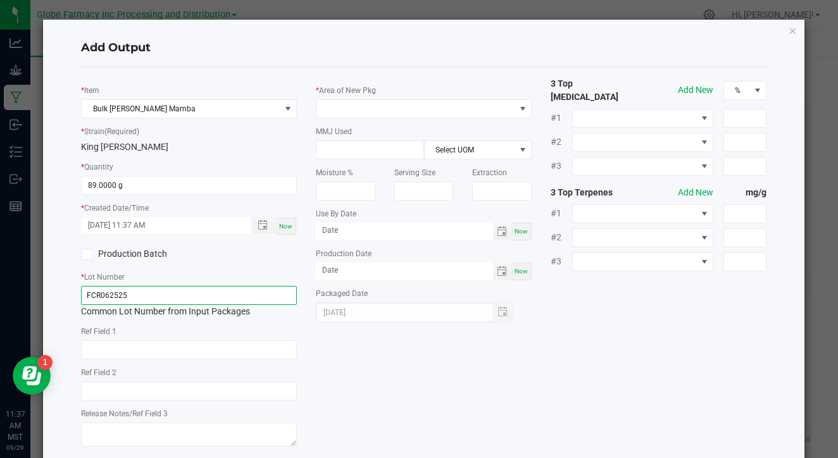
click at [251, 288] on input "FCR062525" at bounding box center [189, 295] width 216 height 19
paste input "091625-KM"
type input "091625-KM"
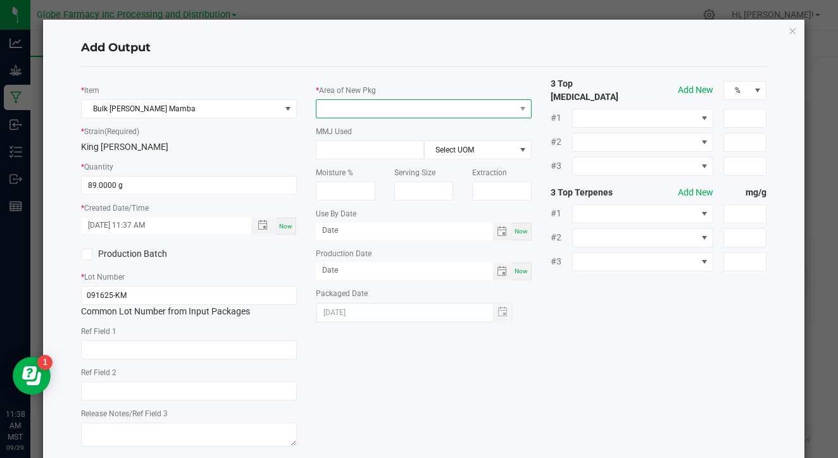
click at [486, 113] on span at bounding box center [415, 109] width 199 height 18
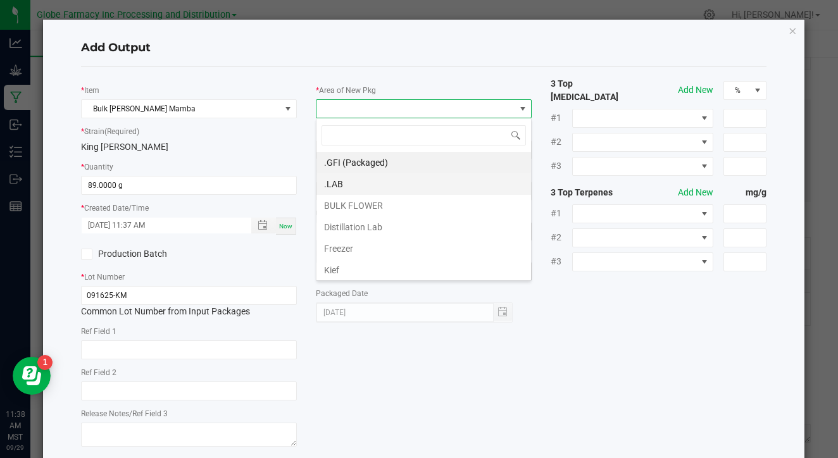
click at [465, 176] on li ".LAB" at bounding box center [423, 184] width 214 height 22
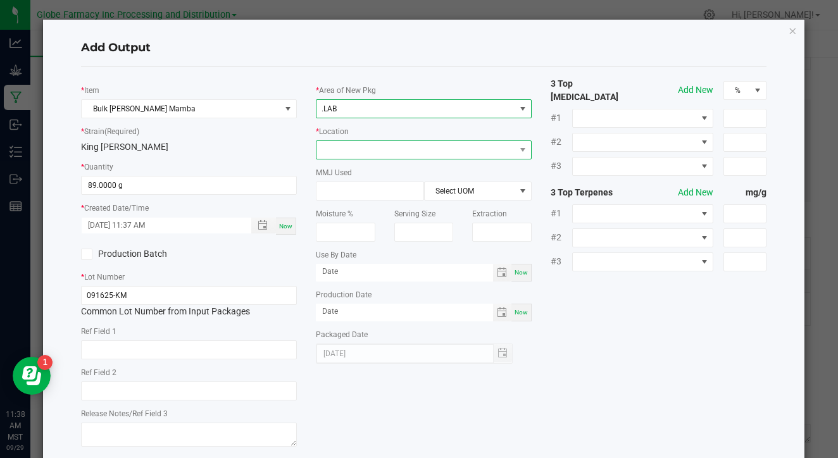
click at [464, 150] on span at bounding box center [415, 150] width 199 height 18
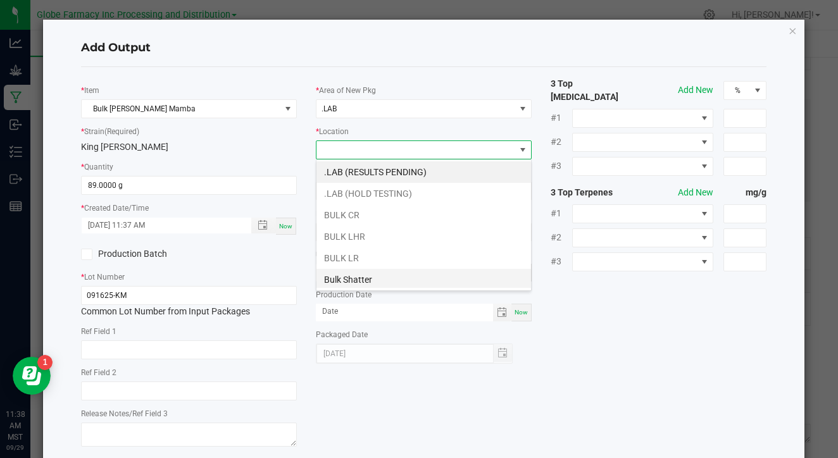
click at [416, 282] on li "Bulk Shatter" at bounding box center [423, 280] width 214 height 22
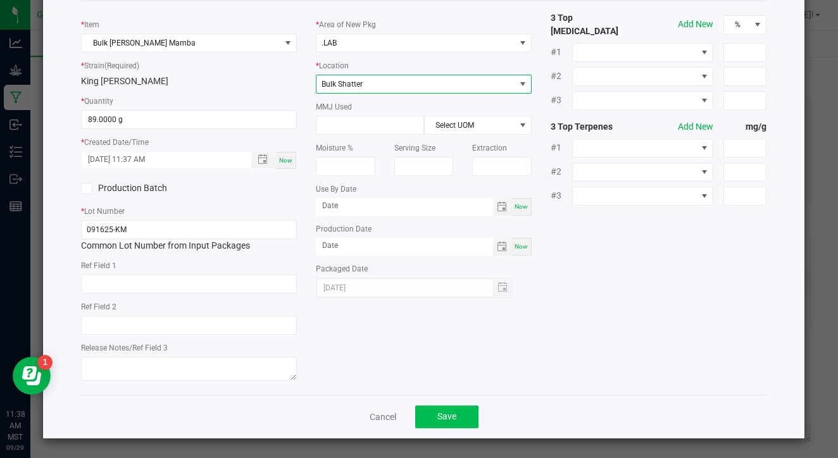
scroll to position [65, 0]
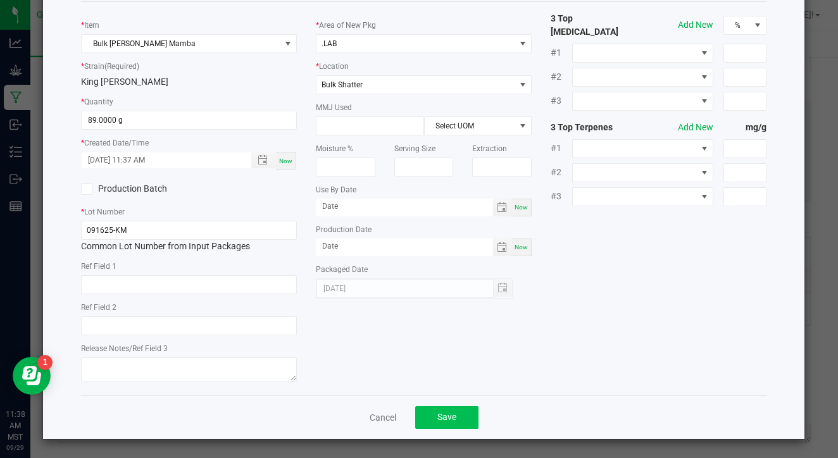
click at [431, 416] on button "Save" at bounding box center [446, 417] width 63 height 23
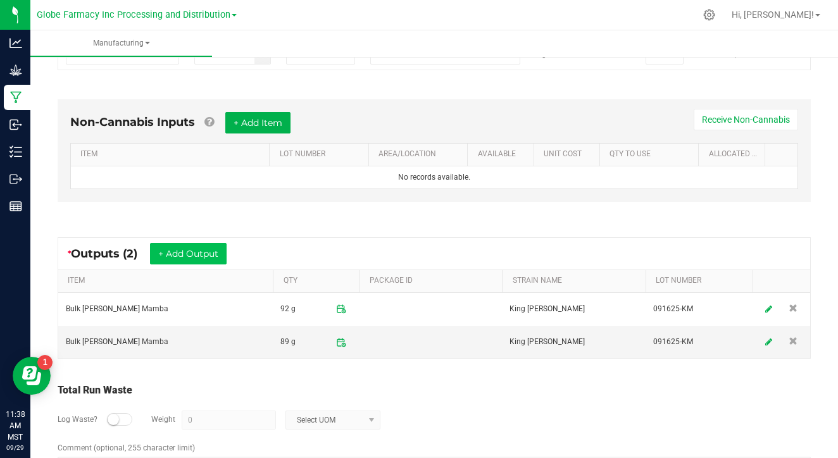
click at [198, 250] on button "+ Add Output" at bounding box center [188, 254] width 77 height 22
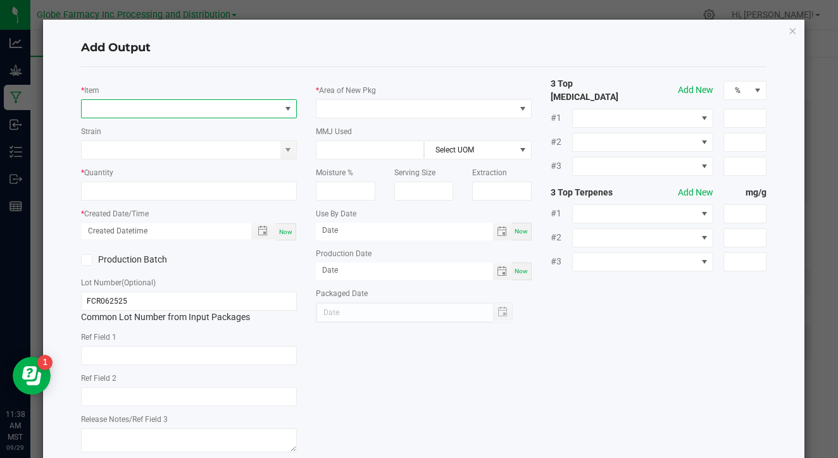
click at [154, 101] on span "NO DATA FOUND" at bounding box center [181, 109] width 199 height 18
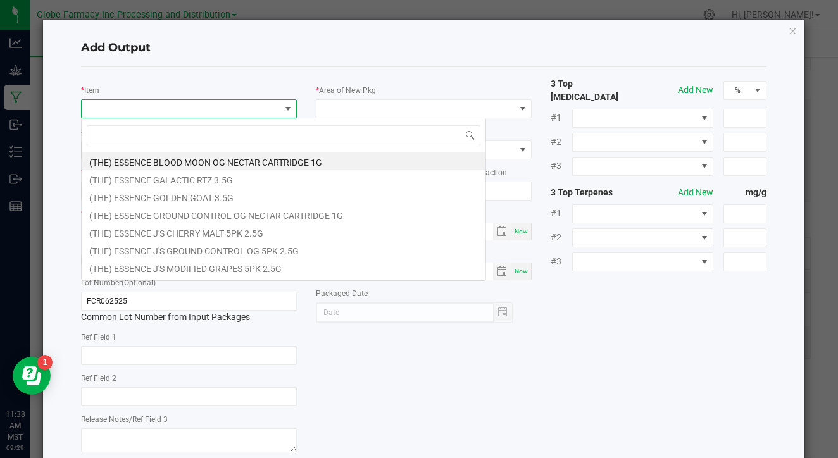
scroll to position [19, 216]
type input "king m"
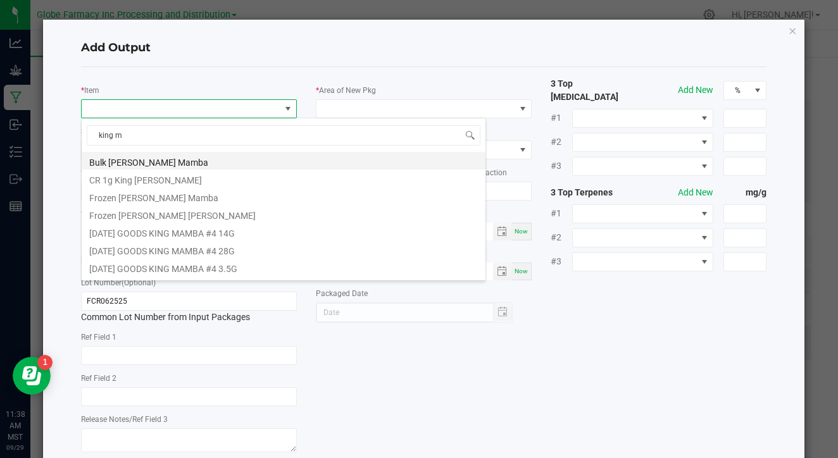
click at [179, 162] on li "Bulk [PERSON_NAME] Mamba" at bounding box center [284, 161] width 404 height 18
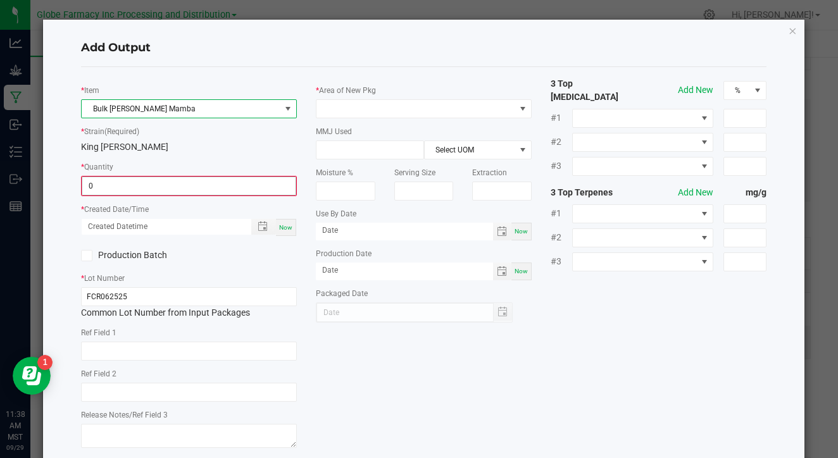
click at [187, 180] on input "0" at bounding box center [188, 186] width 213 height 18
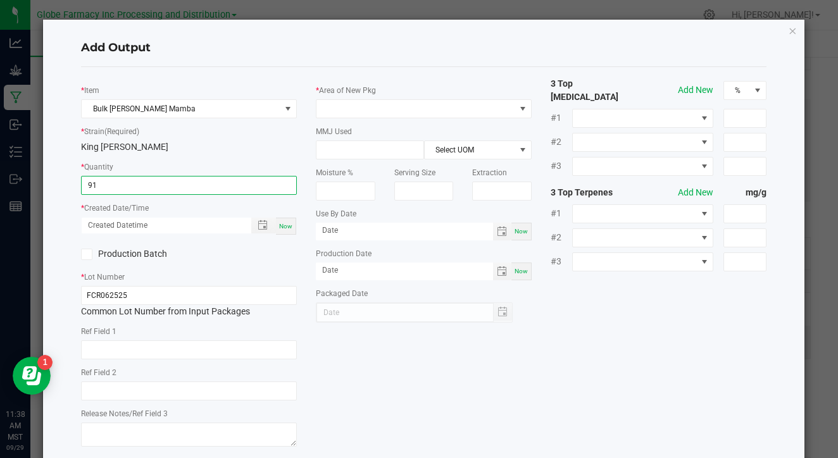
type input "91.0000 g"
click at [290, 227] on span "Now" at bounding box center [285, 226] width 13 height 7
type input "[DATE] 11:38 AM"
type input "[DATE]"
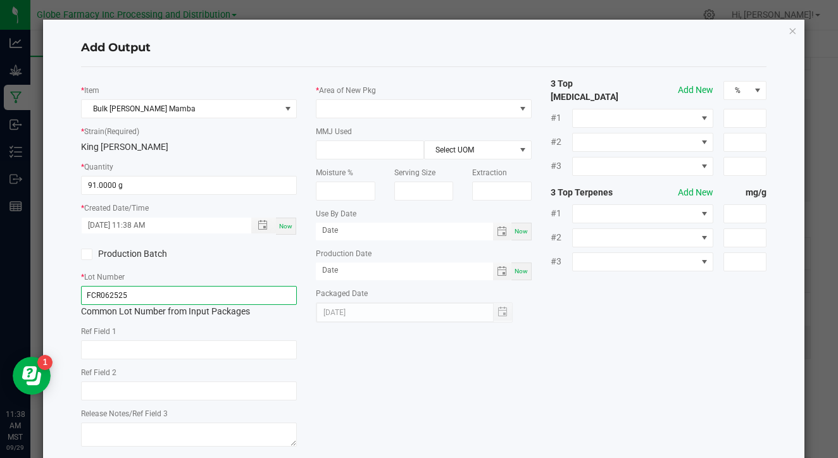
click at [252, 292] on input "FCR062525" at bounding box center [189, 295] width 216 height 19
paste input "091625-KM"
type input "091625-KM"
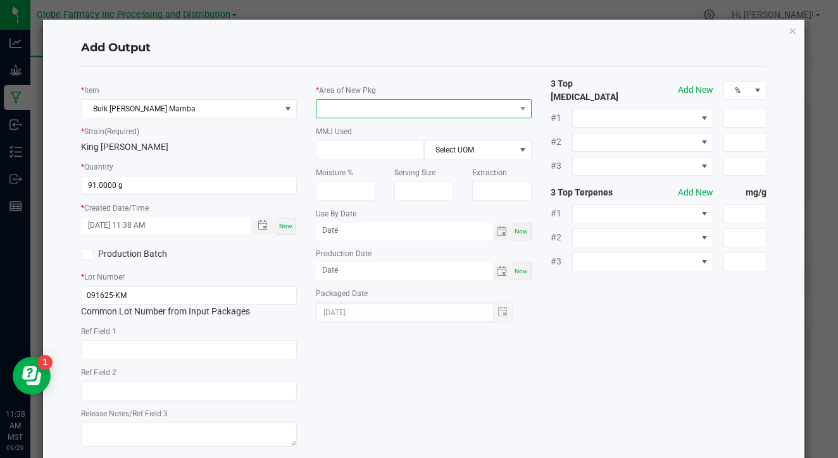
click at [428, 109] on span at bounding box center [415, 109] width 199 height 18
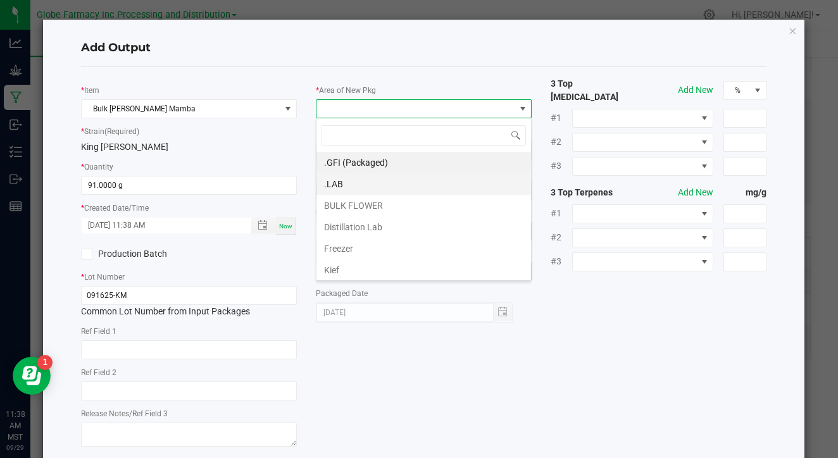
click at [388, 186] on li ".LAB" at bounding box center [423, 184] width 214 height 22
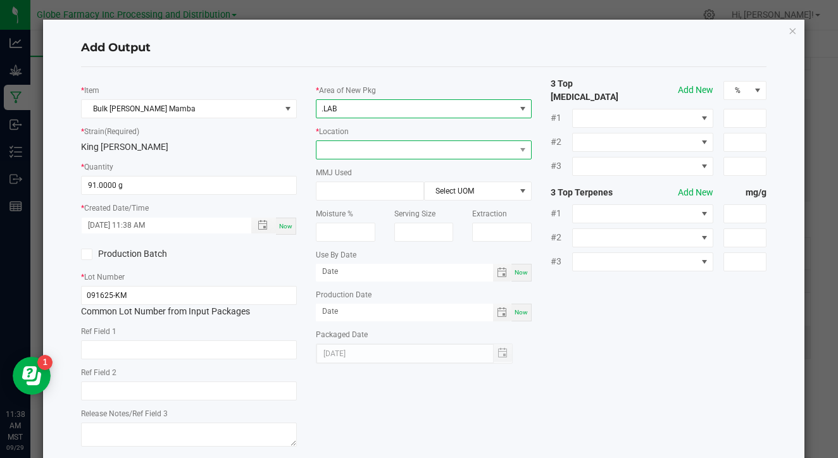
click at [396, 151] on span at bounding box center [415, 150] width 199 height 18
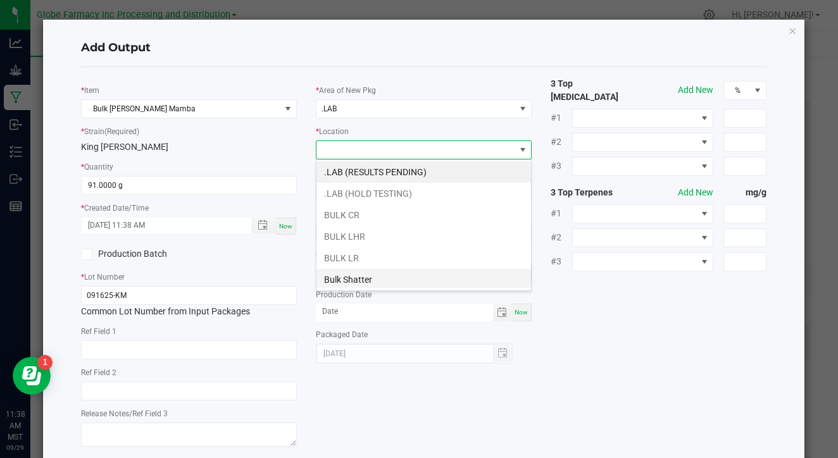
click at [381, 274] on li "Bulk Shatter" at bounding box center [423, 280] width 214 height 22
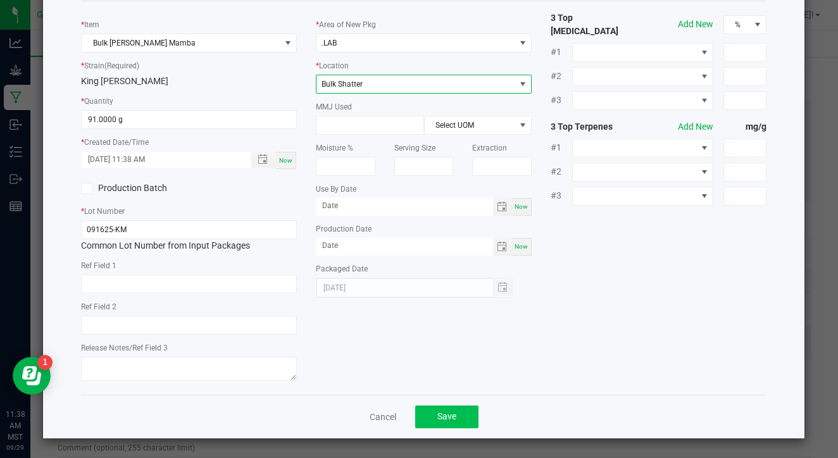
scroll to position [65, 0]
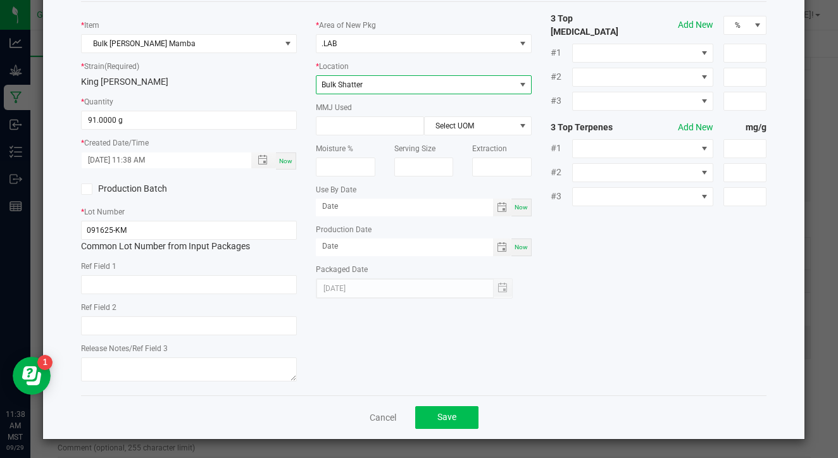
click at [450, 418] on span "Save" at bounding box center [446, 417] width 19 height 10
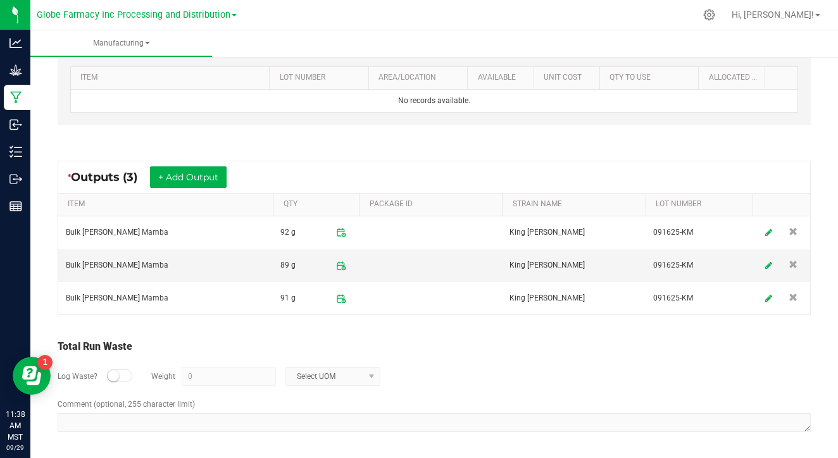
scroll to position [396, 0]
click at [121, 373] on div at bounding box center [119, 376] width 25 height 13
click at [192, 376] on input "0" at bounding box center [228, 377] width 93 height 18
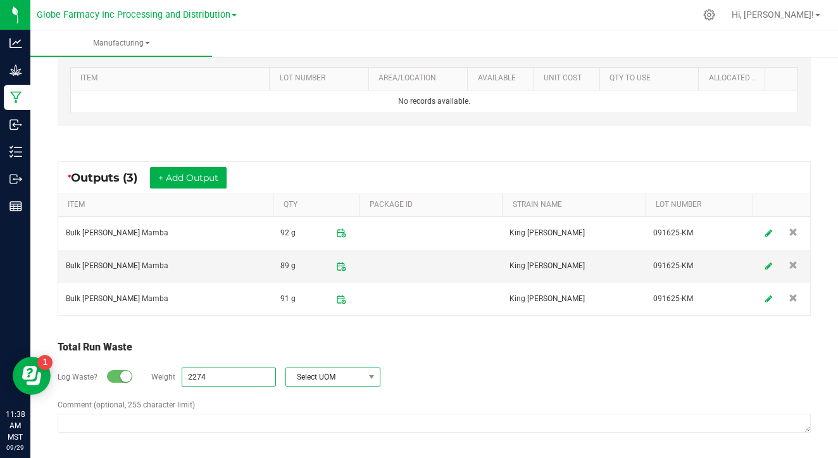
click at [311, 375] on span "Select UOM" at bounding box center [325, 377] width 78 height 18
click at [342, 268] on li "Gram" at bounding box center [331, 266] width 94 height 18
type input "2274 g"
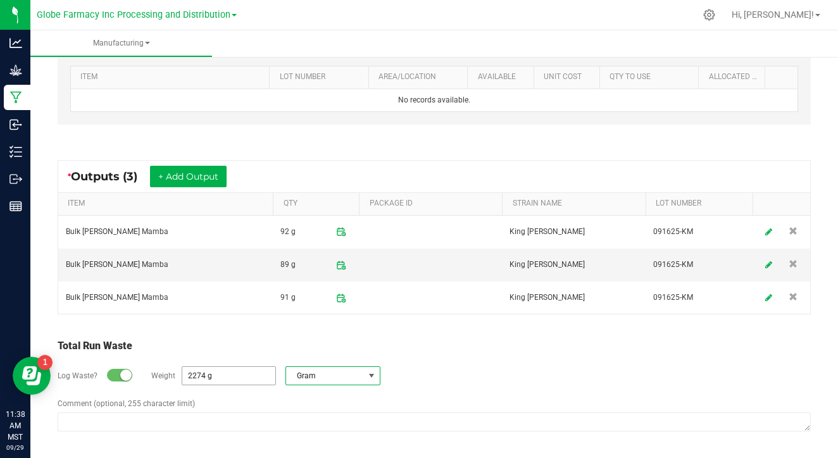
scroll to position [396, 0]
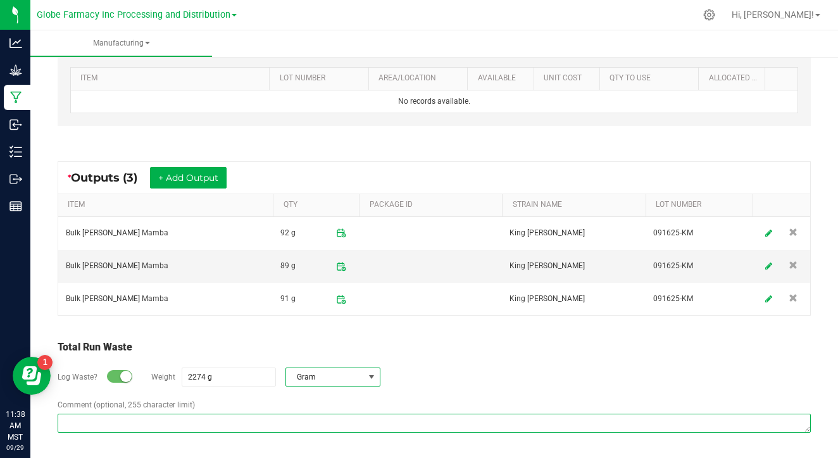
click at [235, 416] on textarea "Comment (optional, 255 character limit)" at bounding box center [434, 423] width 753 height 19
paste textarea "Waste disposed with ISO/ coffee grounds"
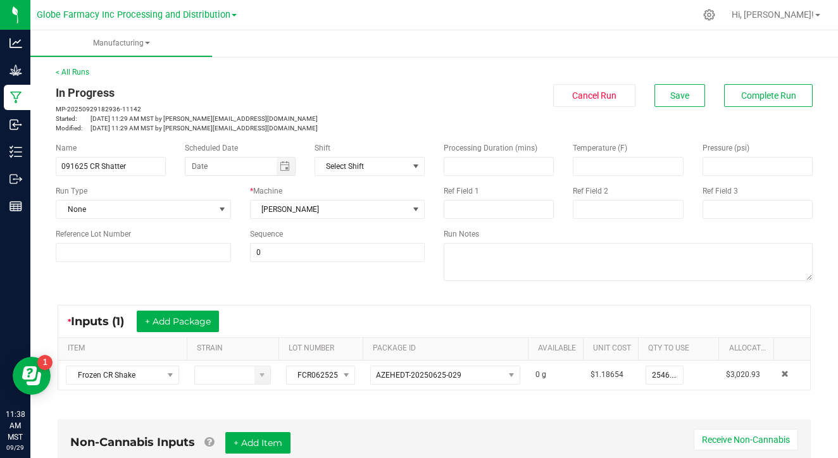
scroll to position [0, 0]
type textarea "Waste disposed with ISO/ coffee grounds"
click at [742, 85] on button "Complete Run" at bounding box center [768, 95] width 89 height 23
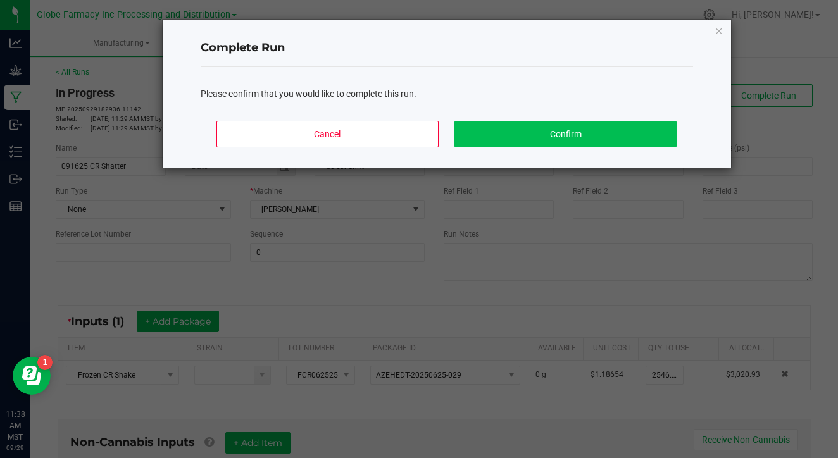
click at [559, 132] on button "Confirm" at bounding box center [564, 134] width 221 height 27
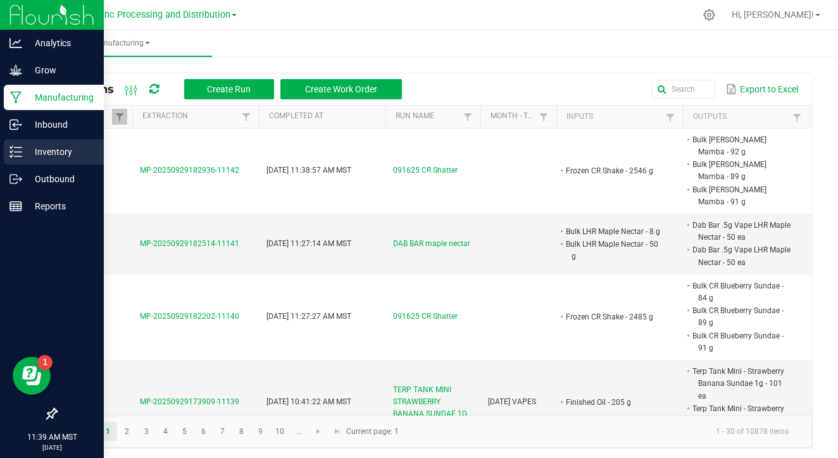
click at [54, 151] on p "Inventory" at bounding box center [60, 151] width 76 height 15
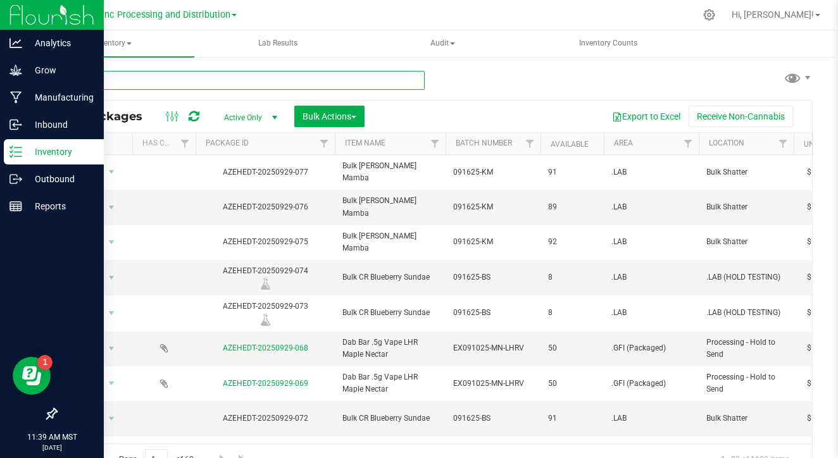
click at [235, 80] on input "text" at bounding box center [240, 80] width 369 height 19
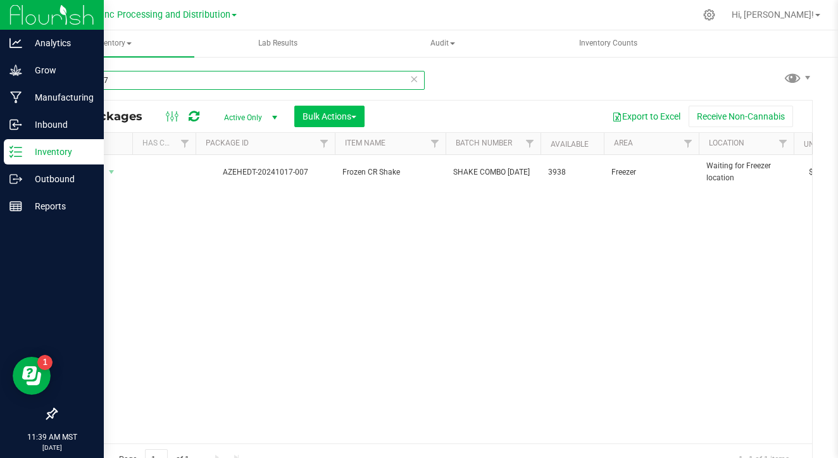
type input "1017-007"
click at [342, 121] on span "Bulk Actions" at bounding box center [329, 116] width 54 height 10
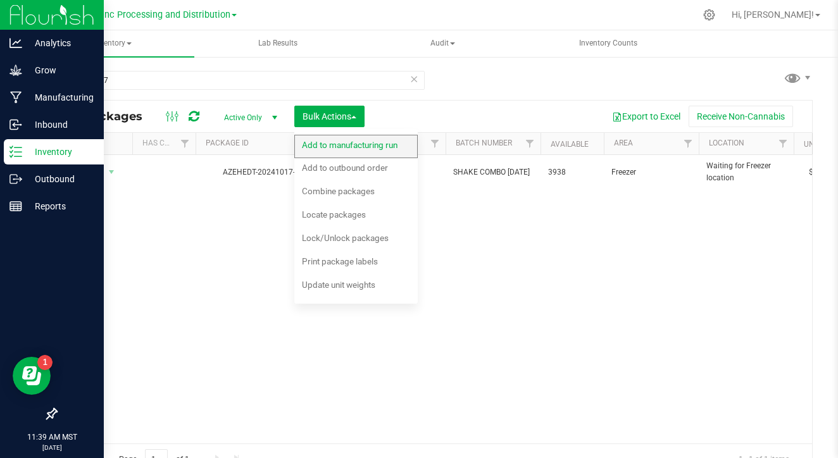
click at [332, 151] on div "Add to manufacturing run" at bounding box center [358, 147] width 113 height 20
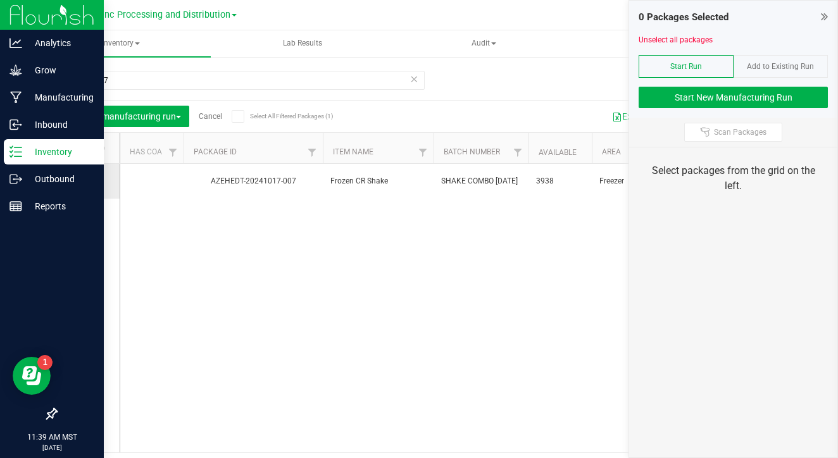
click at [79, 178] on span at bounding box center [85, 181] width 13 height 13
click at [0, 0] on input "checkbox" at bounding box center [0, 0] width 0 height 0
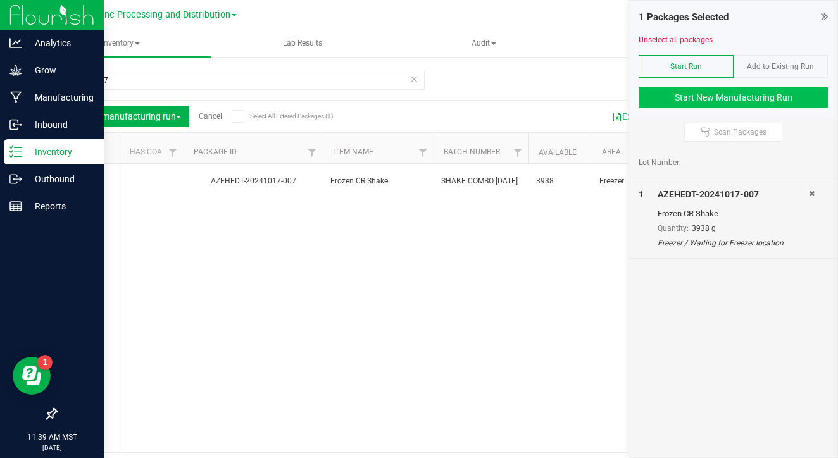
click at [655, 101] on button "Start New Manufacturing Run" at bounding box center [732, 98] width 189 height 22
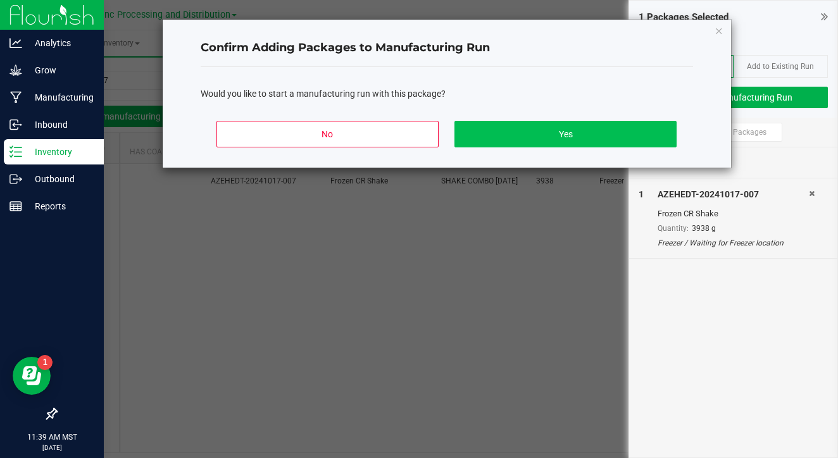
click at [574, 135] on button "Yes" at bounding box center [564, 134] width 221 height 27
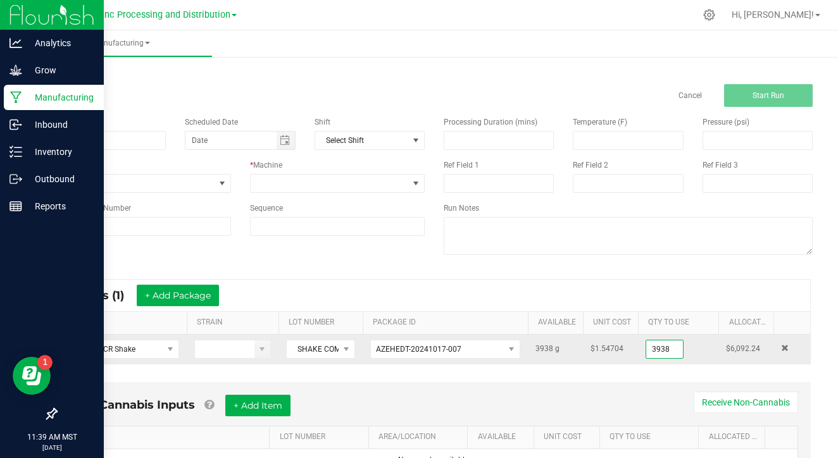
click at [664, 351] on input "3938" at bounding box center [664, 349] width 37 height 18
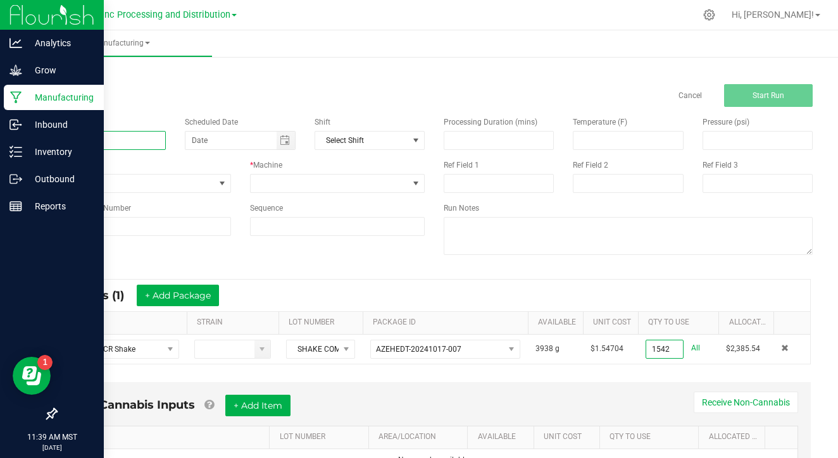
type input "1542.0000 g"
click at [132, 142] on input at bounding box center [111, 140] width 110 height 19
type input "091625 CR Shatter"
click at [278, 188] on span at bounding box center [330, 184] width 158 height 18
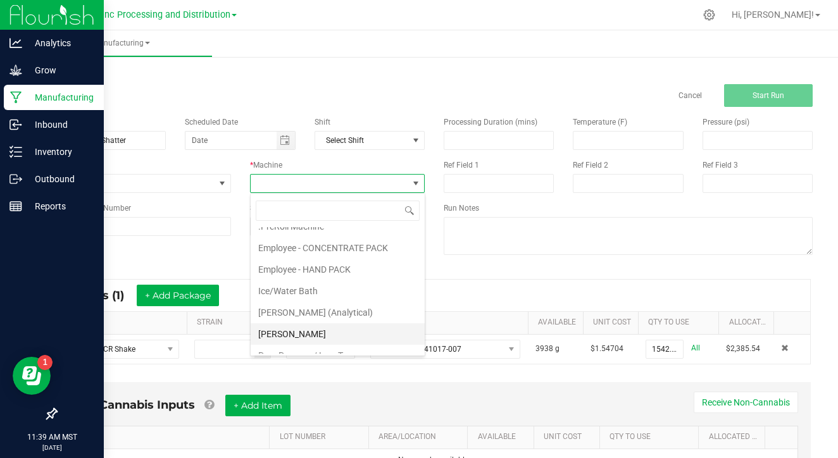
scroll to position [40, 0]
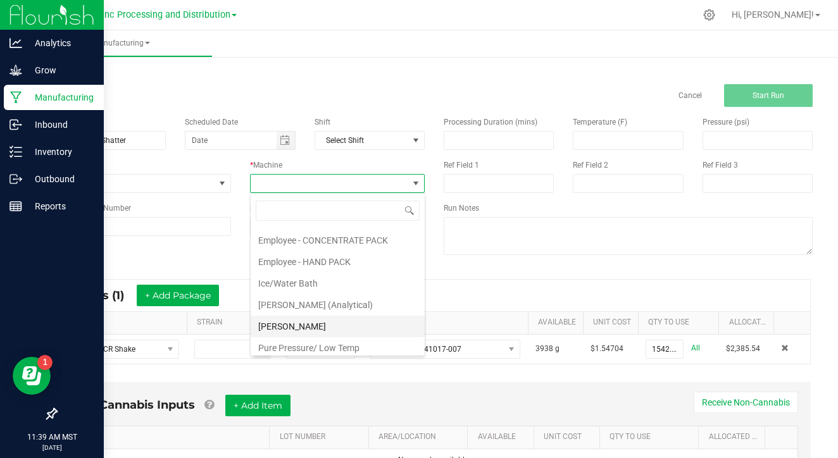
click at [316, 334] on li "[PERSON_NAME]" at bounding box center [338, 327] width 174 height 22
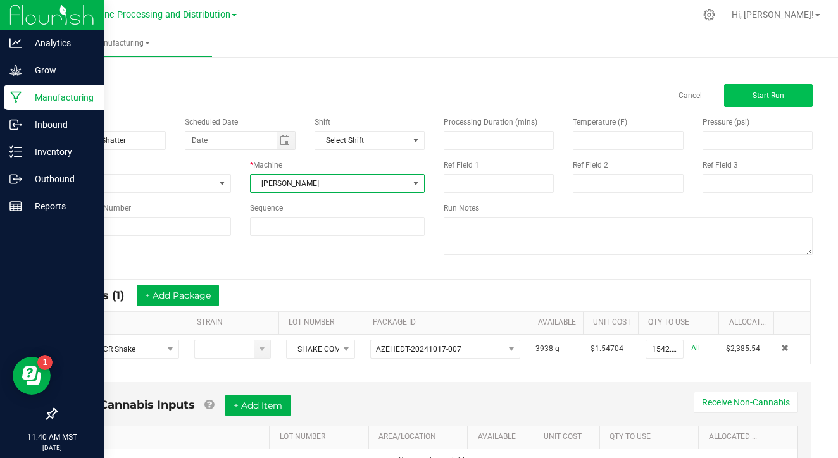
click at [769, 84] on button "Start Run" at bounding box center [768, 95] width 89 height 23
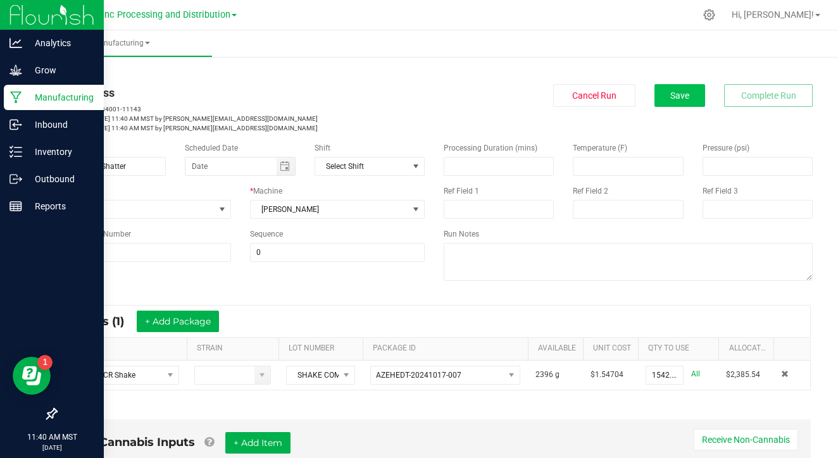
click at [676, 87] on button "Save" at bounding box center [679, 95] width 51 height 23
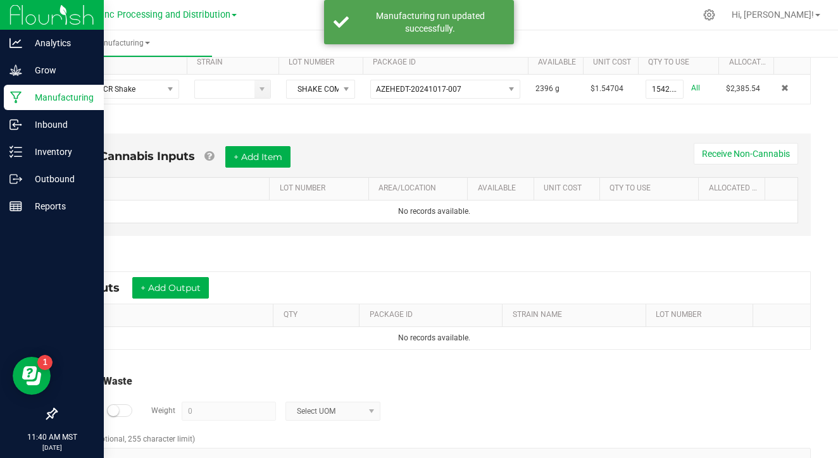
scroll to position [295, 0]
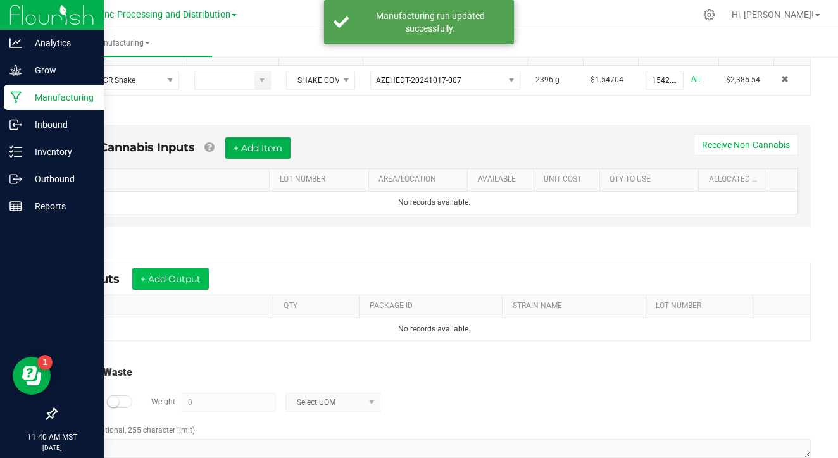
click at [189, 276] on button "+ Add Output" at bounding box center [170, 279] width 77 height 22
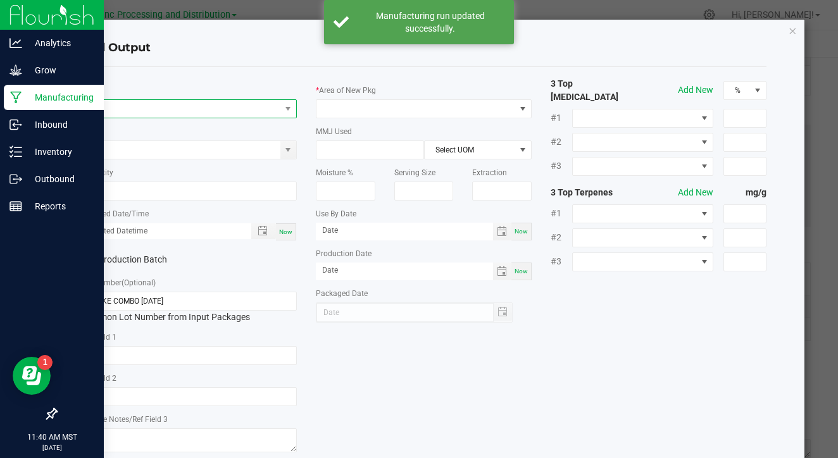
click at [208, 109] on span "NO DATA FOUND" at bounding box center [181, 109] width 199 height 18
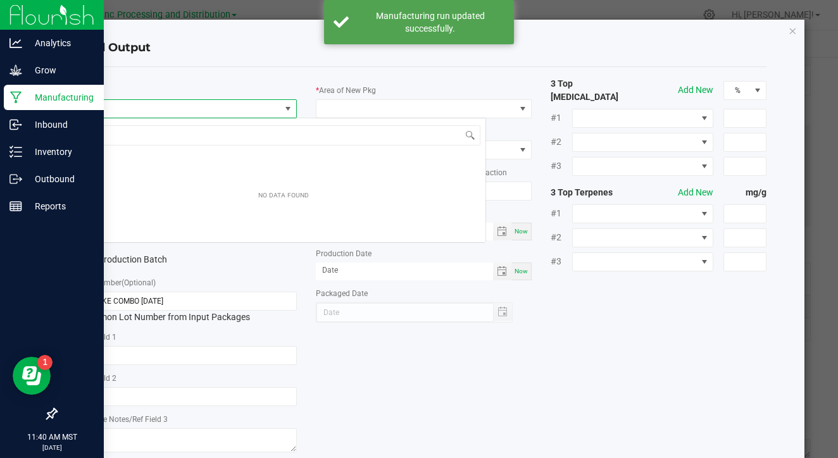
scroll to position [19, 216]
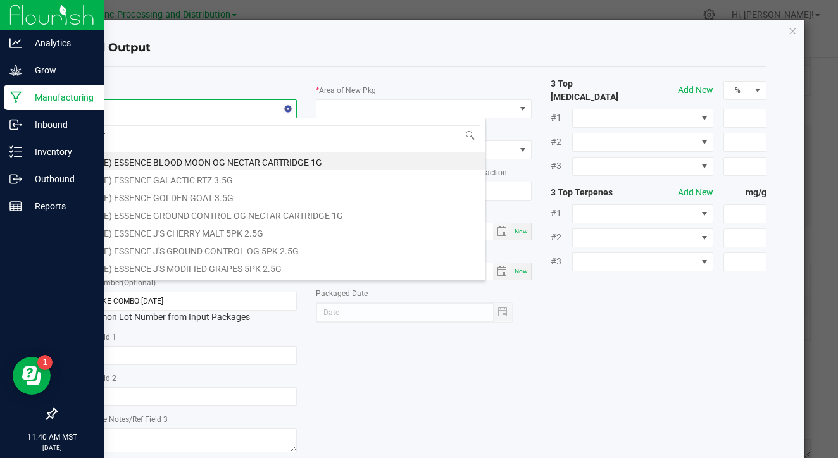
type input "cr"
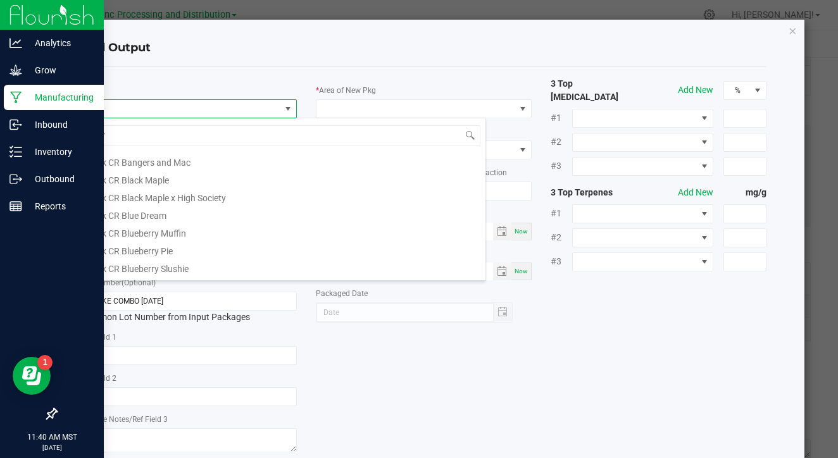
scroll to position [118, 0]
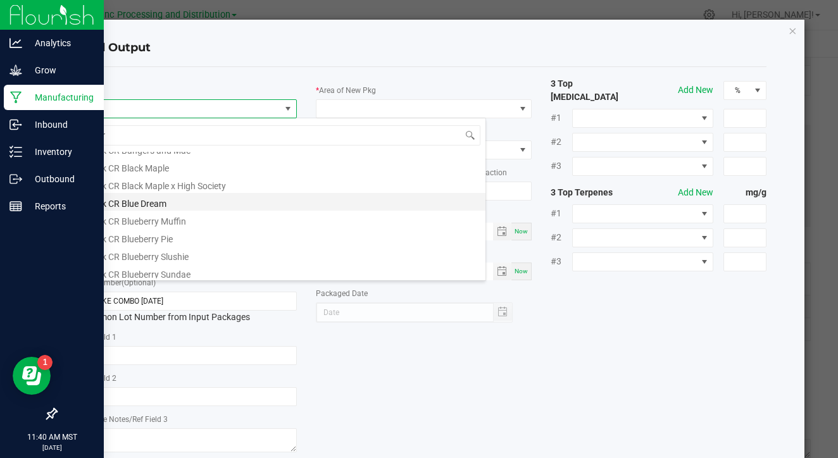
click at [185, 203] on li "Bulk CR Blue Dream" at bounding box center [284, 202] width 404 height 18
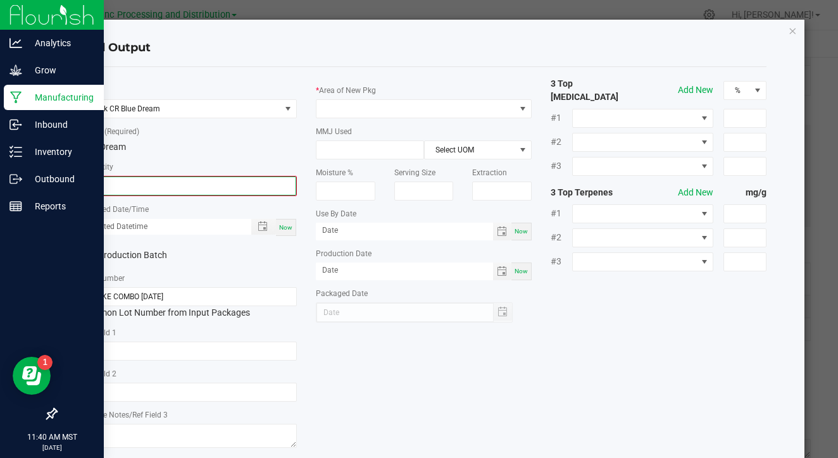
click at [186, 183] on input "0" at bounding box center [188, 186] width 213 height 18
type input "82.0000 g"
click at [287, 219] on div "Now" at bounding box center [286, 226] width 20 height 17
type input "[DATE] 11:40 AM"
type input "[DATE]"
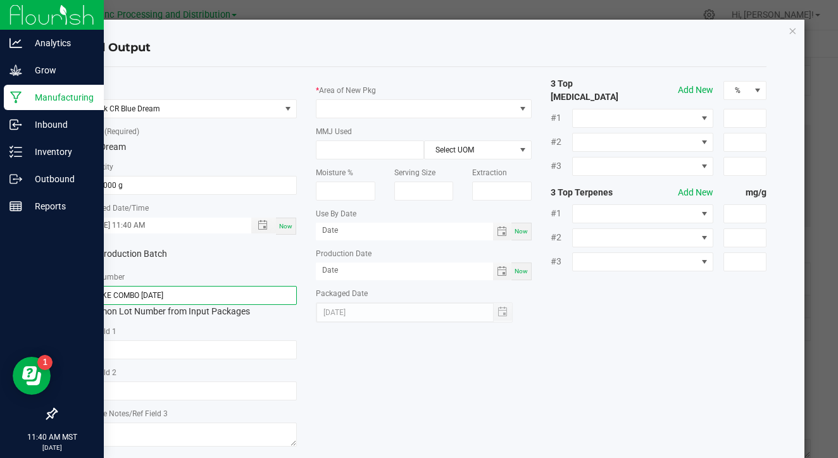
click at [244, 294] on input "SHAKE COMBO [DATE]" at bounding box center [189, 295] width 216 height 19
click at [231, 292] on input "091625-BD" at bounding box center [189, 295] width 216 height 19
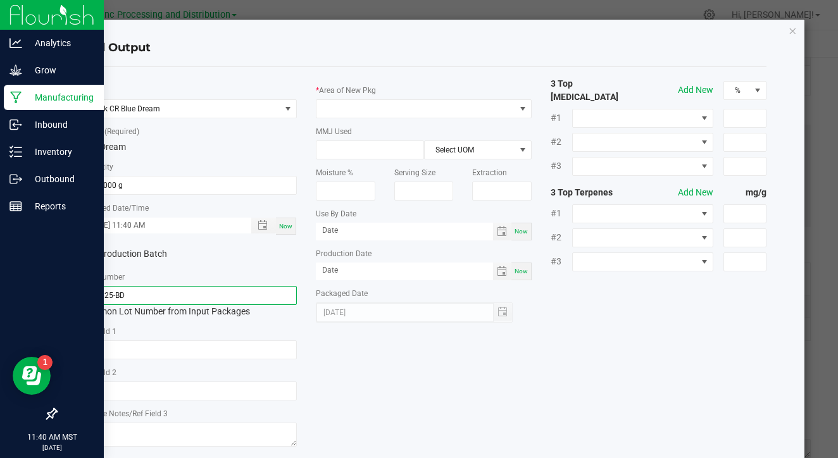
click at [231, 292] on input "091625-BD" at bounding box center [189, 295] width 216 height 19
type input "091625-BD"
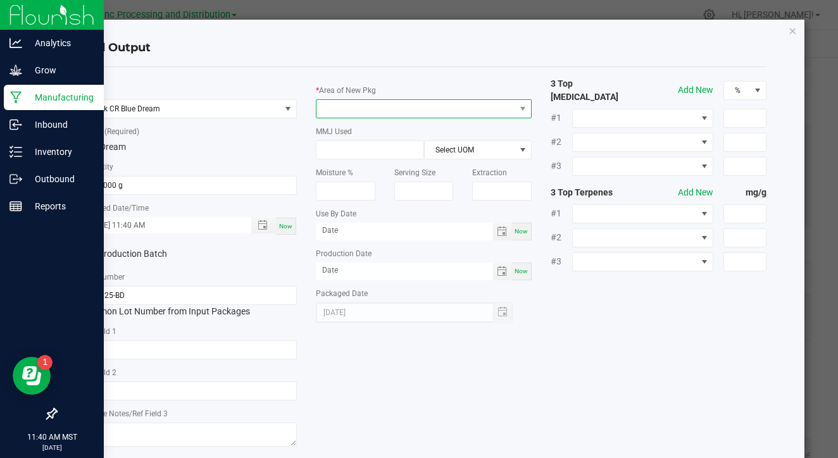
click at [382, 110] on span at bounding box center [415, 109] width 199 height 18
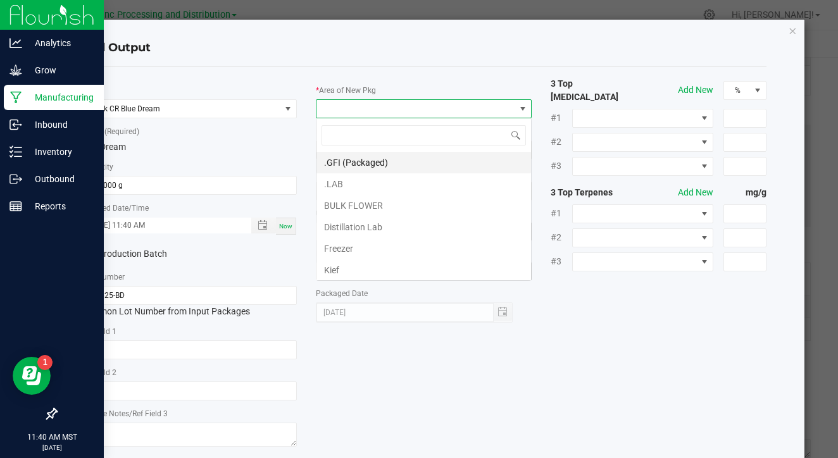
scroll to position [19, 216]
click at [371, 181] on li ".LAB" at bounding box center [423, 184] width 214 height 22
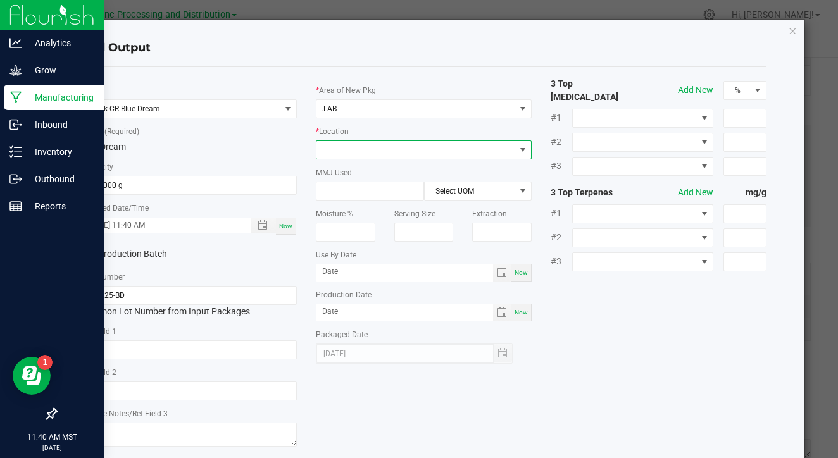
click at [388, 153] on span at bounding box center [415, 150] width 199 height 18
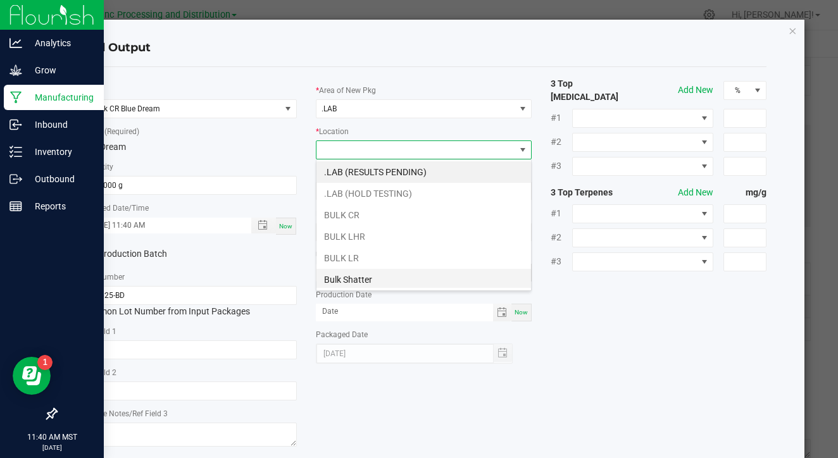
click at [378, 271] on li "Bulk Shatter" at bounding box center [423, 280] width 214 height 22
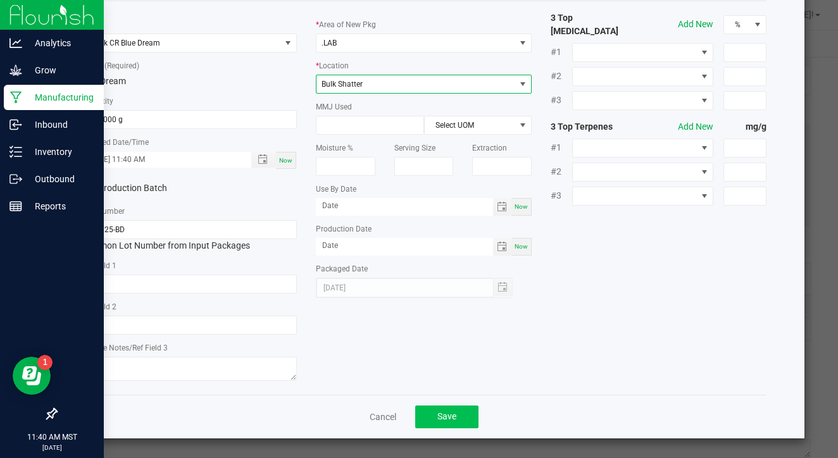
scroll to position [65, 0]
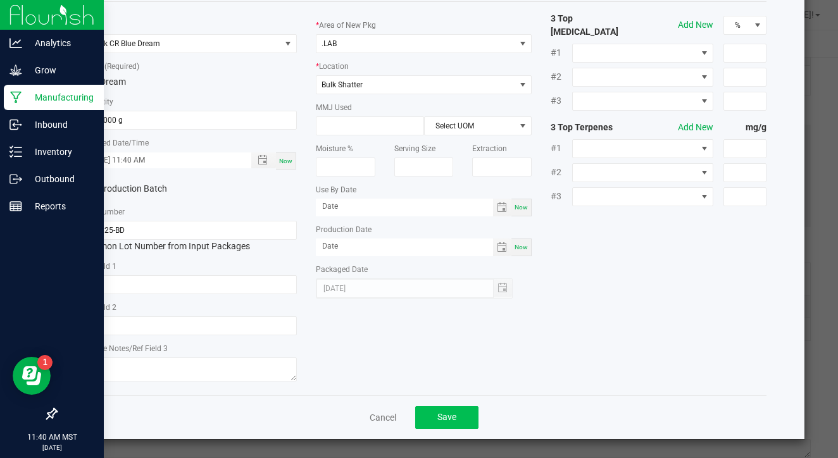
click at [461, 414] on button "Save" at bounding box center [446, 417] width 63 height 23
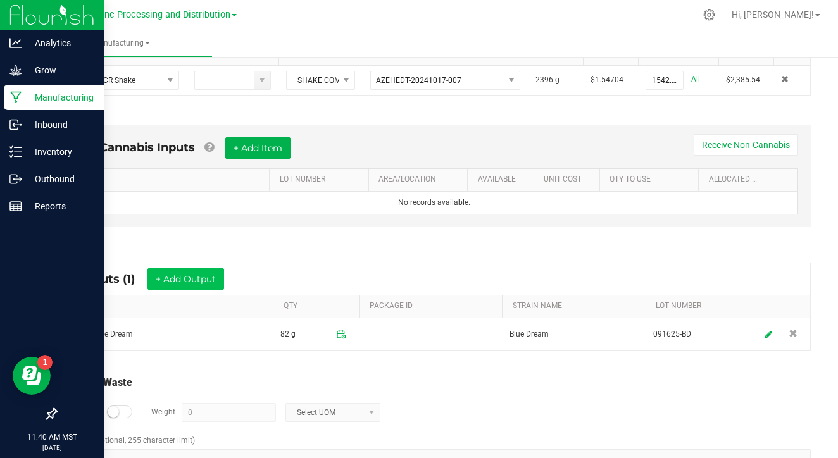
click at [213, 284] on button "+ Add Output" at bounding box center [185, 279] width 77 height 22
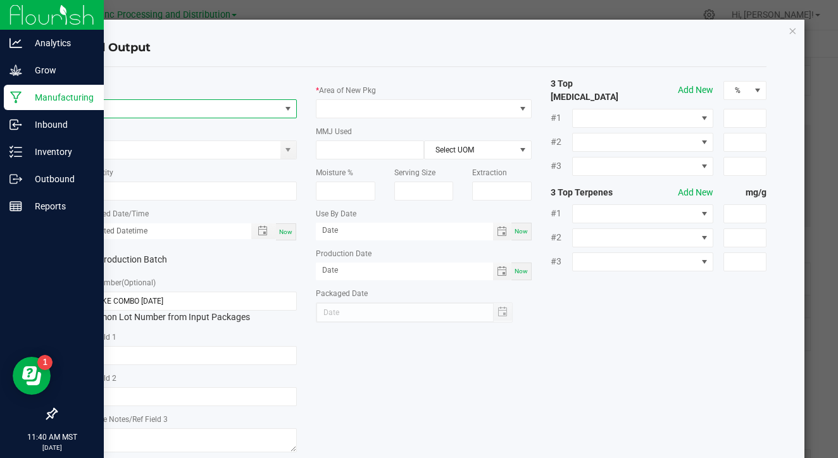
click at [232, 112] on span "NO DATA FOUND" at bounding box center [181, 109] width 199 height 18
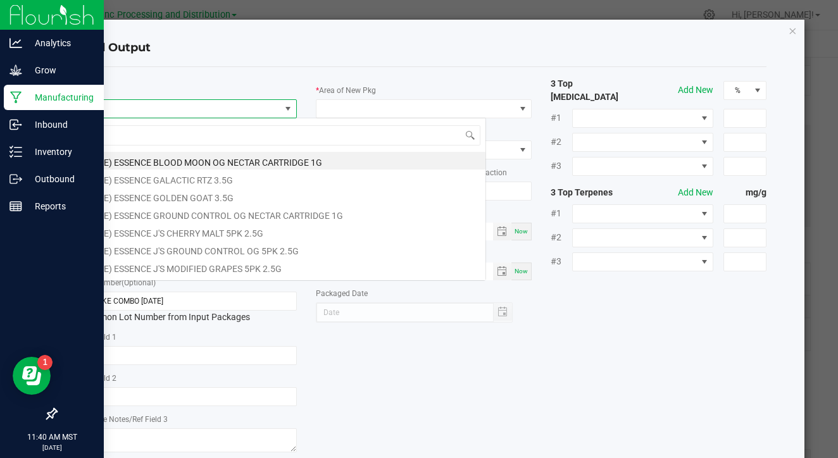
scroll to position [19, 216]
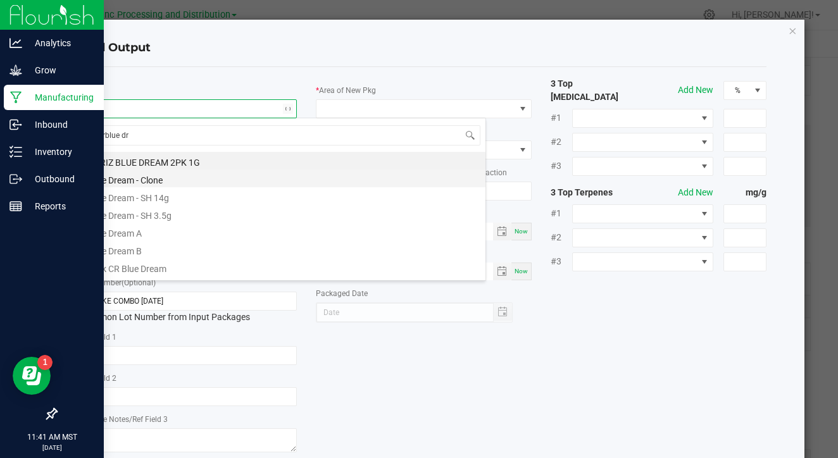
type input "cr blue dr"
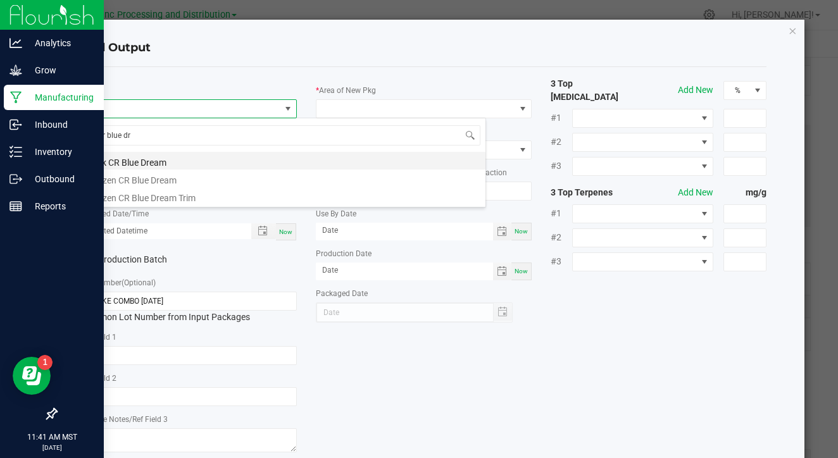
click at [203, 165] on li "Bulk CR Blue Dream" at bounding box center [284, 161] width 404 height 18
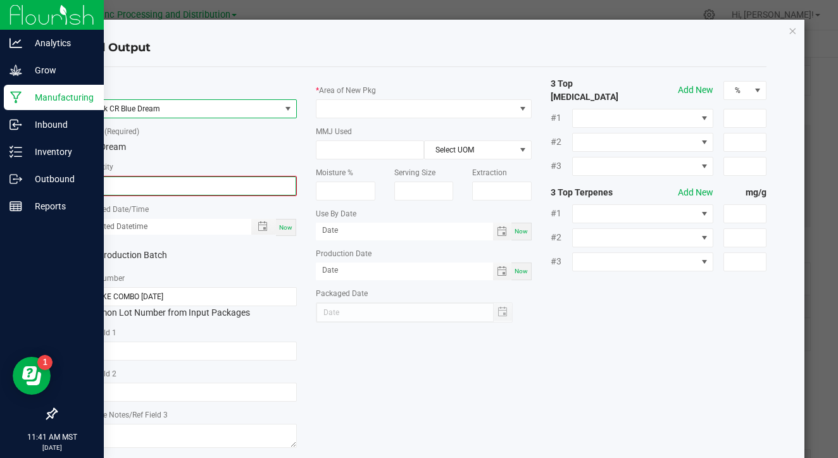
click at [199, 187] on input "0" at bounding box center [188, 186] width 213 height 18
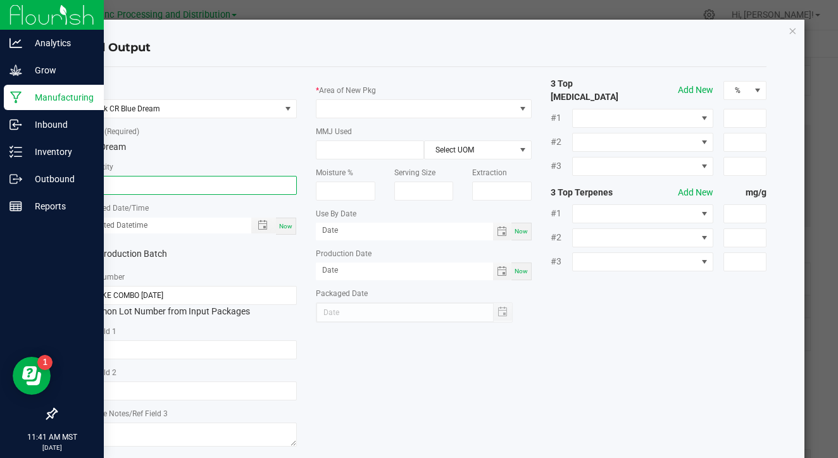
type input "83.0000 g"
click at [288, 223] on span "Now" at bounding box center [285, 226] width 13 height 7
type input "[DATE] 11:41 AM"
type input "[DATE]"
click at [288, 223] on span "Now" at bounding box center [285, 226] width 13 height 7
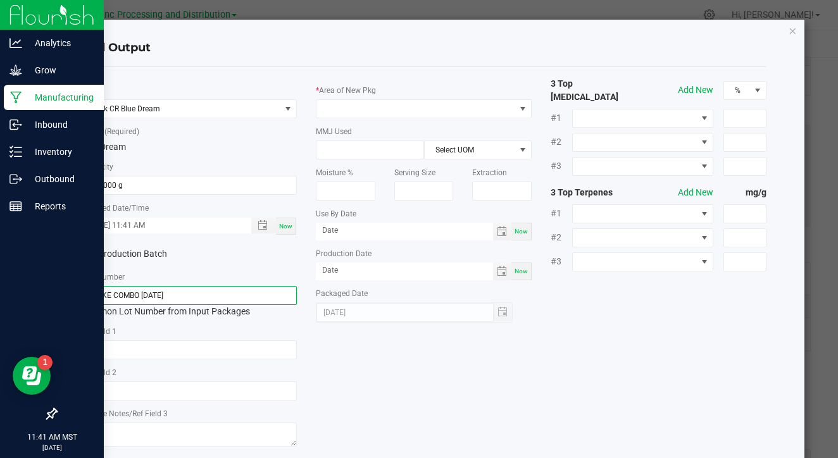
click at [245, 294] on input "SHAKE COMBO [DATE]" at bounding box center [189, 295] width 216 height 19
paste input "091625-BD"
type input "091625-BD"
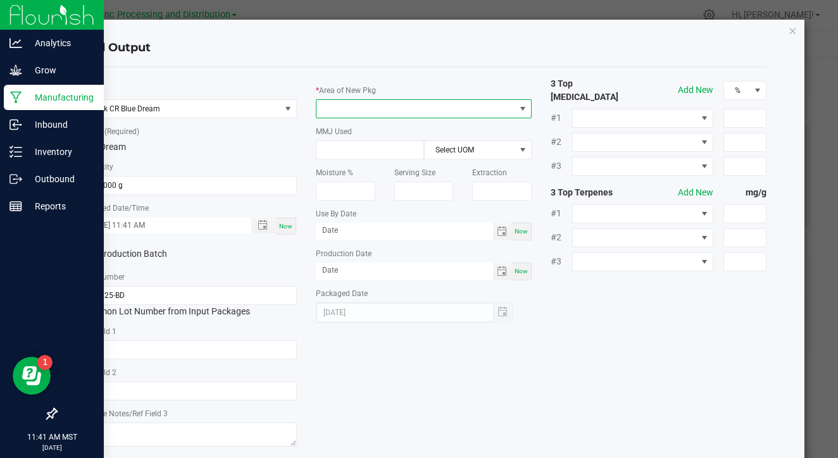
click at [450, 104] on span at bounding box center [415, 109] width 199 height 18
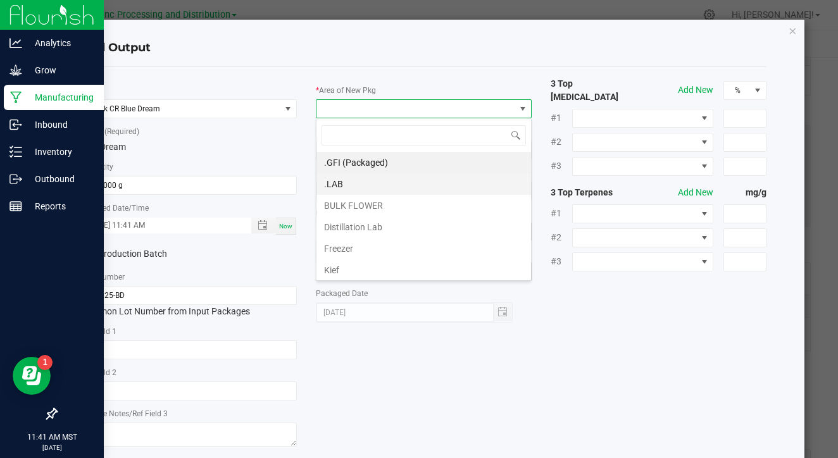
click at [427, 185] on li ".LAB" at bounding box center [423, 184] width 214 height 22
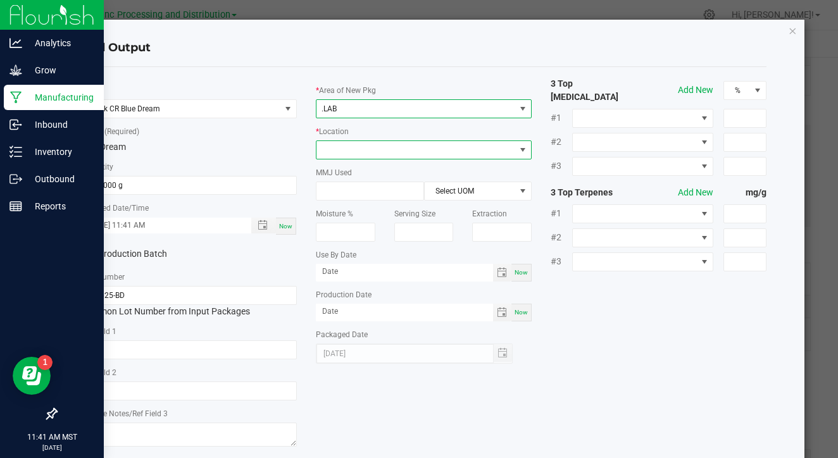
click at [430, 145] on span at bounding box center [415, 150] width 199 height 18
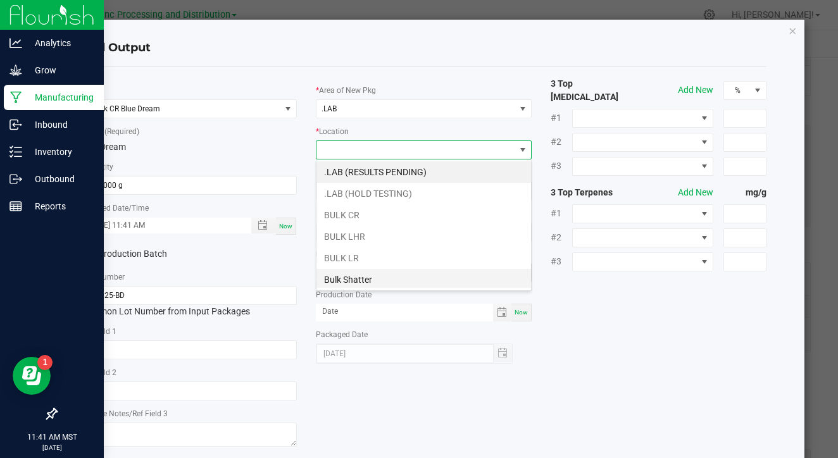
click at [399, 276] on li "Bulk Shatter" at bounding box center [423, 280] width 214 height 22
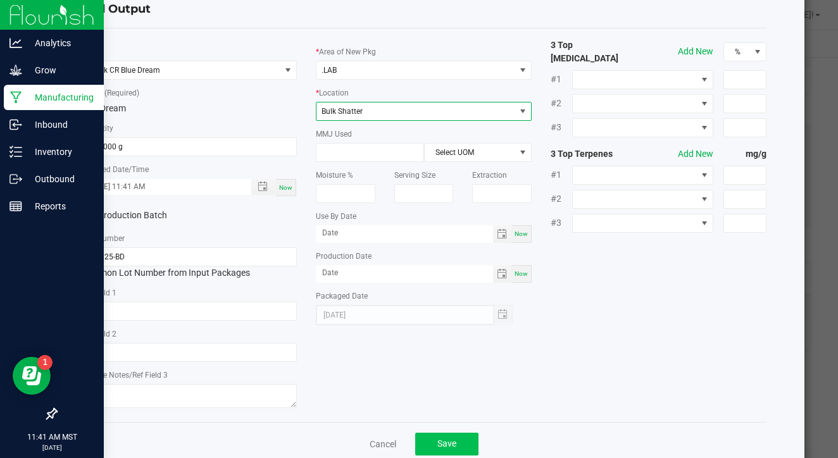
scroll to position [44, 0]
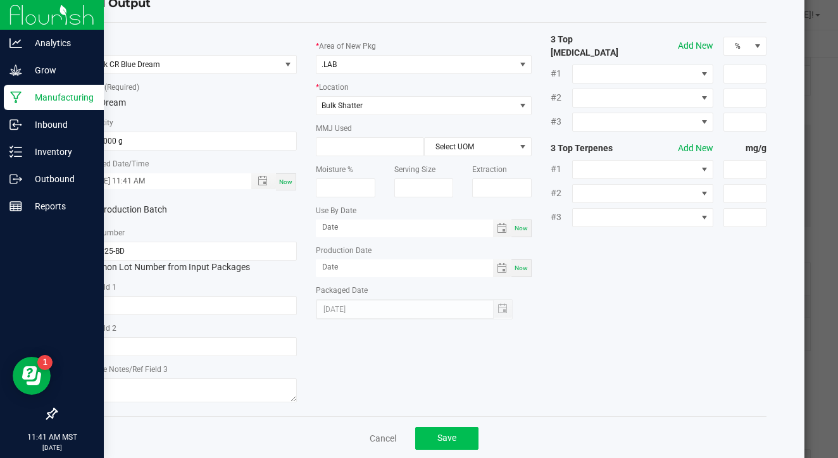
click at [429, 437] on button "Save" at bounding box center [446, 438] width 63 height 23
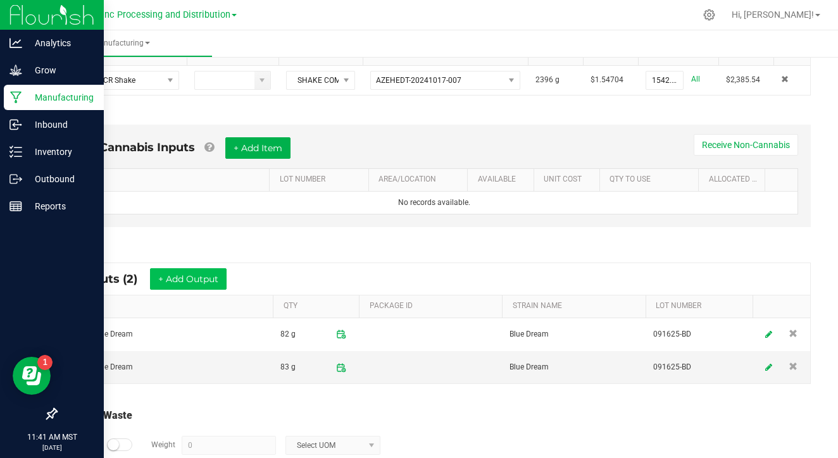
click at [214, 277] on button "+ Add Output" at bounding box center [188, 279] width 77 height 22
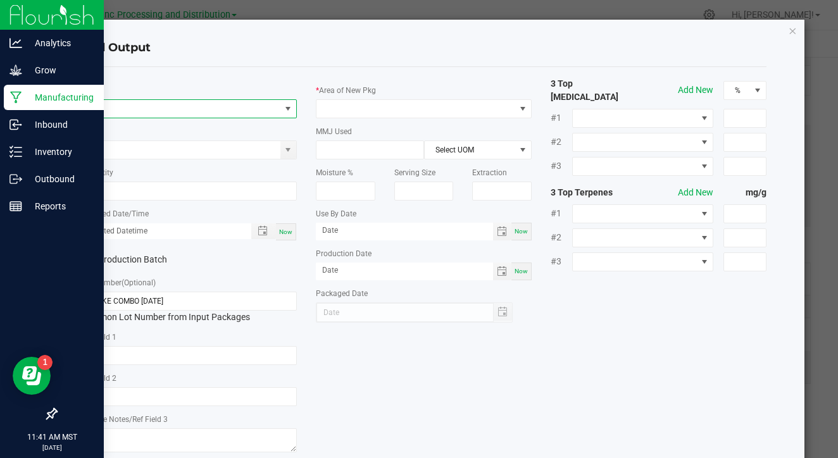
click at [221, 110] on span "NO DATA FOUND" at bounding box center [181, 109] width 199 height 18
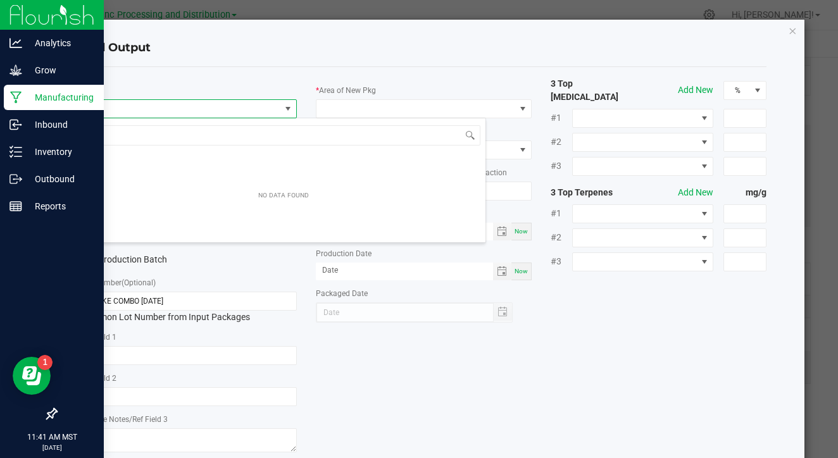
scroll to position [19, 216]
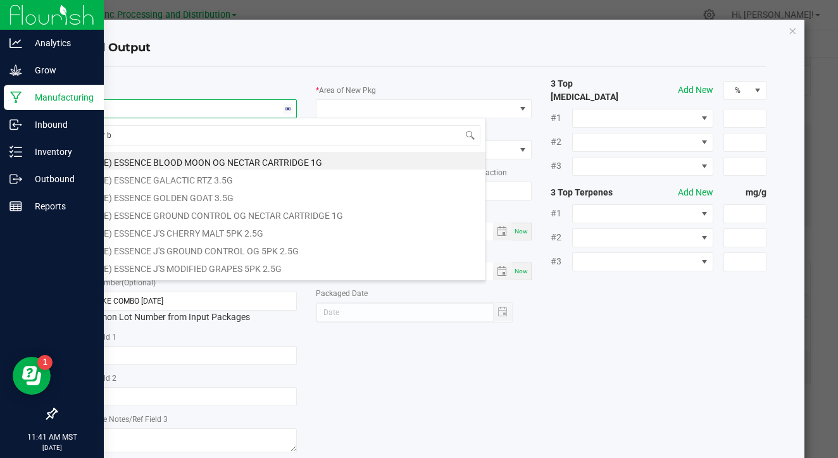
type input "cr bl"
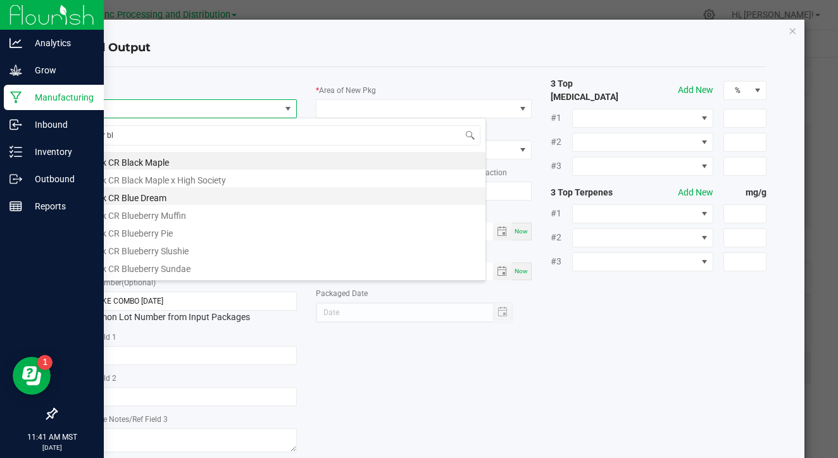
click at [198, 200] on li "Bulk CR Blue Dream" at bounding box center [284, 196] width 404 height 18
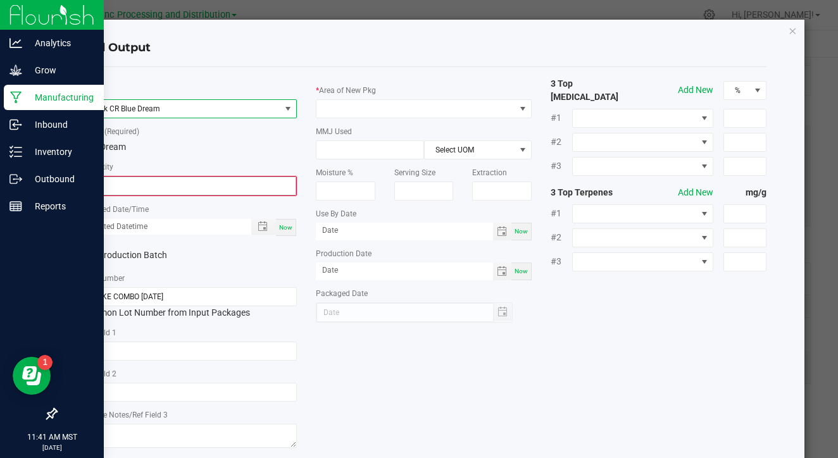
click at [204, 181] on input "0" at bounding box center [188, 186] width 213 height 18
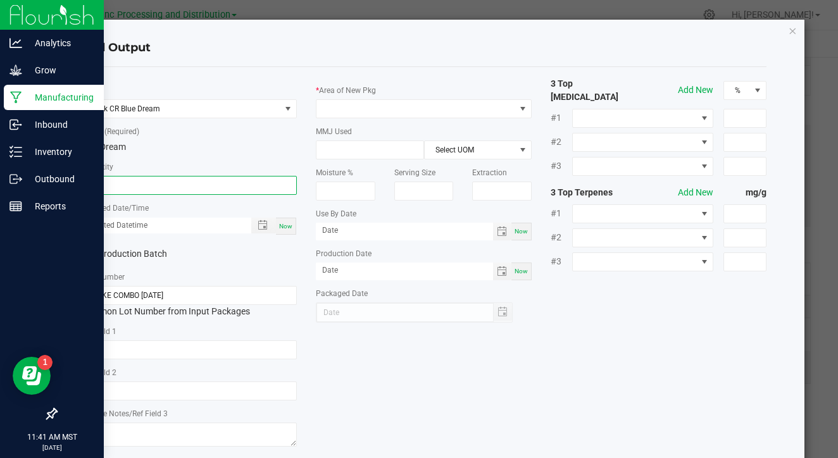
type input "84.0000 g"
click at [285, 221] on div "Now" at bounding box center [286, 226] width 20 height 17
type input "[DATE] 11:41 AM"
type input "[DATE]"
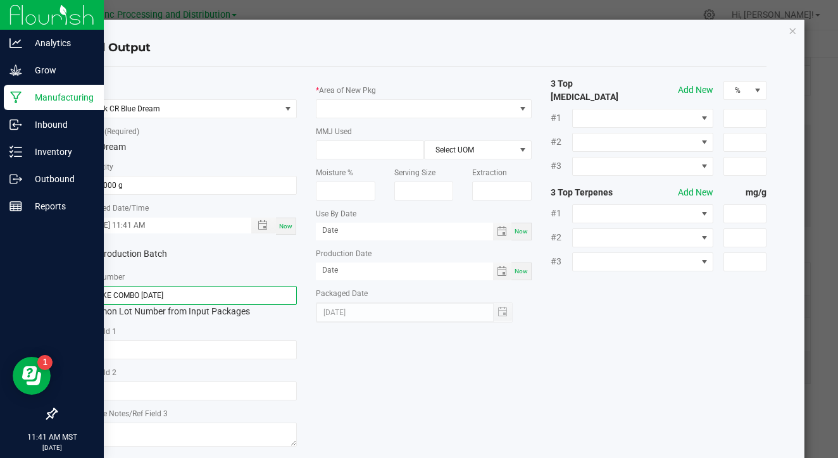
click at [249, 293] on input "SHAKE COMBO [DATE]" at bounding box center [189, 295] width 216 height 19
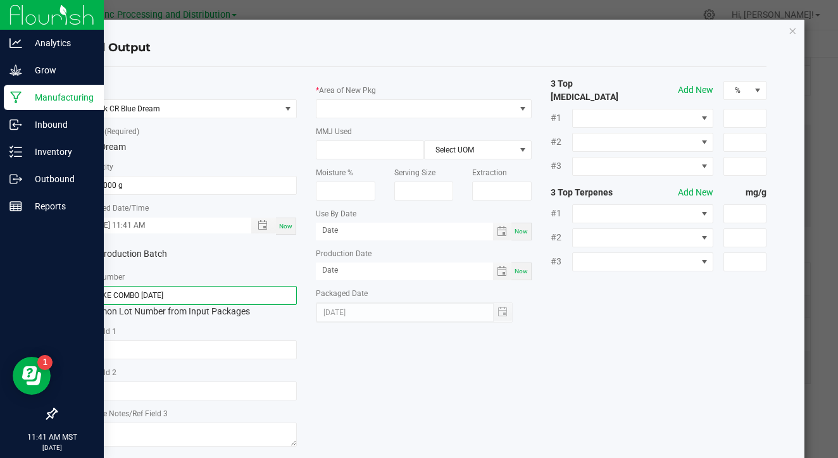
paste input "091625-BD"
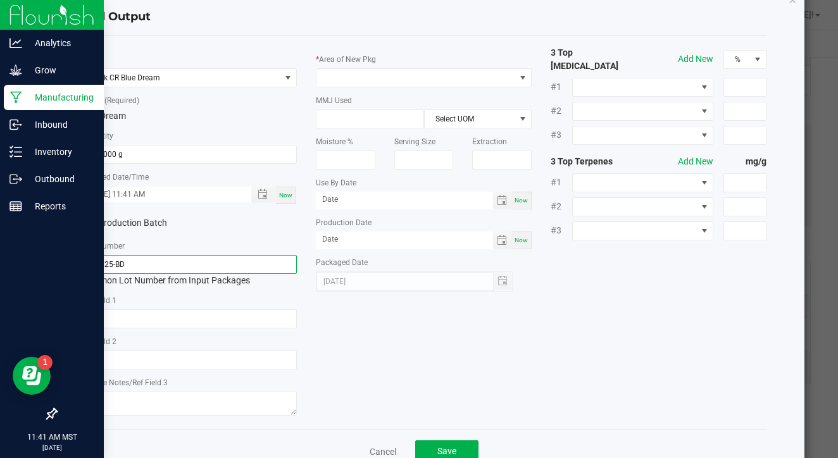
scroll to position [34, 0]
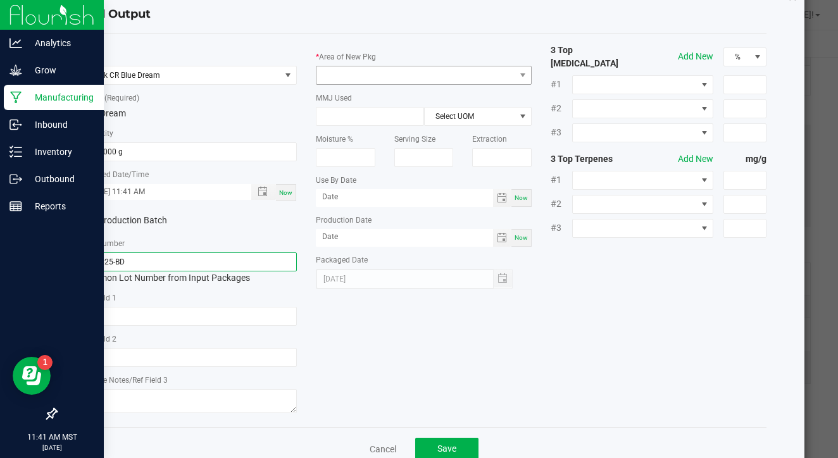
type input "091625-BD"
click at [390, 75] on span at bounding box center [415, 75] width 199 height 18
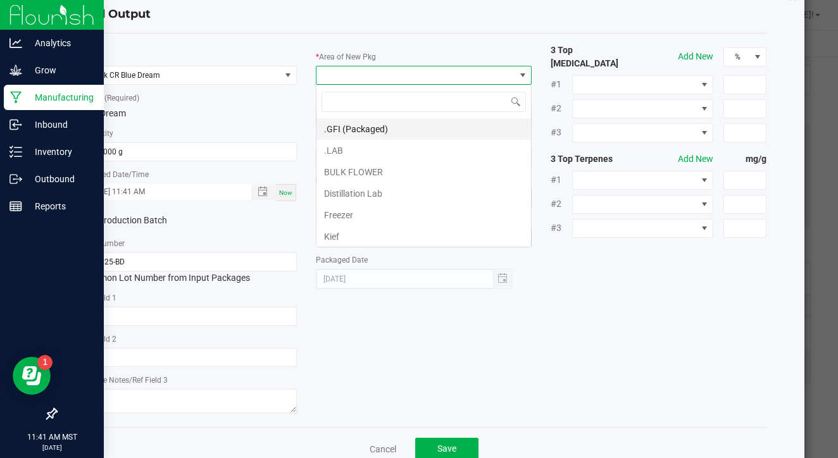
scroll to position [19, 216]
click at [383, 147] on li ".LAB" at bounding box center [423, 151] width 214 height 22
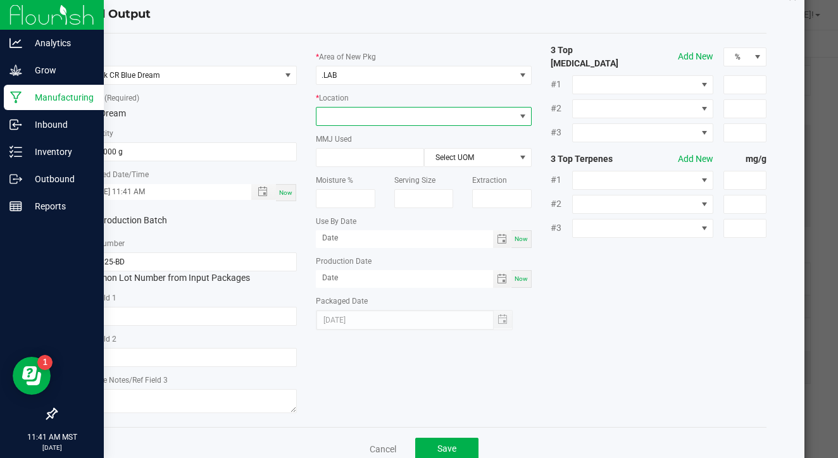
click at [400, 113] on span at bounding box center [415, 117] width 199 height 18
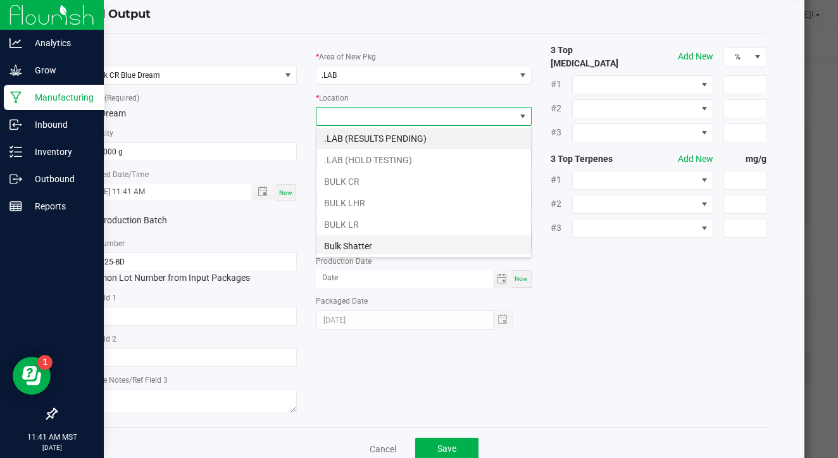
click at [382, 253] on li "Bulk Shatter" at bounding box center [423, 246] width 214 height 22
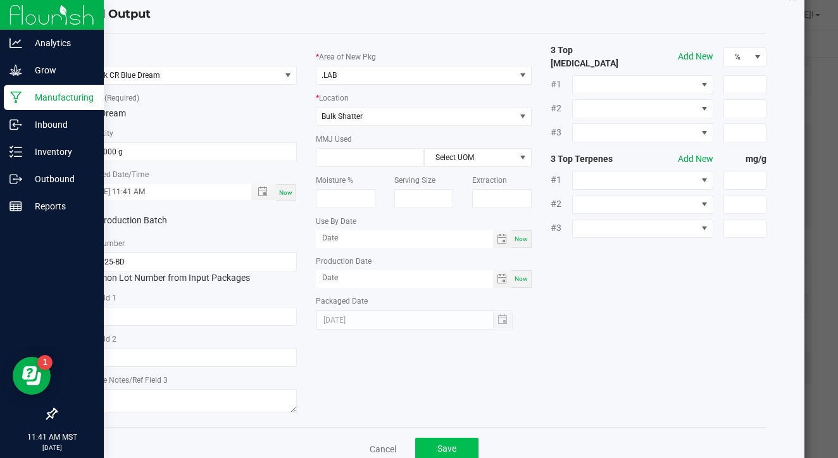
click at [446, 448] on span "Save" at bounding box center [446, 449] width 19 height 10
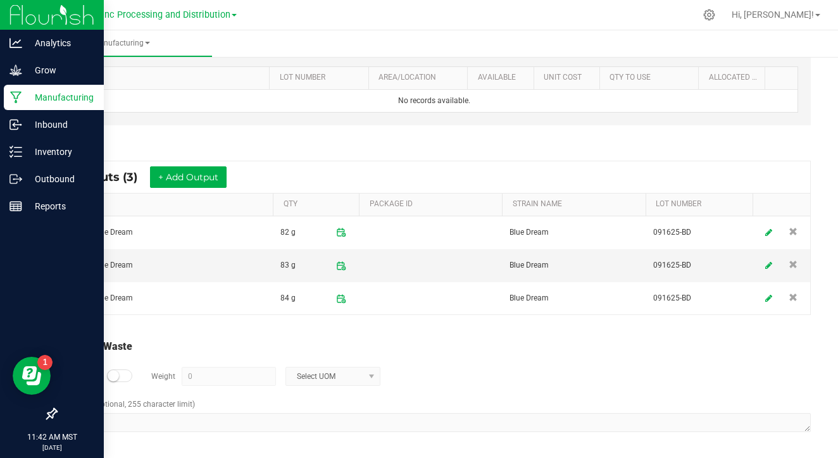
scroll to position [396, 0]
click at [123, 378] on div at bounding box center [119, 376] width 25 height 13
click at [199, 380] on input "0" at bounding box center [228, 377] width 93 height 18
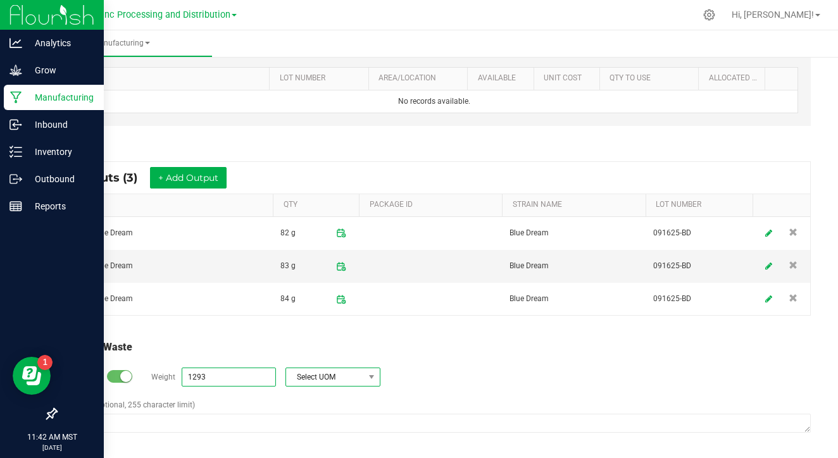
click at [321, 377] on span "Select UOM" at bounding box center [325, 377] width 78 height 18
click at [325, 263] on li "Gram" at bounding box center [331, 266] width 94 height 18
type input "1293 g"
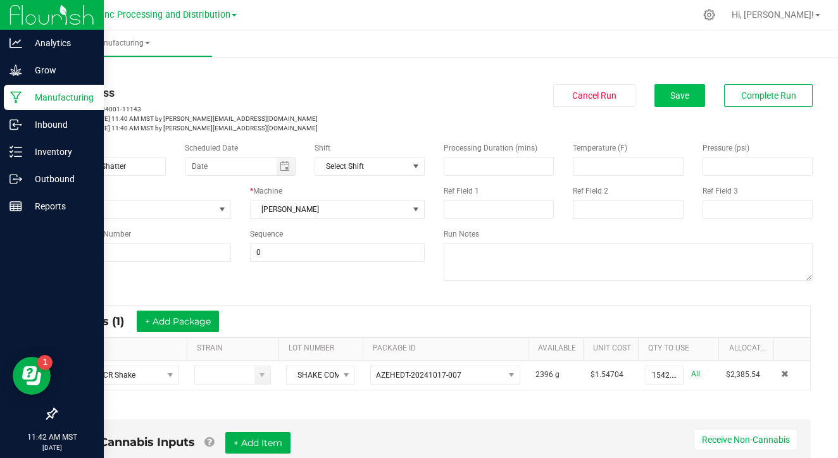
scroll to position [0, 0]
click at [678, 97] on span "Save" at bounding box center [679, 95] width 19 height 10
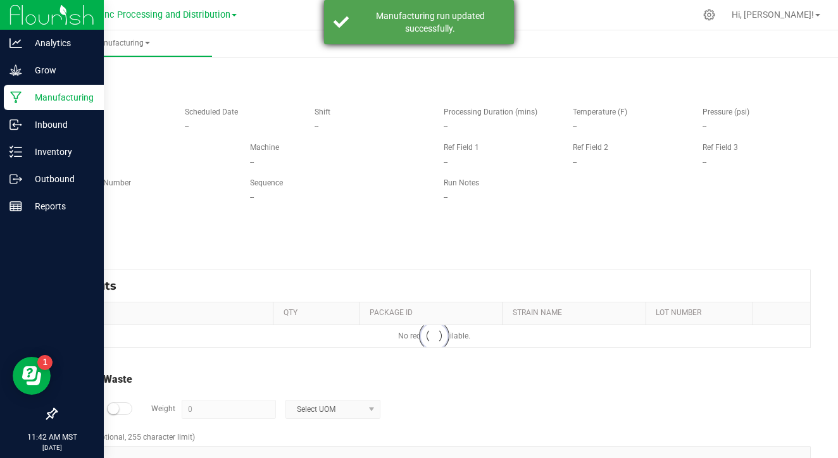
type input "1293 g"
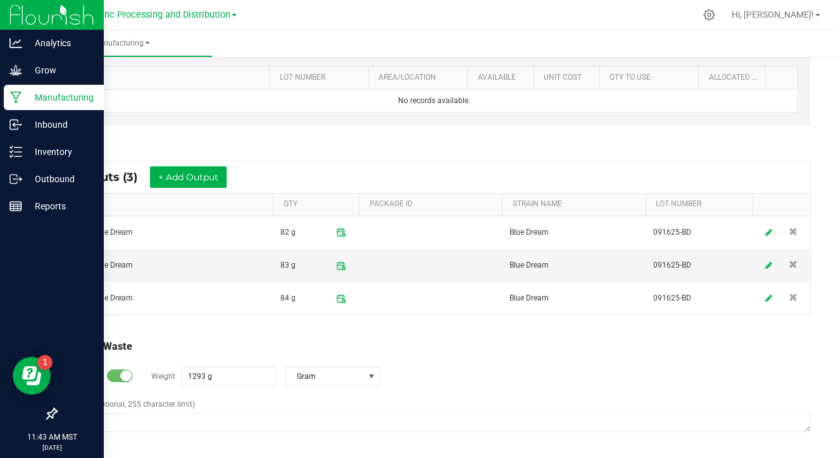
scroll to position [396, 0]
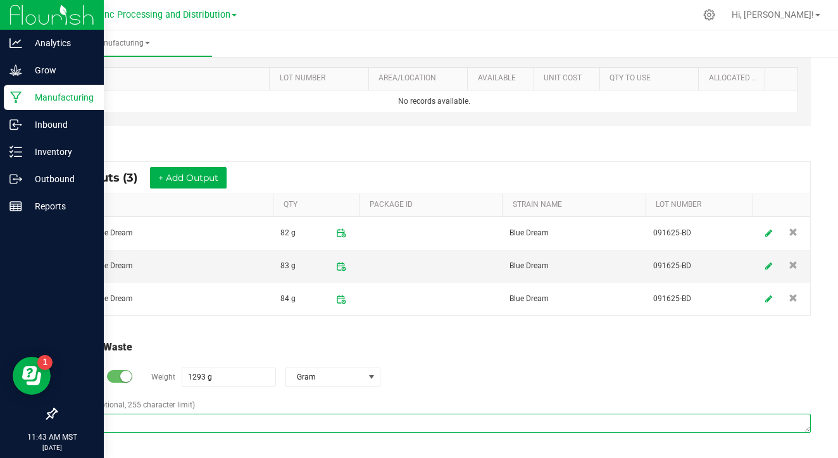
click at [252, 418] on textarea "Comment (optional, 255 character limit)" at bounding box center [434, 423] width 753 height 19
click at [223, 417] on textarea "Comment (optional, 255 character limit)" at bounding box center [434, 423] width 753 height 19
paste textarea "Waste disposed with ISO/ coffee grounds"
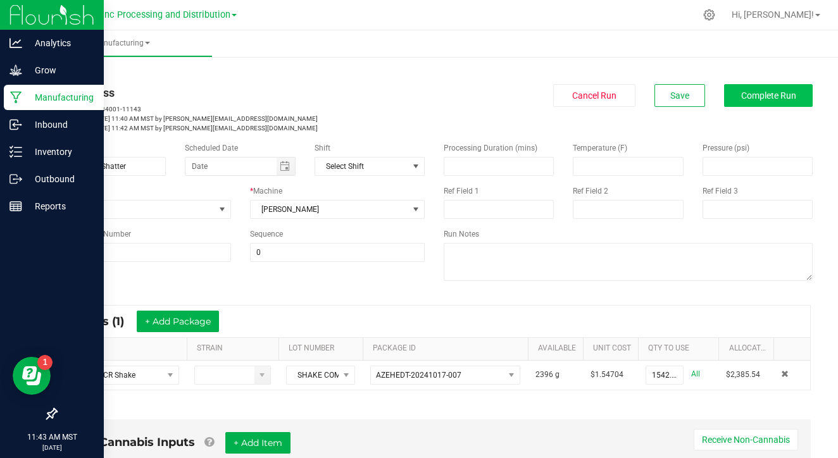
scroll to position [0, 0]
type textarea "Waste disposed with ISO/ coffee grounds"
click at [754, 97] on span "Complete Run" at bounding box center [768, 95] width 55 height 10
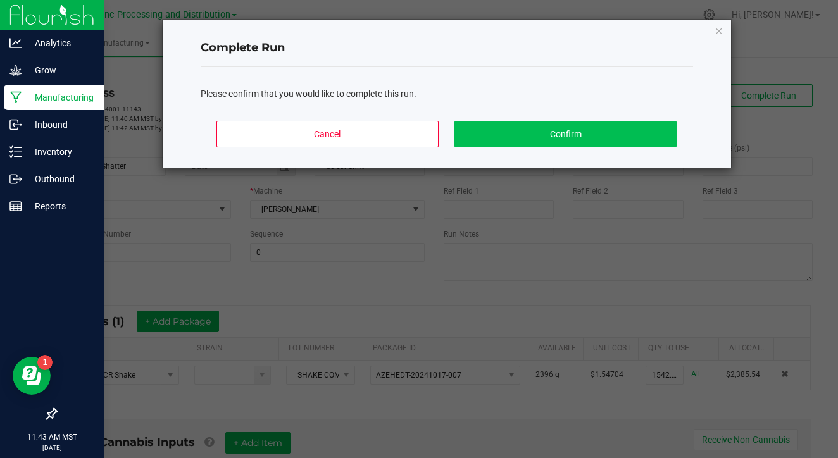
click at [642, 127] on button "Confirm" at bounding box center [564, 134] width 221 height 27
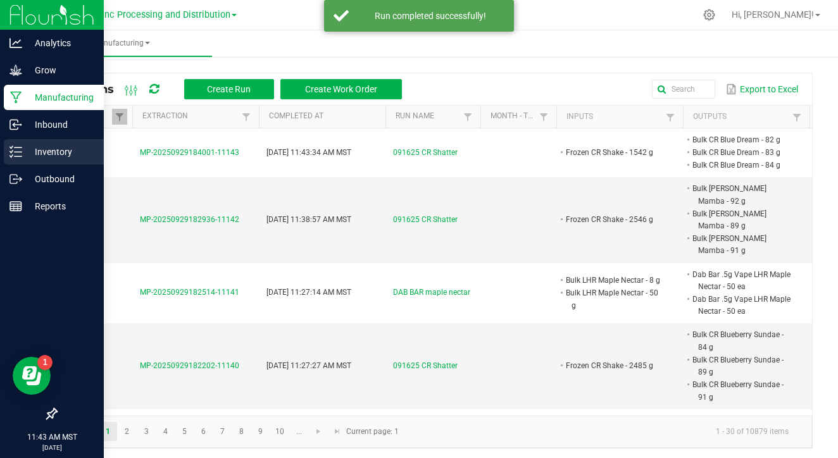
click at [21, 154] on icon at bounding box center [15, 152] width 13 height 13
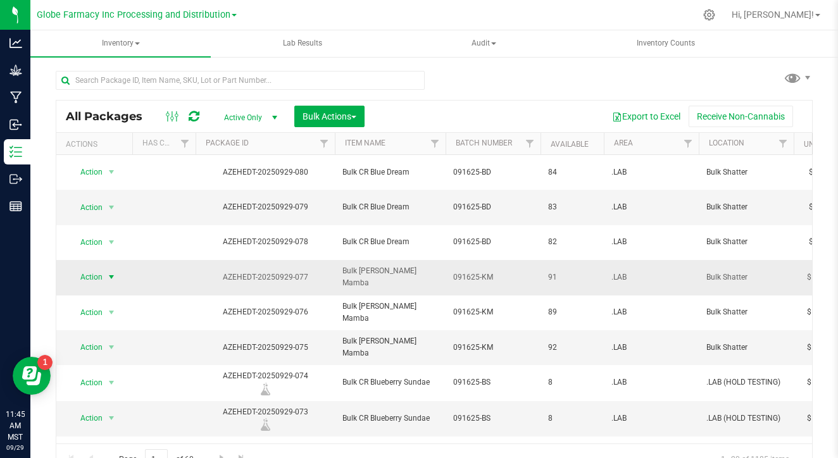
click at [101, 268] on span "Action" at bounding box center [86, 277] width 34 height 18
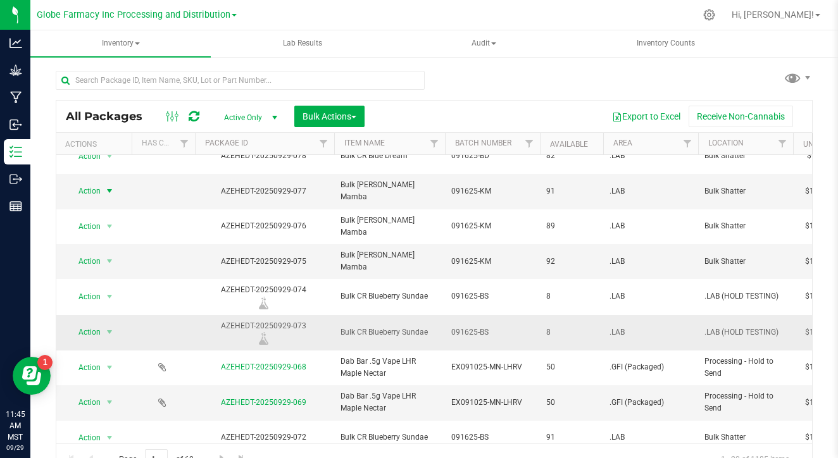
scroll to position [0, 2]
click at [101, 182] on span "Action" at bounding box center [84, 191] width 34 height 18
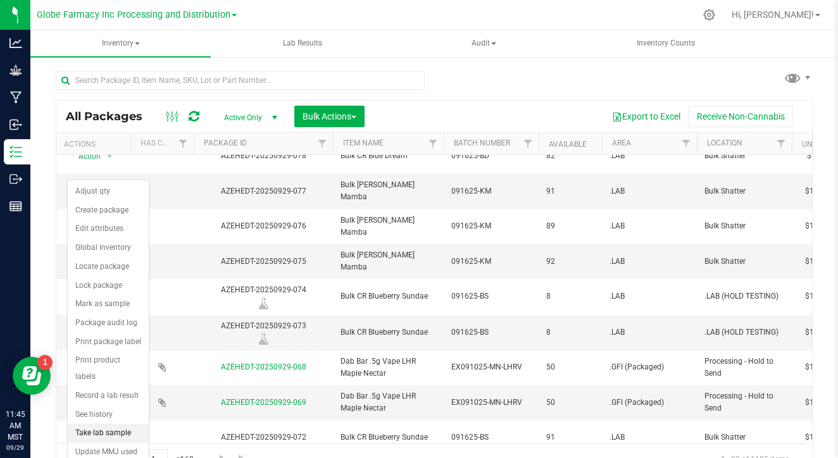
click at [116, 424] on li "Take lab sample" at bounding box center [108, 433] width 81 height 19
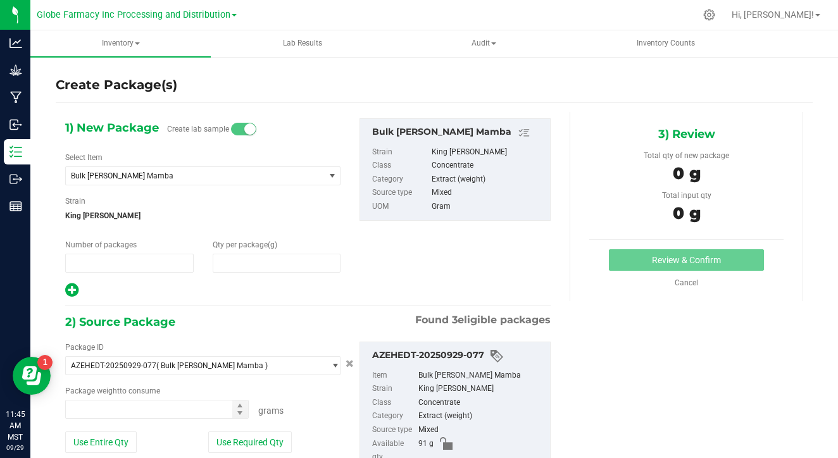
type input "1"
type input "0.0000"
type input "0.0000 g"
click at [175, 262] on input "1" at bounding box center [129, 263] width 127 height 18
type input "2"
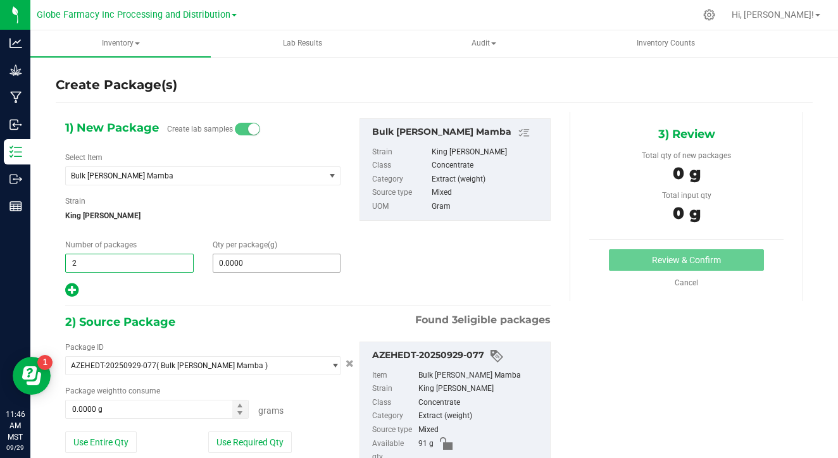
type input "2"
type input "8"
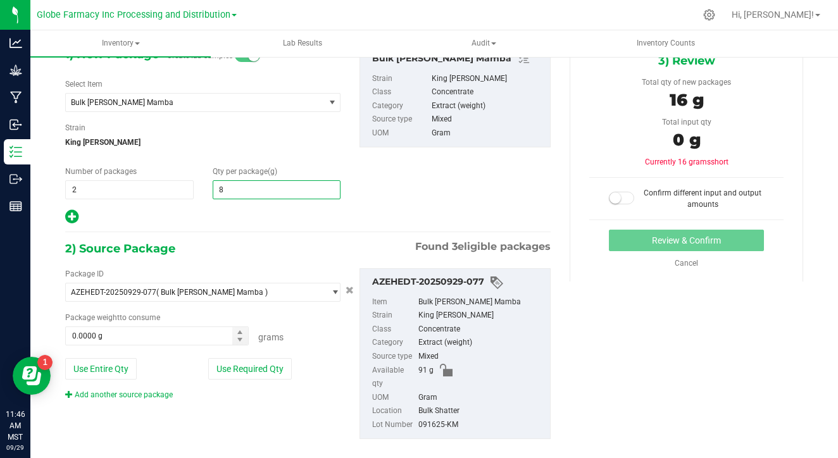
scroll to position [73, 0]
type input "8.0000"
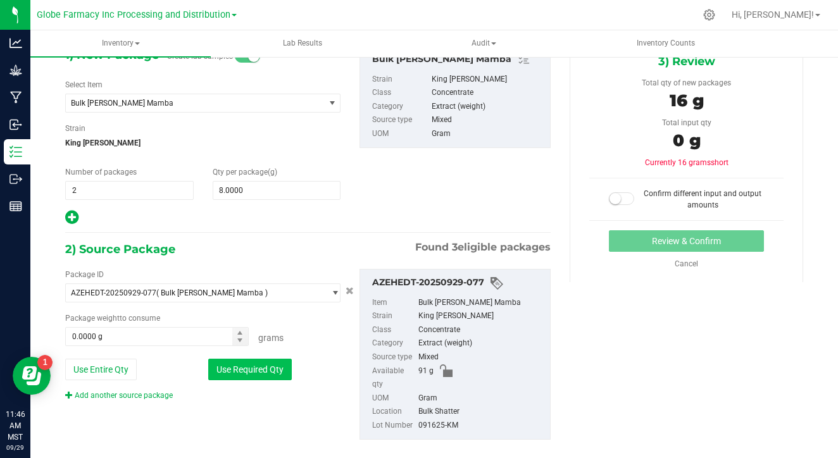
click at [271, 366] on button "Use Required Qty" at bounding box center [250, 370] width 84 height 22
type input "16.0000 g"
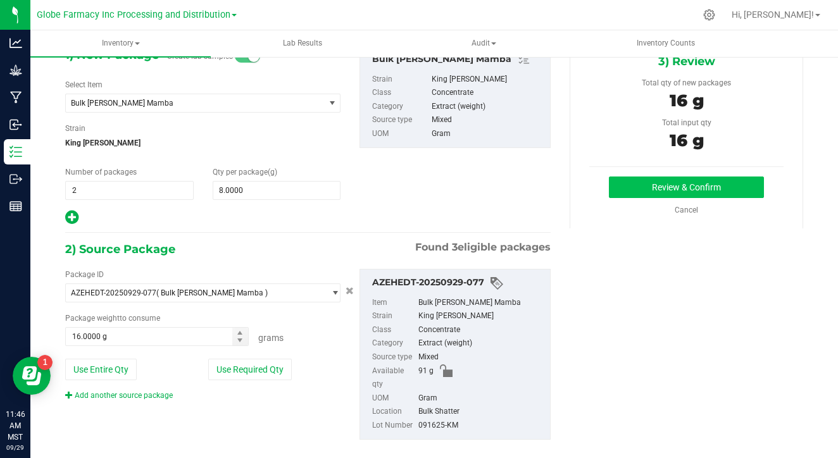
click at [652, 195] on button "Review & Confirm" at bounding box center [686, 188] width 155 height 22
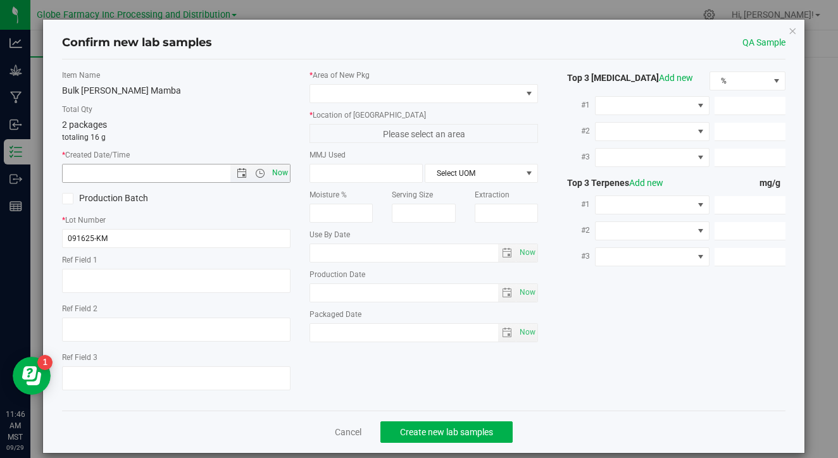
click at [280, 171] on span "Now" at bounding box center [281, 173] width 22 height 18
type input "[DATE] 11:46 AM"
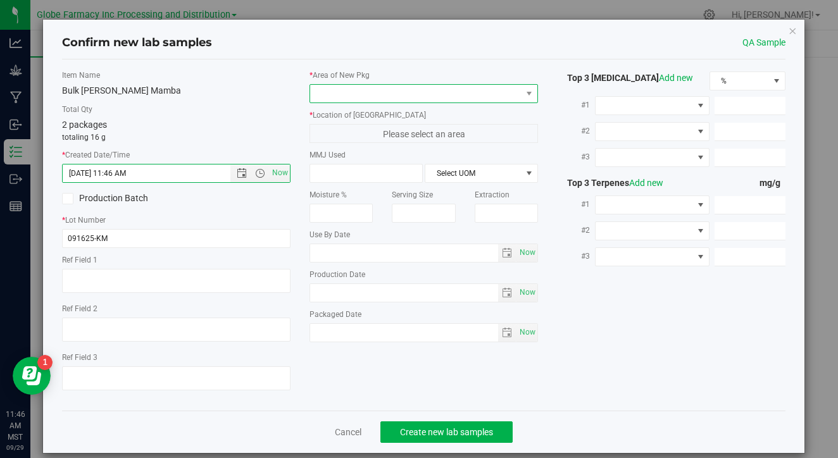
click at [437, 87] on span at bounding box center [415, 94] width 211 height 18
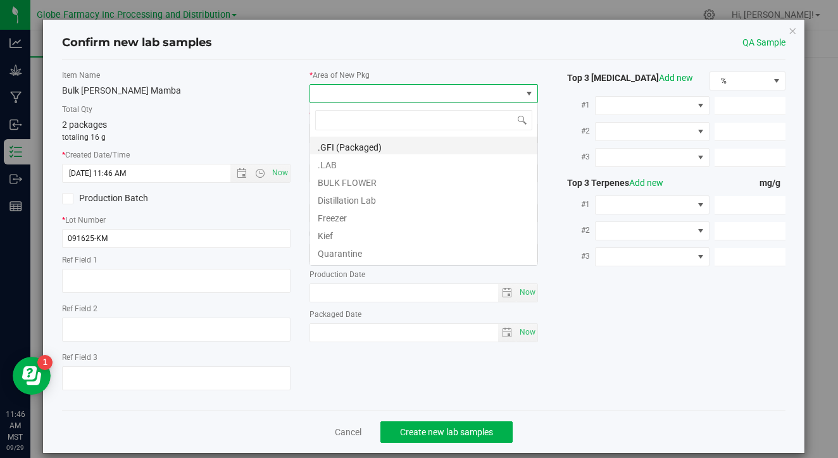
scroll to position [19, 228]
click at [409, 164] on li ".LAB" at bounding box center [423, 163] width 227 height 18
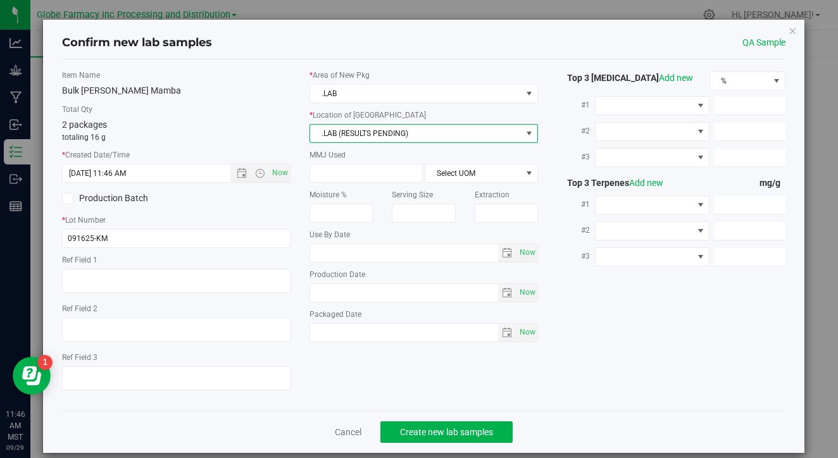
click at [417, 130] on span ".LAB (RESULTS PENDING)" at bounding box center [415, 134] width 211 height 18
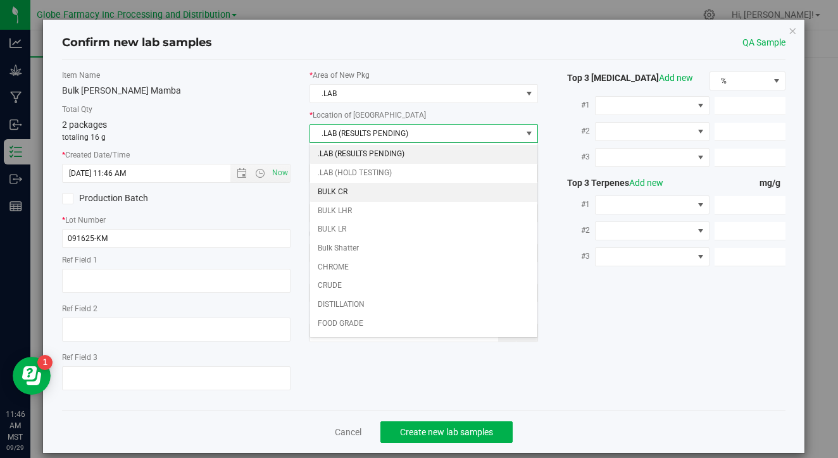
click at [398, 184] on li "BULK CR" at bounding box center [423, 192] width 227 height 19
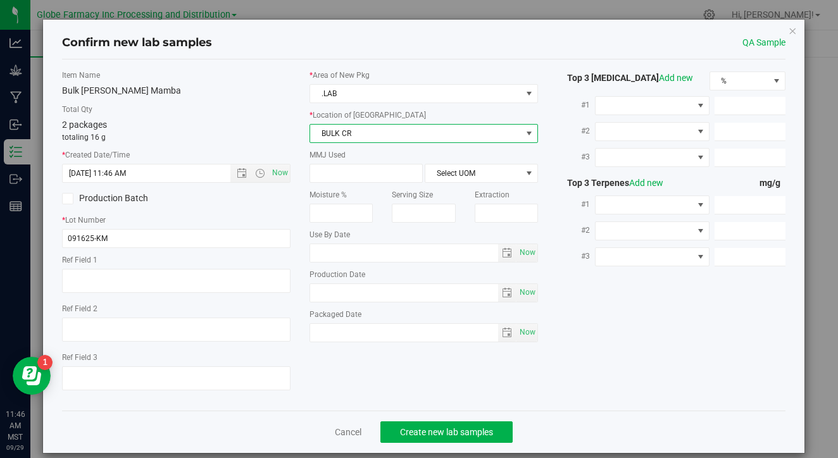
click at [417, 137] on span "BULK CR" at bounding box center [415, 134] width 211 height 18
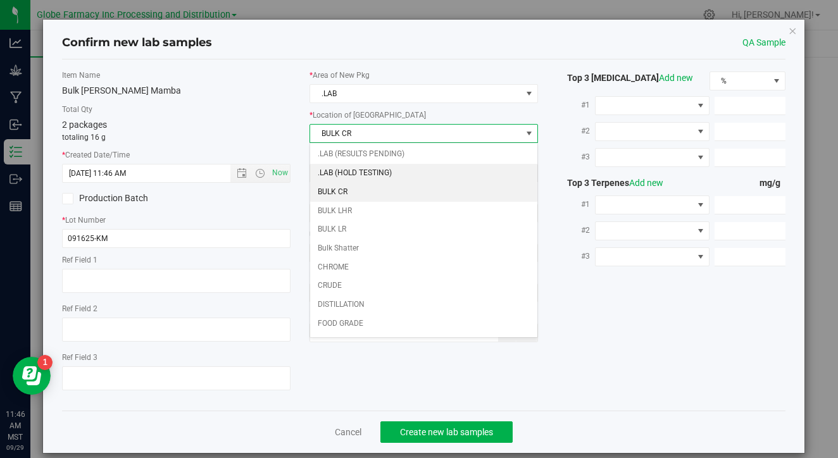
click at [409, 166] on li ".LAB (HOLD TESTING)" at bounding box center [423, 173] width 227 height 19
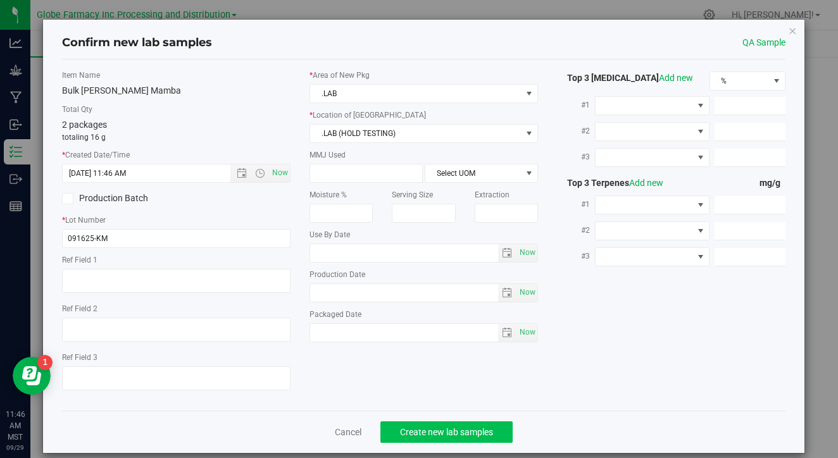
click at [440, 433] on span "Create new lab samples" at bounding box center [446, 432] width 93 height 10
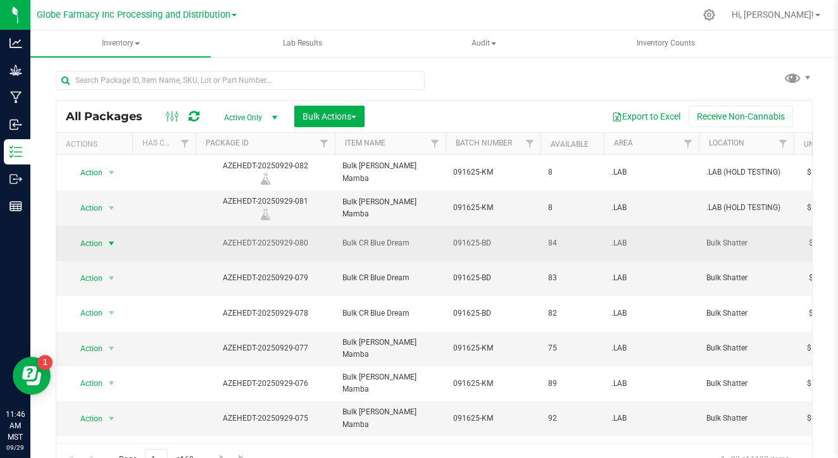
click at [108, 240] on span "select" at bounding box center [111, 244] width 10 height 10
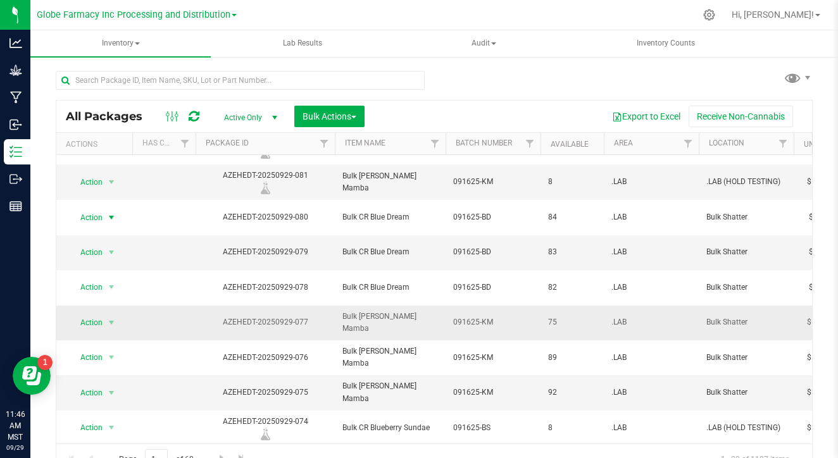
scroll to position [48, 0]
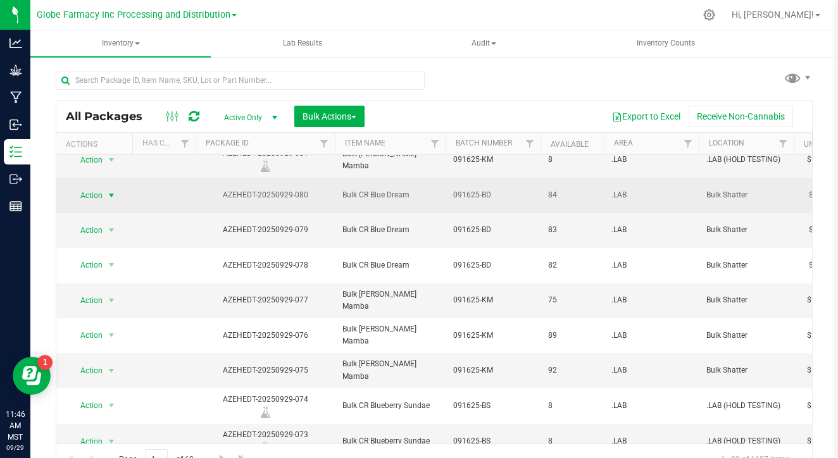
click at [98, 196] on span "Action" at bounding box center [86, 196] width 34 height 18
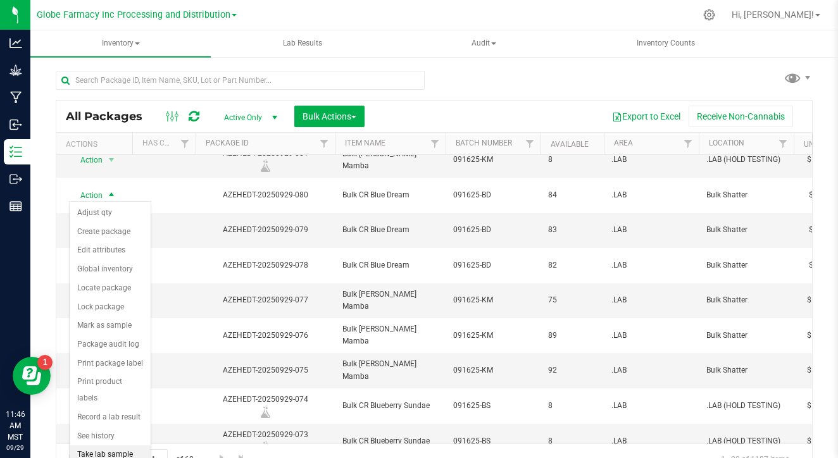
click at [106, 445] on li "Take lab sample" at bounding box center [110, 454] width 81 height 19
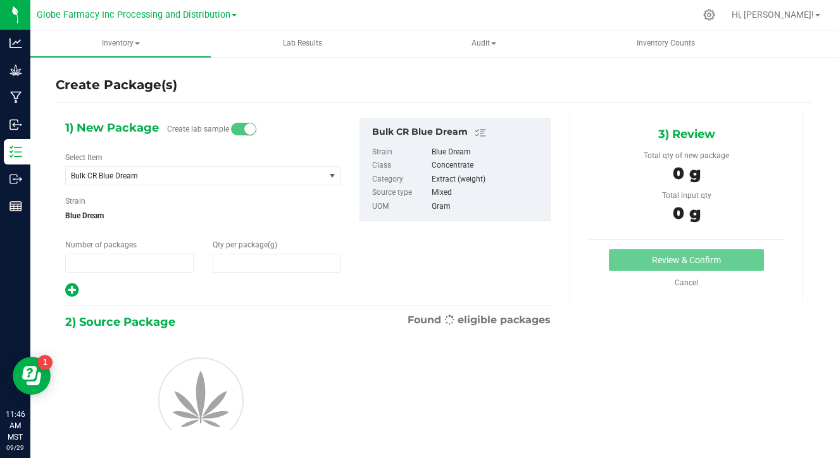
type input "1"
type input "0.0000"
type input "0"
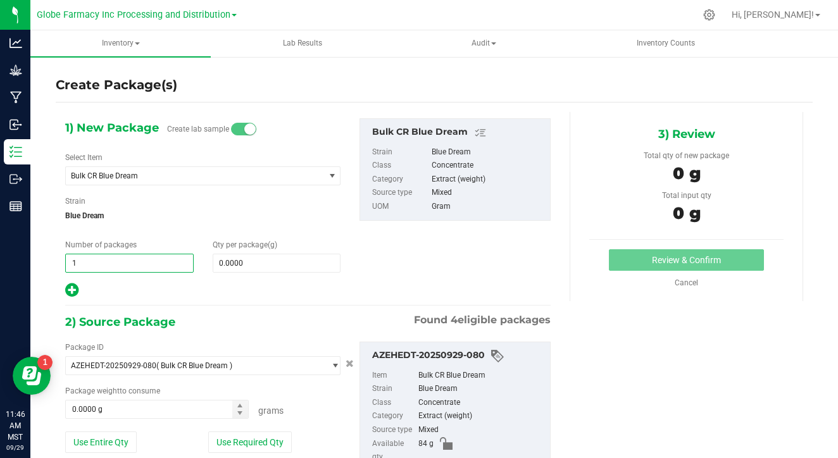
click at [116, 266] on input "1" at bounding box center [129, 263] width 127 height 18
type input "2"
type input "8"
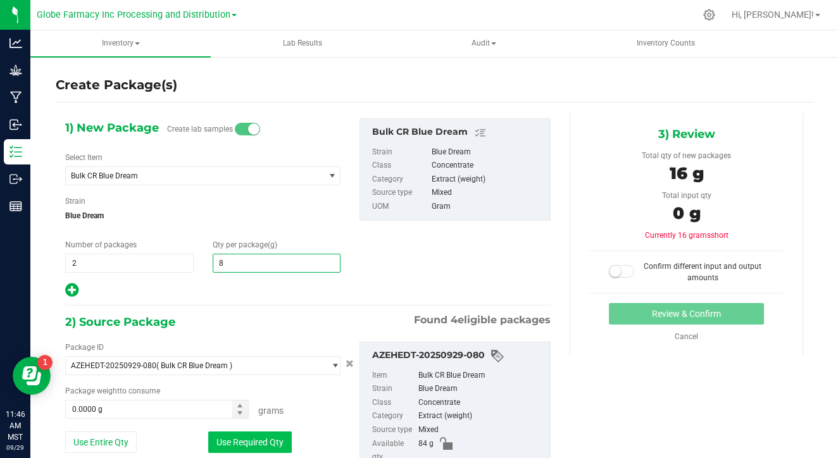
type input "8.0000"
click at [258, 444] on button "Use Required Qty" at bounding box center [250, 442] width 84 height 22
type input "16.0000 g"
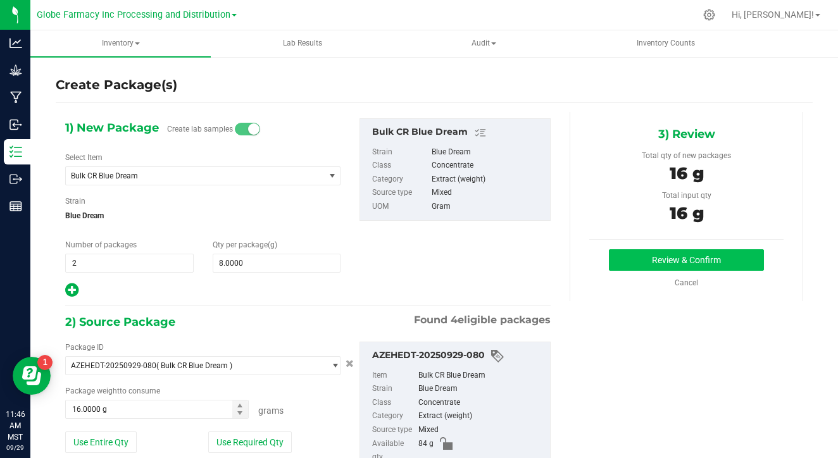
click at [616, 268] on button "Review & Confirm" at bounding box center [686, 260] width 155 height 22
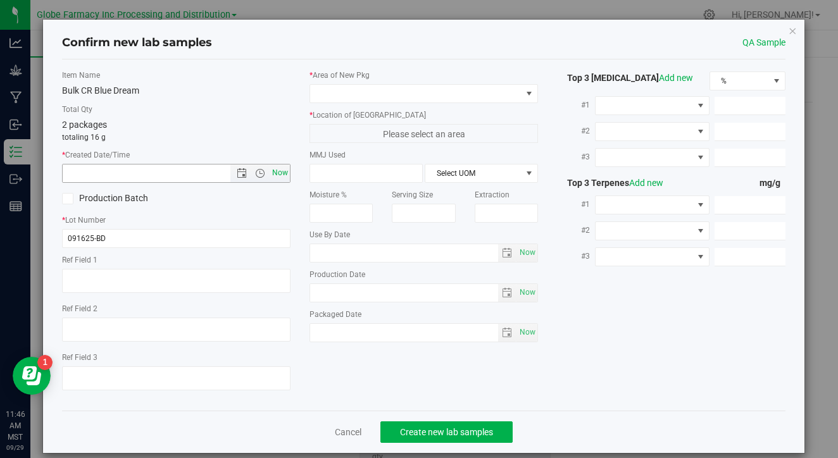
click at [282, 172] on span "Now" at bounding box center [281, 173] width 22 height 18
type input "[DATE] 11:46 AM"
click at [344, 92] on span at bounding box center [415, 94] width 211 height 18
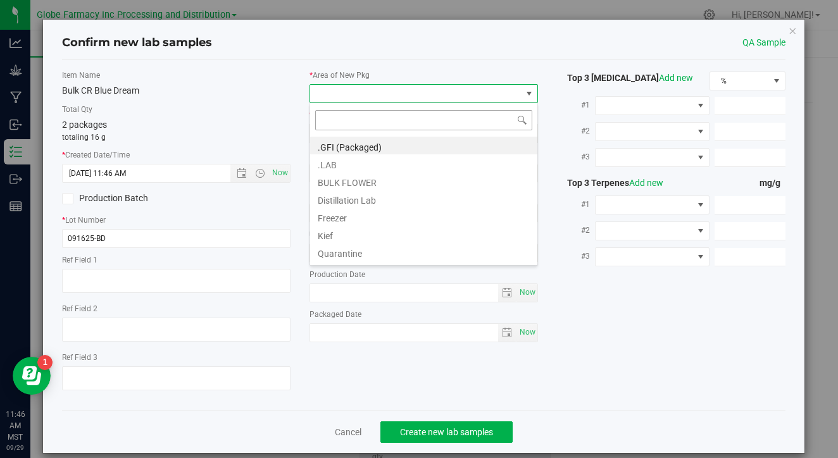
scroll to position [19, 228]
click at [371, 166] on li ".LAB" at bounding box center [423, 163] width 227 height 18
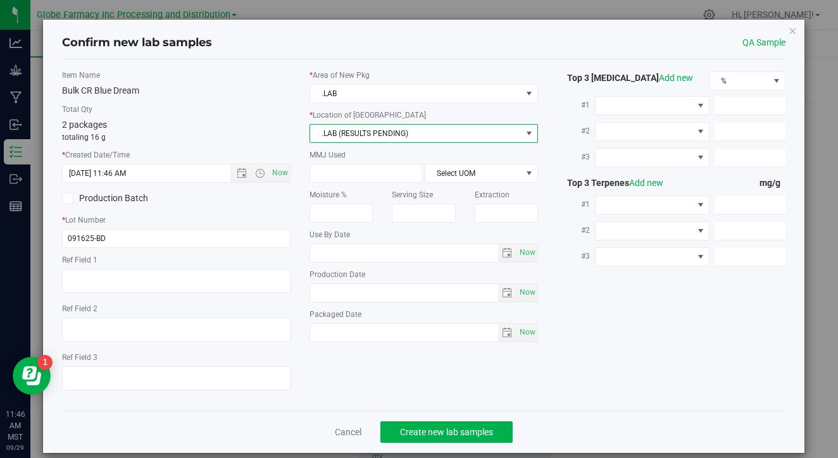
click at [394, 130] on span ".LAB (RESULTS PENDING)" at bounding box center [415, 134] width 211 height 18
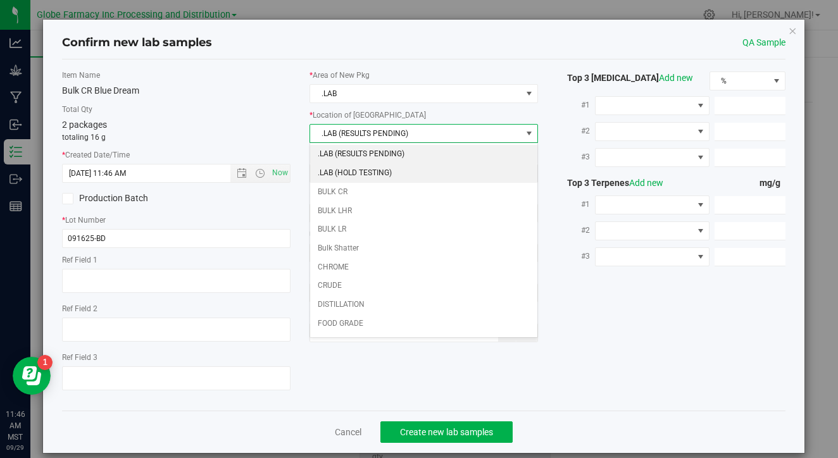
click at [386, 169] on li ".LAB (HOLD TESTING)" at bounding box center [423, 173] width 227 height 19
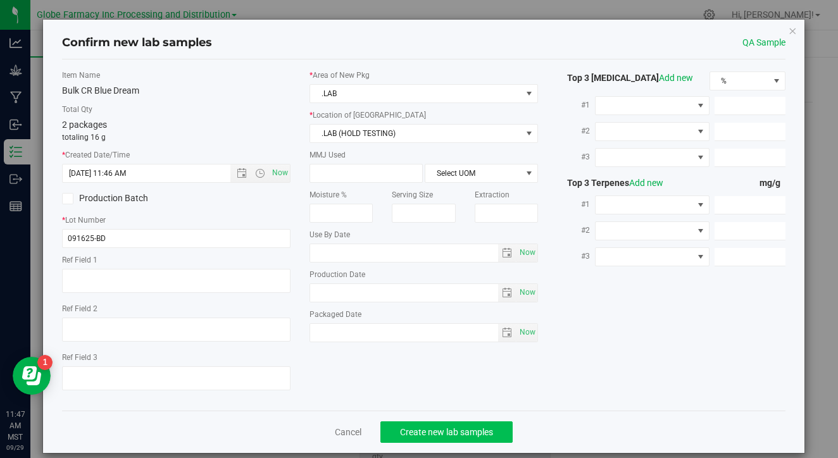
click at [445, 430] on span "Create new lab samples" at bounding box center [446, 432] width 93 height 10
